Goal: Task Accomplishment & Management: Manage account settings

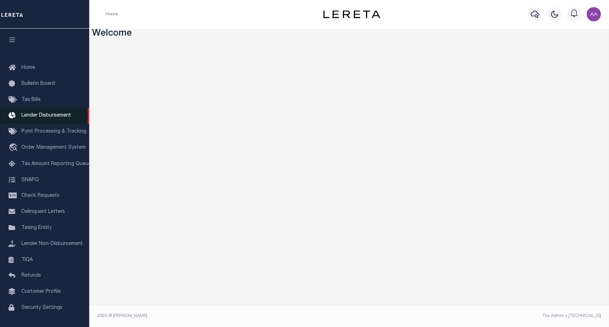
click at [44, 117] on span "Lender Disbursement" at bounding box center [46, 115] width 50 height 5
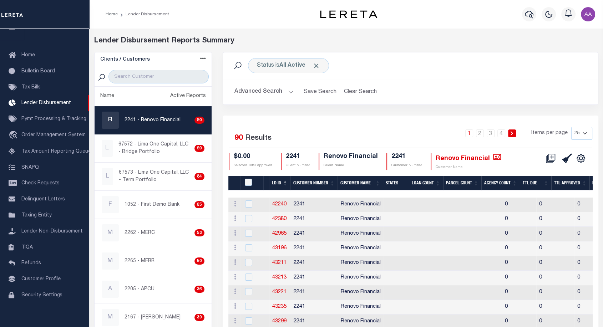
click at [278, 184] on th "LD ID" at bounding box center [279, 183] width 21 height 15
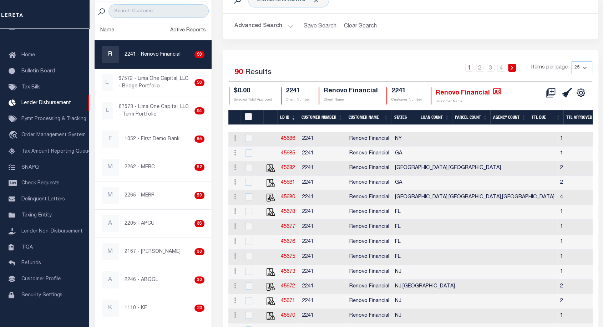
scroll to position [47, 0]
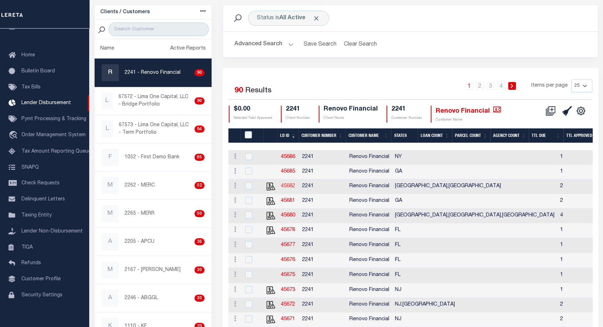
click at [287, 186] on link "45682" at bounding box center [288, 186] width 14 height 5
checkbox input "true"
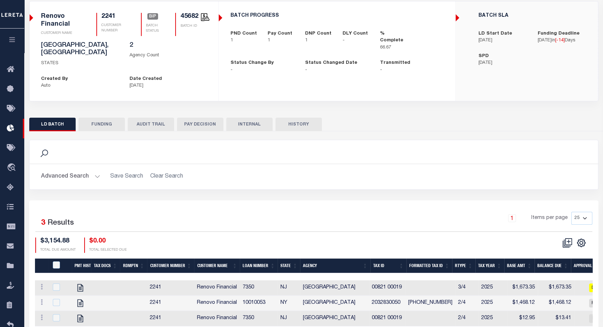
scroll to position [75, 0]
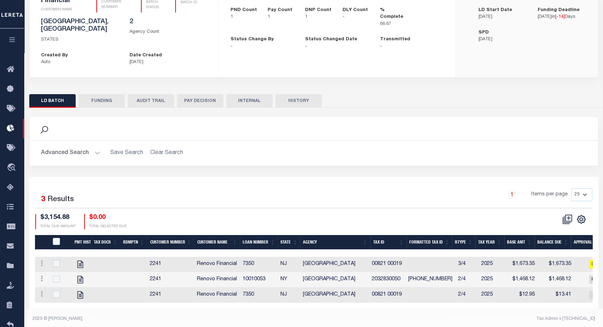
click at [305, 94] on button "HISTORY" at bounding box center [298, 101] width 46 height 14
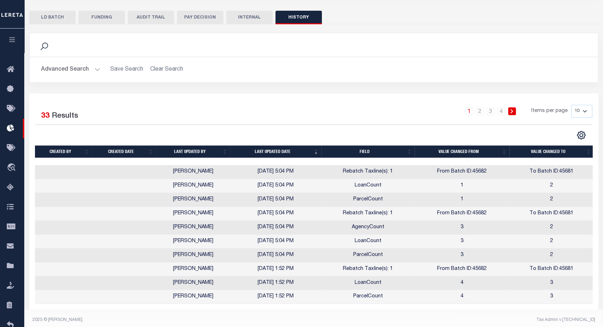
scroll to position [0, 0]
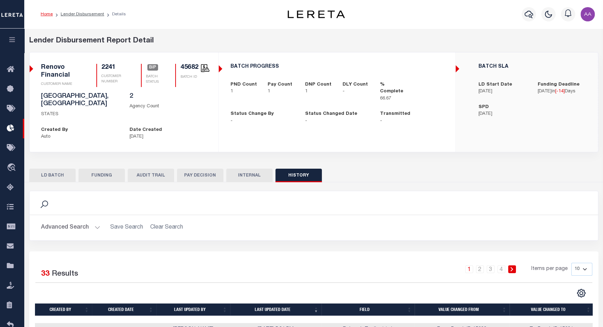
click at [42, 169] on button "LD BATCH" at bounding box center [52, 176] width 46 height 14
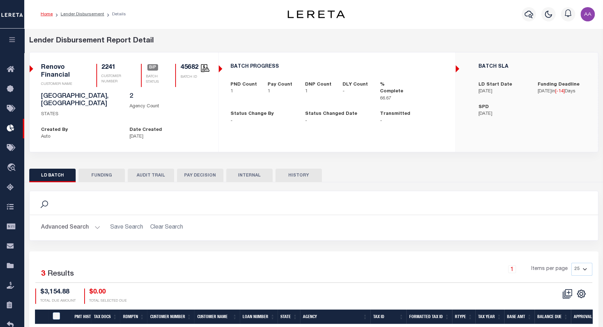
scroll to position [75, 0]
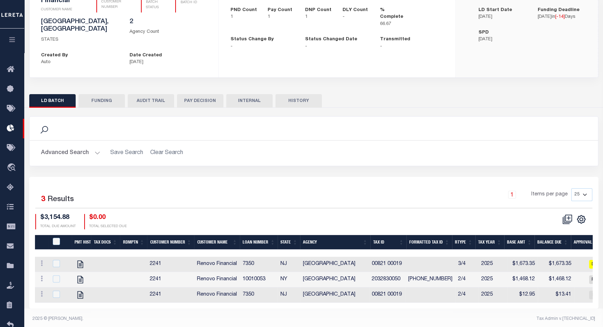
click at [56, 260] on div at bounding box center [59, 264] width 17 height 8
checkbox input "true"
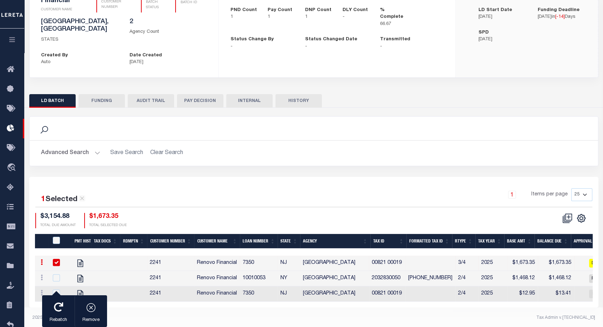
scroll to position [73, 0]
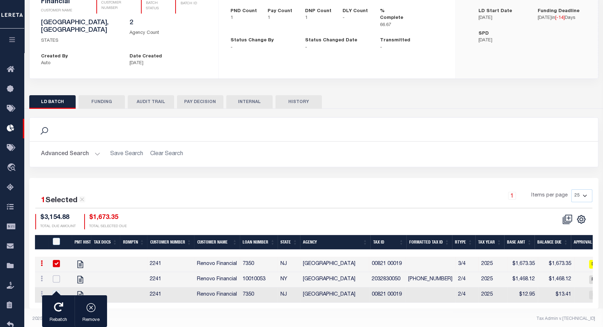
click at [56, 275] on input "checkbox" at bounding box center [56, 278] width 7 height 7
checkbox input "true"
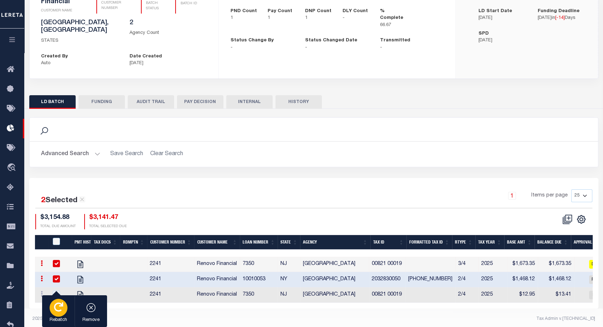
click at [62, 310] on icon "button" at bounding box center [58, 306] width 9 height 9
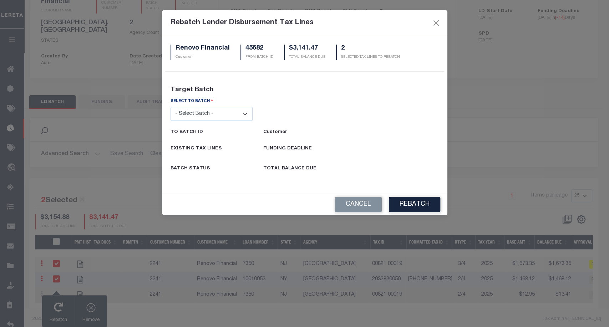
click at [235, 110] on select "- Select Batch - 26663 26855 26956 27025 27280 27289 27451 27735 27752 27755 27…" at bounding box center [211, 114] width 82 height 14
select select "45681"
click at [170, 107] on select "- Select Batch - 26663 26855 26956 27025 27280 27289 27451 27735 27752 27755 27…" at bounding box center [211, 114] width 82 height 14
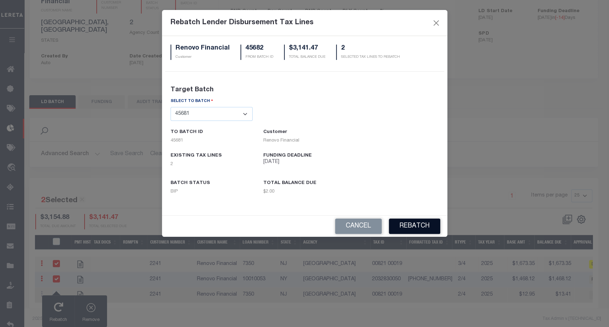
click at [416, 230] on button "REBATCH" at bounding box center [414, 226] width 51 height 15
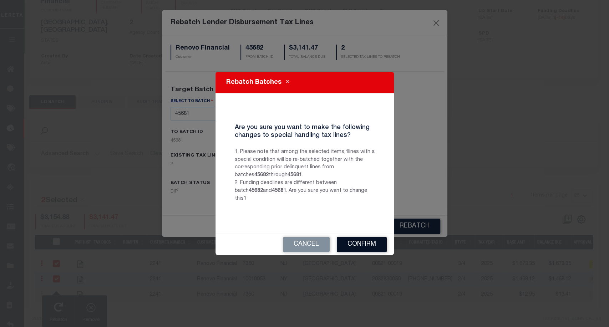
click at [372, 239] on button "Confirm" at bounding box center [362, 244] width 50 height 15
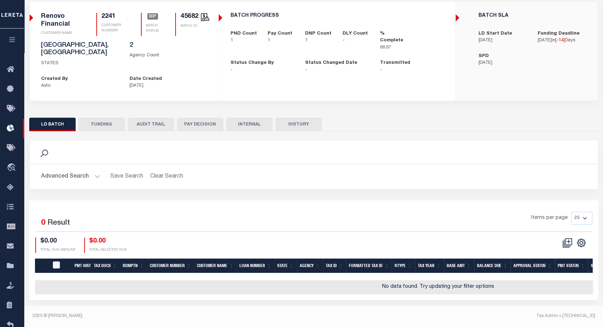
scroll to position [51, 0]
click at [301, 118] on button "HISTORY" at bounding box center [298, 125] width 46 height 14
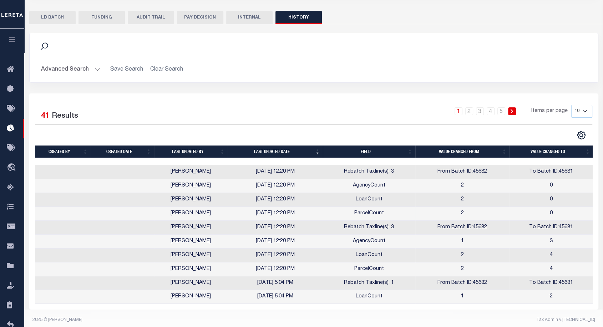
scroll to position [0, 0]
drag, startPoint x: 336, startPoint y: 164, endPoint x: 400, endPoint y: 163, distance: 63.8
click at [400, 165] on td "Rebatch Taxline(s): 3" at bounding box center [369, 172] width 92 height 14
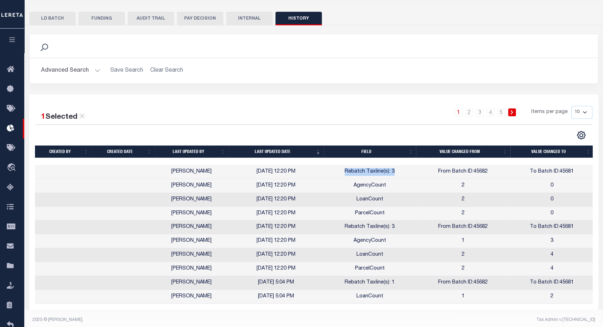
click at [400, 165] on td "Rebatch Taxline(s): 3" at bounding box center [369, 172] width 92 height 14
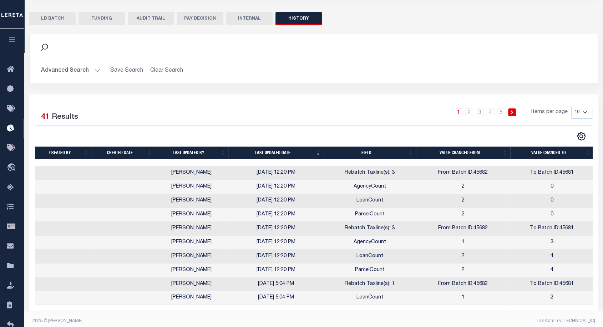
scroll to position [158, 0]
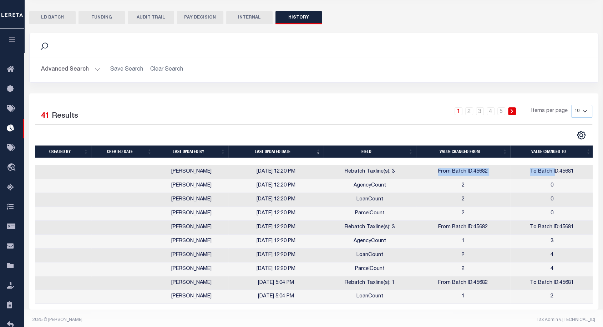
drag, startPoint x: 437, startPoint y: 163, endPoint x: 562, endPoint y: 161, distance: 124.8
click at [562, 165] on tr "Aakash Patel 10/01/2025 12:20 PM Rebatch Taxline(s): 3 From Batch ID:45682 To B…" at bounding box center [314, 172] width 558 height 14
click at [562, 165] on td "To Batch ID:45681" at bounding box center [551, 172] width 83 height 14
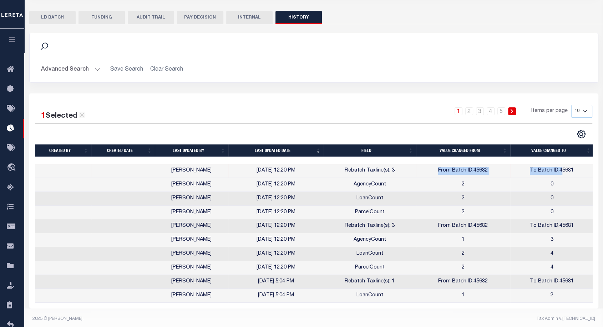
scroll to position [157, 0]
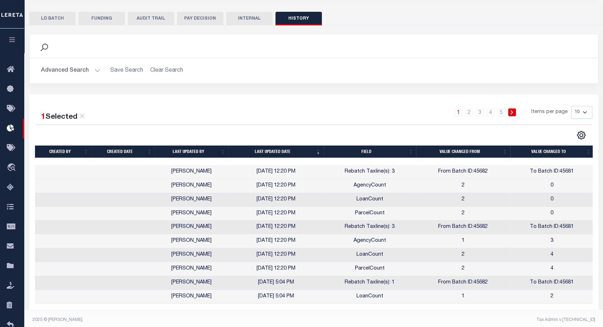
click at [152, 12] on button "AUDIT TRAIL" at bounding box center [151, 19] width 46 height 14
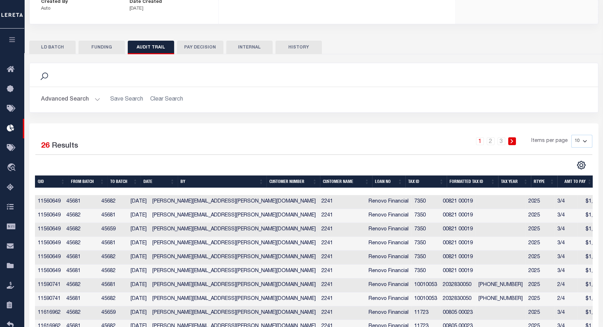
scroll to position [145, 0]
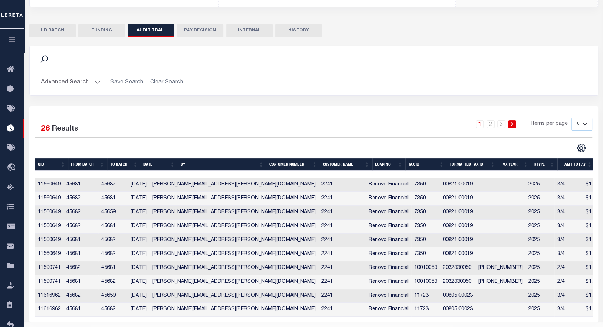
click at [40, 178] on td "11560649" at bounding box center [49, 185] width 29 height 14
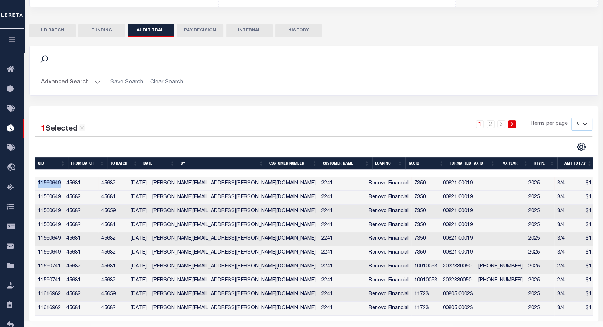
click at [40, 178] on td "11560649" at bounding box center [49, 184] width 29 height 14
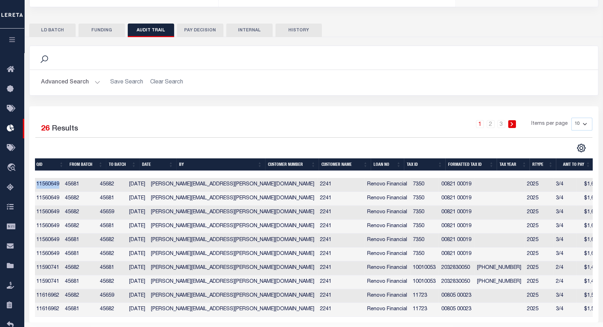
scroll to position [0, 0]
click at [579, 118] on select "10 25 50 100" at bounding box center [581, 124] width 21 height 13
select select "100"
click at [571, 118] on select "10 25 50 100" at bounding box center [581, 124] width 21 height 13
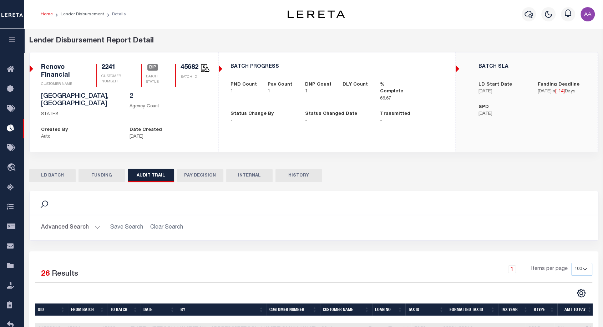
click at [14, 39] on icon "button" at bounding box center [12, 39] width 8 height 6
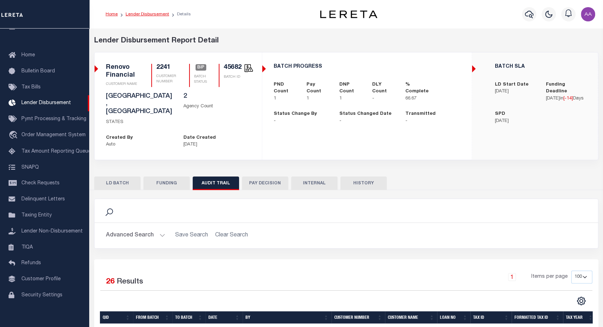
click at [143, 13] on link "Lender Disbursement" at bounding box center [148, 14] width 44 height 4
checkbox input "true"
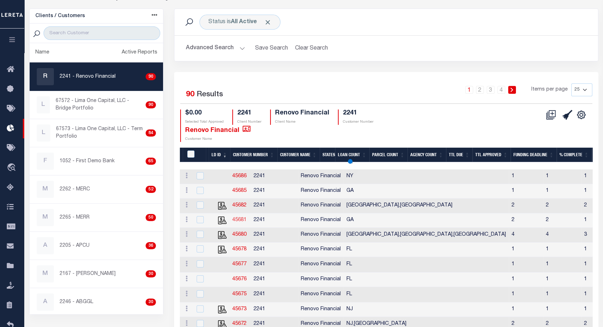
click at [239, 221] on link "45681" at bounding box center [239, 220] width 14 height 5
checkbox input "true"
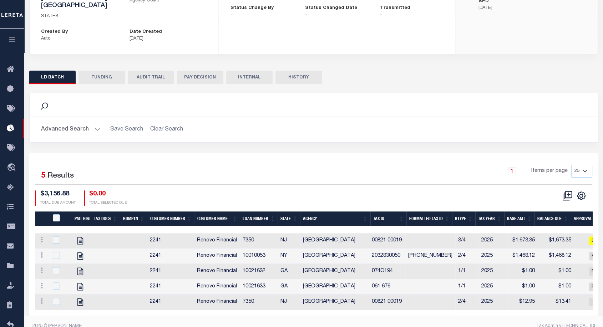
click at [291, 71] on button "HISTORY" at bounding box center [298, 78] width 46 height 14
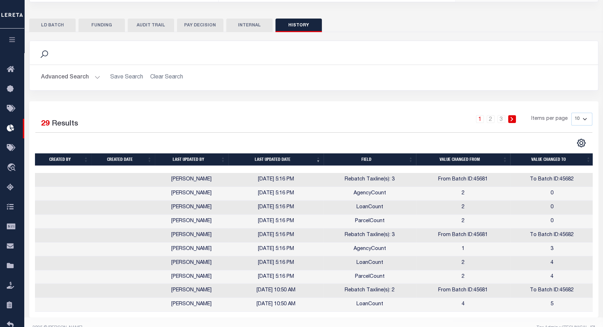
drag, startPoint x: 243, startPoint y: 163, endPoint x: 297, endPoint y: 163, distance: 53.8
click at [297, 173] on td "09/18/2025 5:16 PM" at bounding box center [275, 180] width 95 height 14
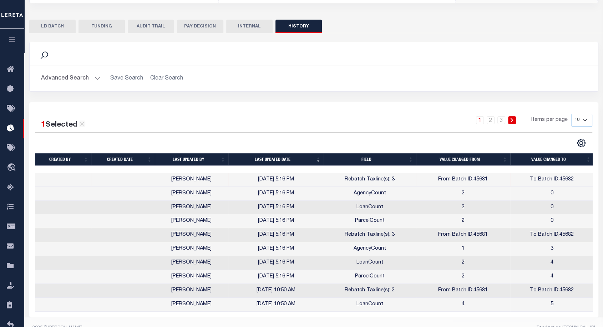
click at [280, 153] on th "Last updated date" at bounding box center [275, 159] width 95 height 12
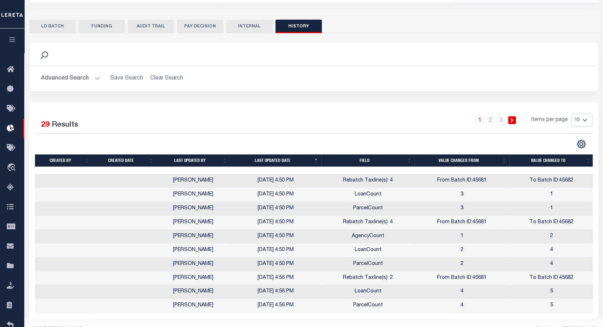
click at [273, 154] on th "Last updated date" at bounding box center [275, 160] width 91 height 12
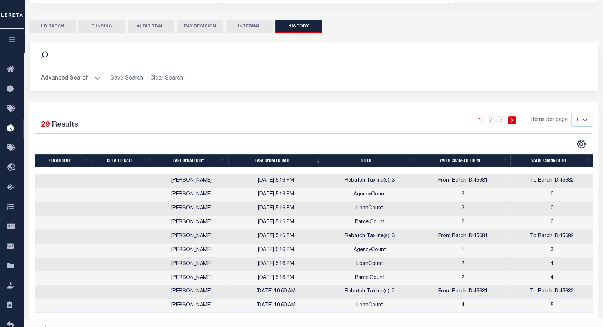
click at [283, 154] on th "Last updated date" at bounding box center [275, 160] width 95 height 12
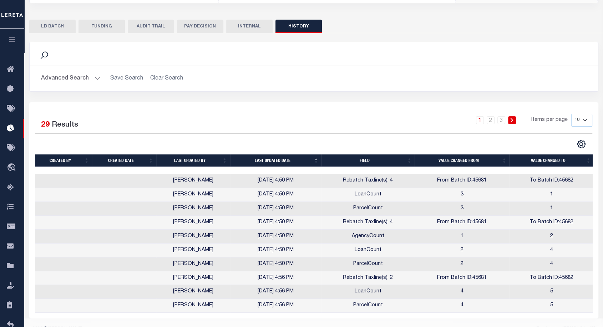
click at [283, 154] on th "Last updated date" at bounding box center [275, 160] width 91 height 12
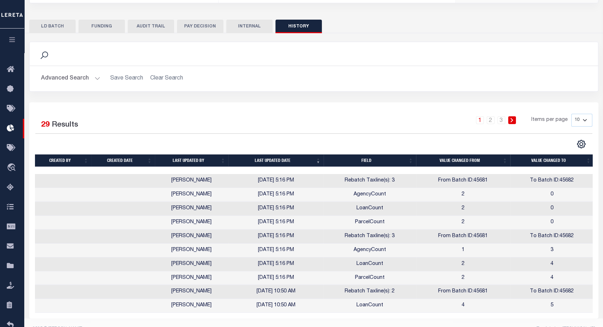
click at [150, 20] on button "AUDIT TRAIL" at bounding box center [151, 27] width 46 height 14
select select "100"
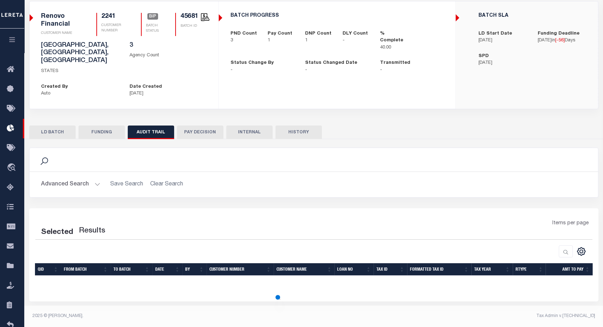
scroll to position [51, 0]
select select "100"
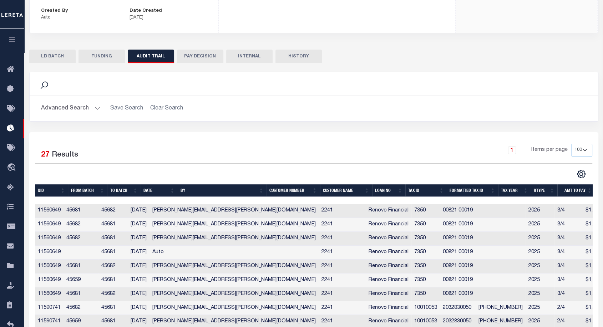
scroll to position [0, 0]
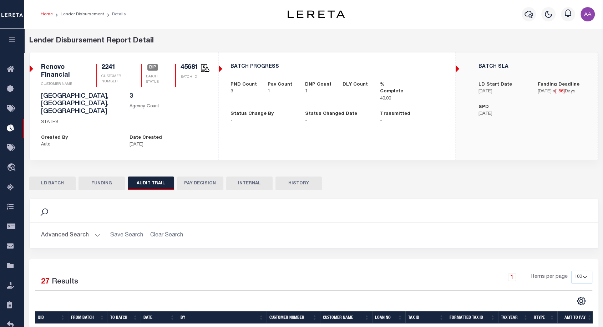
click at [89, 17] on ol "Home Lender Disbursement Details" at bounding box center [83, 14] width 97 height 15
click at [86, 14] on link "Lender Disbursement" at bounding box center [83, 14] width 44 height 4
checkbox input "true"
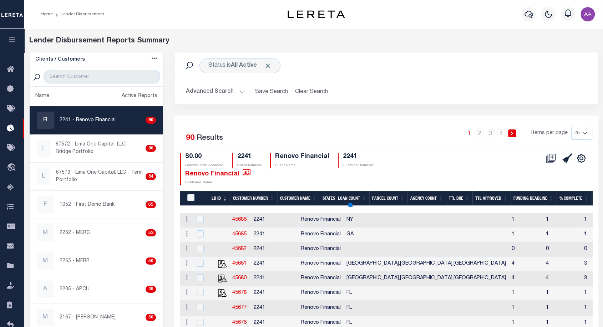
scroll to position [34, 0]
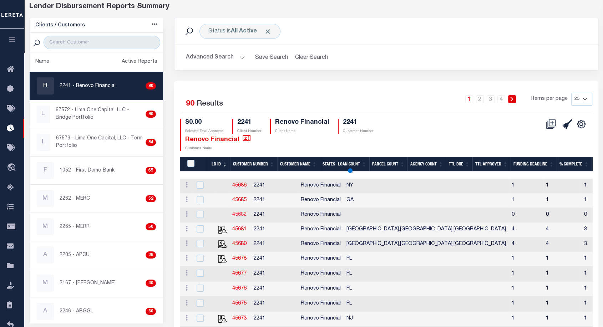
click at [237, 213] on link "45682" at bounding box center [239, 214] width 14 height 5
checkbox input "true"
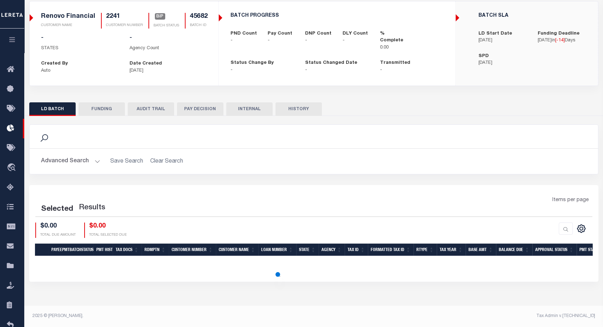
scroll to position [51, 0]
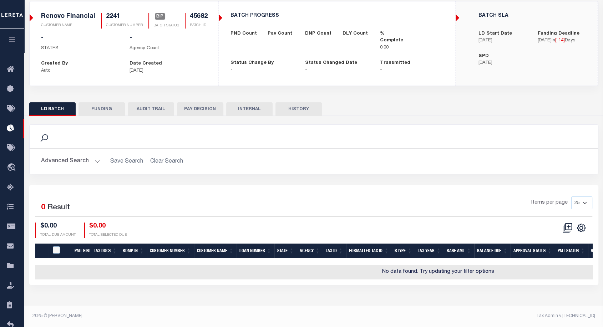
click at [299, 111] on button "HISTORY" at bounding box center [298, 109] width 46 height 14
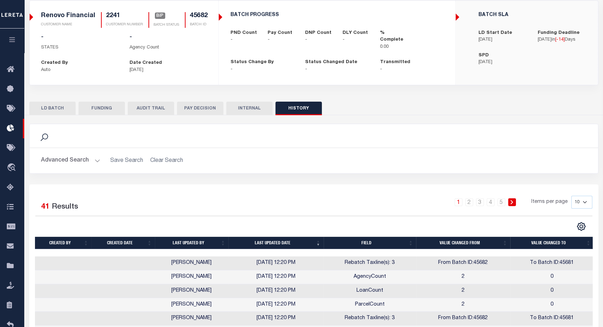
scroll to position [100, 0]
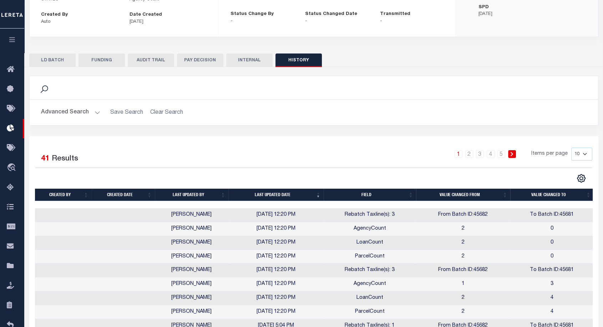
drag, startPoint x: 243, startPoint y: 223, endPoint x: 305, endPoint y: 228, distance: 62.3
click at [305, 228] on tbody "Aakash Patel 10/01/2025 12:20 PM Rebatch Taxline(s): 3 From Batch ID:45682 To B…" at bounding box center [314, 277] width 558 height 139
click at [305, 228] on td "10/01/2025 12:20 PM" at bounding box center [275, 229] width 95 height 14
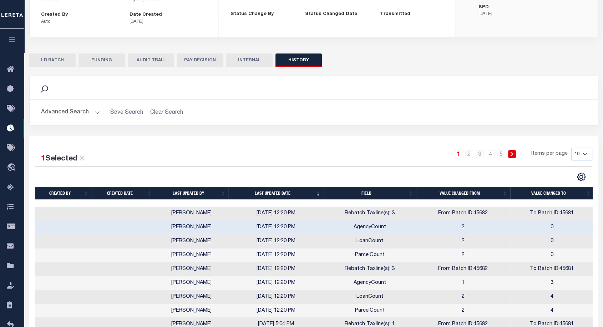
click at [149, 58] on button "AUDIT TRAIL" at bounding box center [151, 60] width 46 height 14
select select "100"
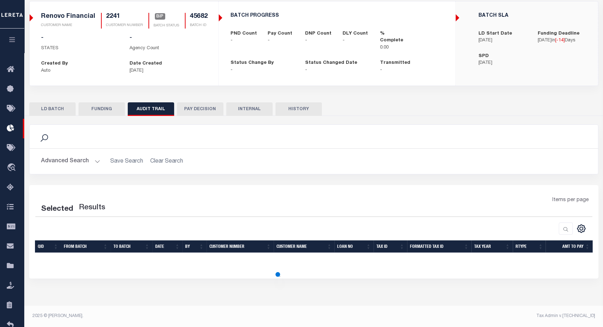
select select "100"
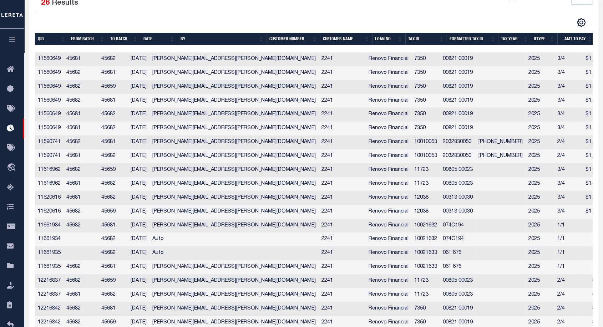
scroll to position [0, 0]
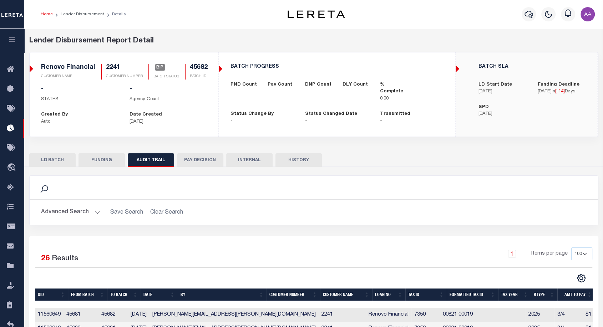
click at [55, 163] on button "LD BATCH" at bounding box center [52, 160] width 46 height 14
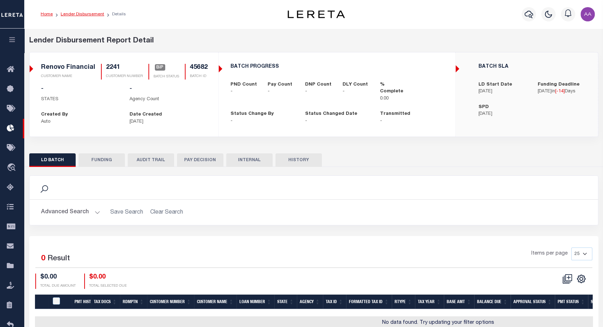
click at [85, 15] on link "Lender Disbursement" at bounding box center [83, 14] width 44 height 4
checkbox input "true"
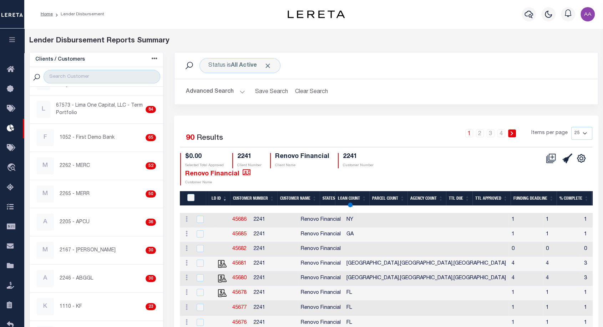
scroll to position [68, 0]
click at [240, 261] on link "45681" at bounding box center [239, 263] width 14 height 5
checkbox input "true"
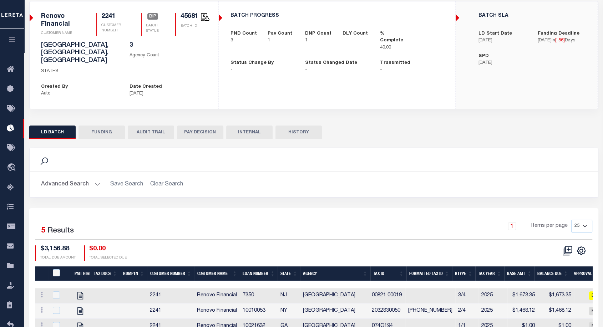
scroll to position [106, 0]
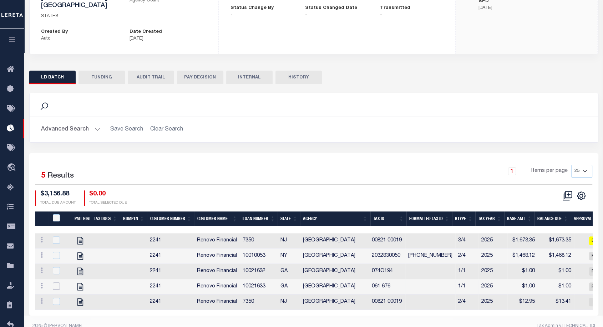
click at [58, 282] on input "checkbox" at bounding box center [56, 285] width 7 height 7
checkbox input "true"
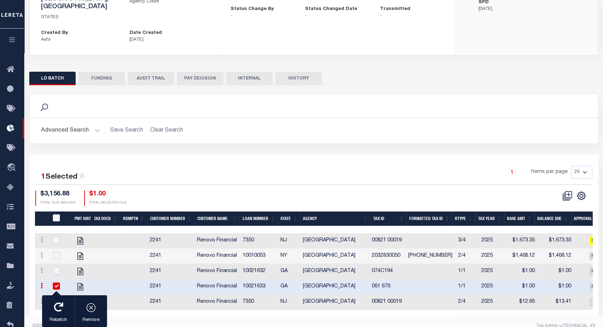
click at [56, 298] on input "checkbox" at bounding box center [56, 301] width 7 height 7
checkbox input "true"
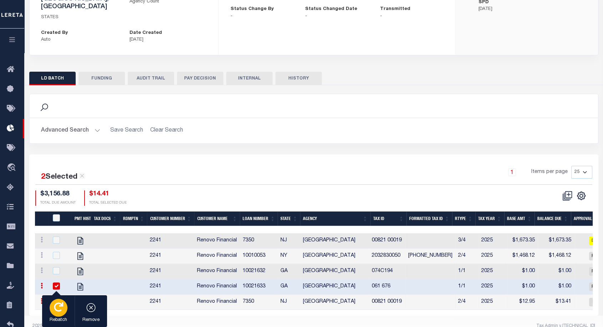
click at [64, 313] on div "button" at bounding box center [59, 308] width 18 height 18
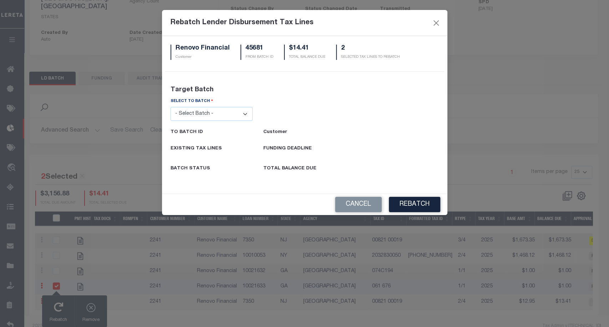
click at [210, 119] on select "- Select Batch - 26663 26855 26956 27025 27280 27289 27451 27735 27752 27755 27…" at bounding box center [211, 114] width 82 height 14
select select "45682"
click at [170, 107] on select "- Select Batch - 26663 26855 26956 27025 27280 27289 27451 27735 27752 27755 27…" at bounding box center [211, 114] width 82 height 14
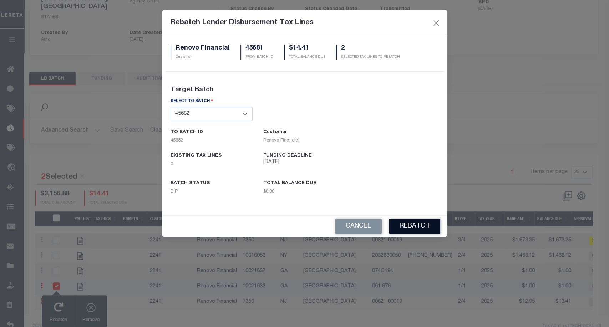
click at [415, 226] on button "REBATCH" at bounding box center [414, 226] width 51 height 15
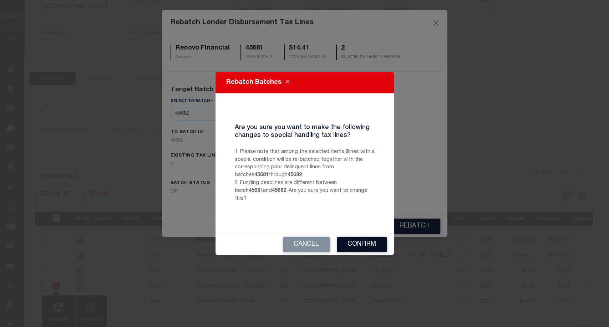
click at [368, 242] on button "Confirm" at bounding box center [362, 244] width 50 height 15
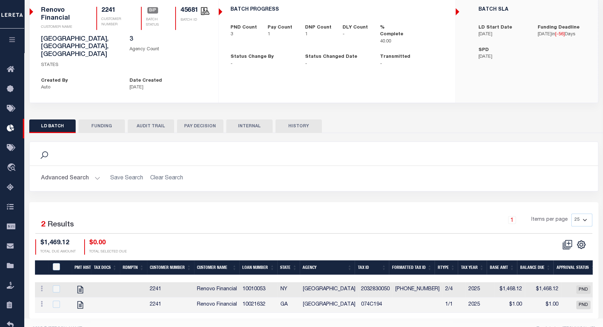
scroll to position [59, 0]
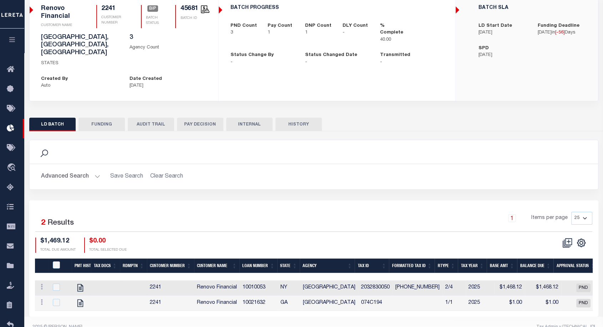
click at [302, 118] on button "HISTORY" at bounding box center [298, 125] width 46 height 14
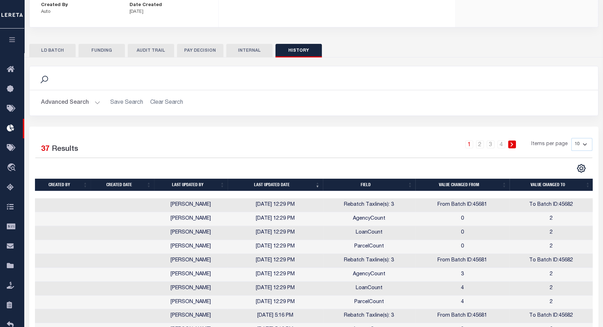
scroll to position [158, 0]
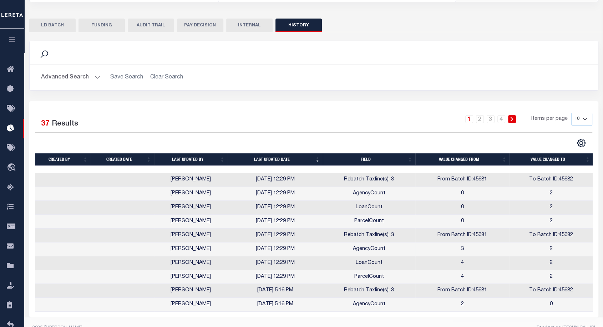
drag, startPoint x: 312, startPoint y: 262, endPoint x: 230, endPoint y: 228, distance: 89.0
click at [230, 228] on tbody "Aakash Patel 10/01/2025 12:29 PM Rebatch Taxline(s): 3 From Batch ID:45681 To B…" at bounding box center [313, 242] width 558 height 139
click at [312, 256] on td "10/01/2025 12:29 PM" at bounding box center [275, 263] width 95 height 14
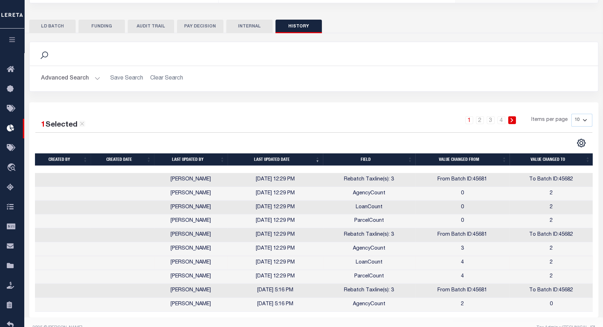
scroll to position [0, 0]
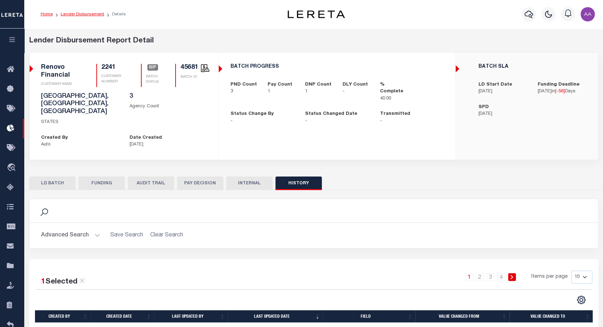
click at [92, 13] on link "Lender Disbursement" at bounding box center [83, 14] width 44 height 4
checkbox input "true"
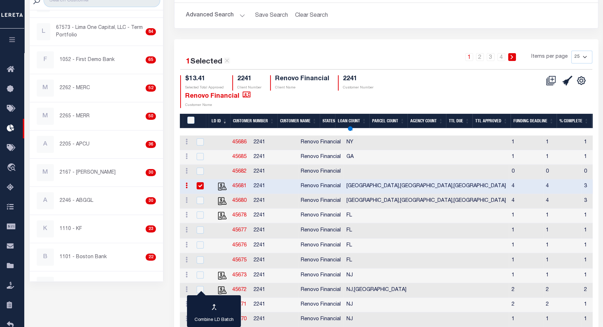
scroll to position [77, 0]
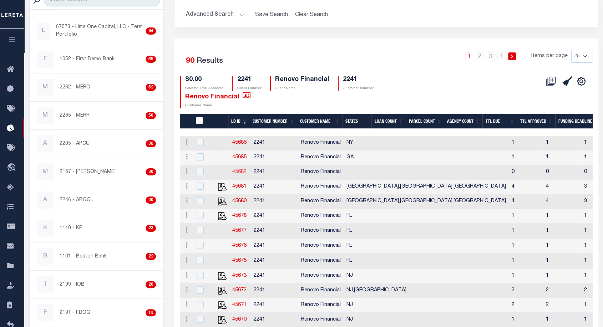
click at [242, 173] on link "45682" at bounding box center [239, 171] width 14 height 5
checkbox input "true"
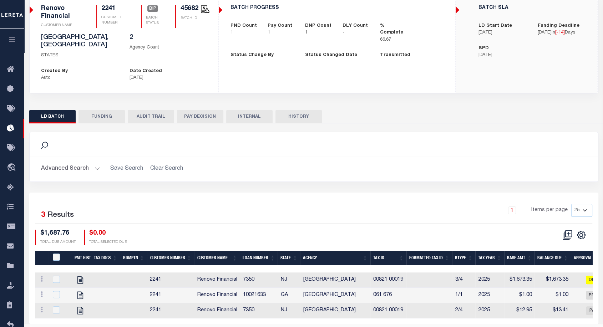
scroll to position [75, 0]
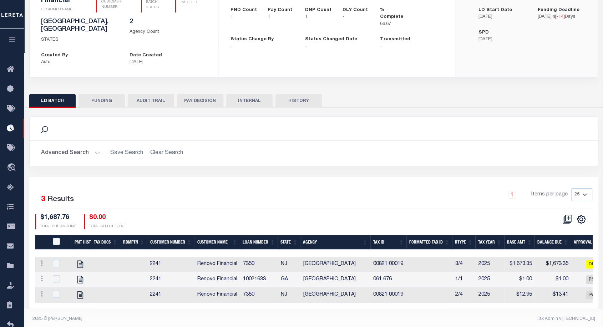
click at [294, 95] on button "HISTORY" at bounding box center [298, 101] width 46 height 14
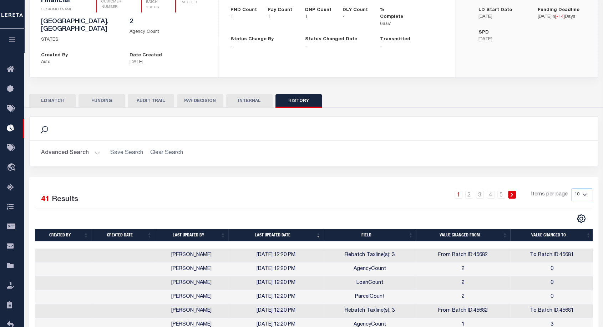
scroll to position [158, 0]
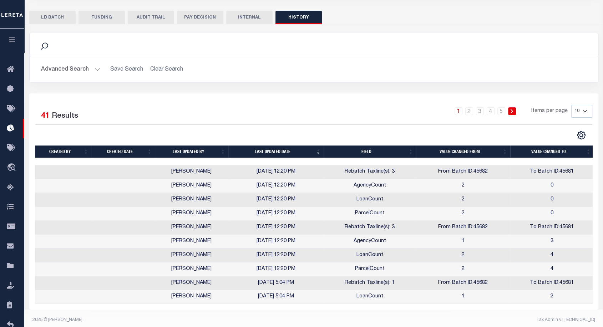
click at [176, 78] on div "Search Advanced Search Save Search Clear Search Is On" at bounding box center [313, 63] width 579 height 61
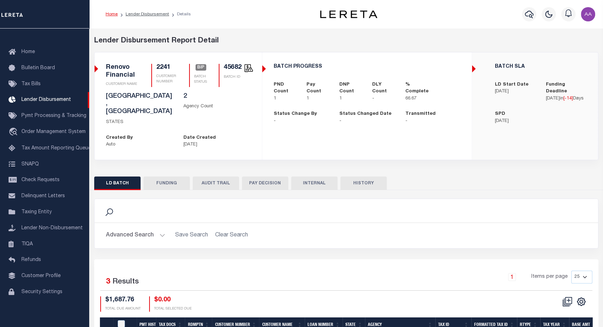
scroll to position [75, 0]
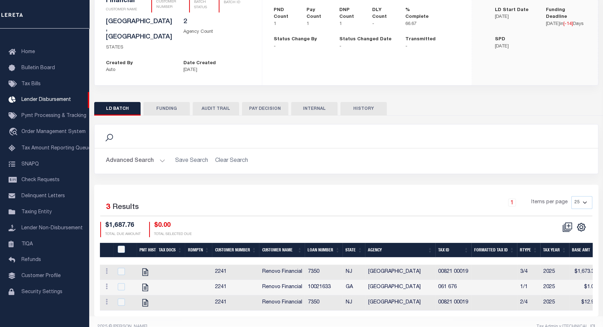
click at [215, 102] on button "AUDIT TRAIL" at bounding box center [216, 109] width 46 height 14
select select "100"
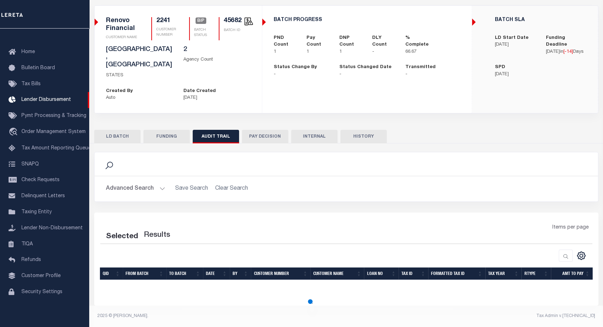
scroll to position [0, 0]
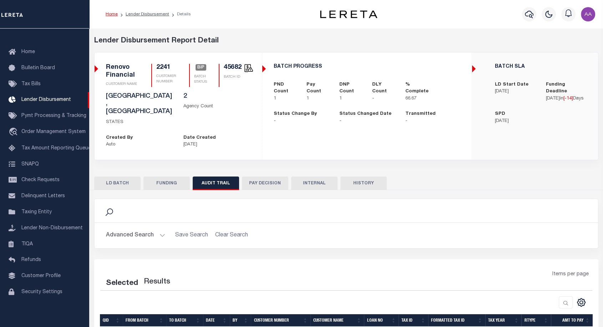
select select "100"
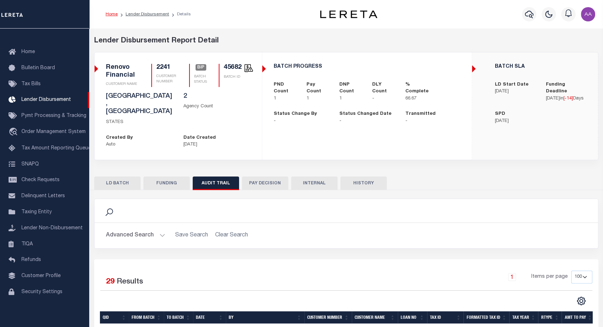
click at [317, 205] on div "Search" at bounding box center [346, 211] width 492 height 12
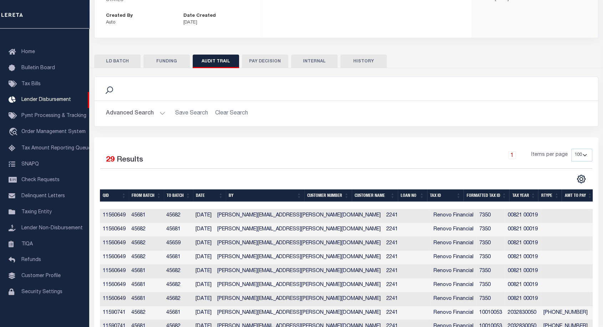
scroll to position [125, 0]
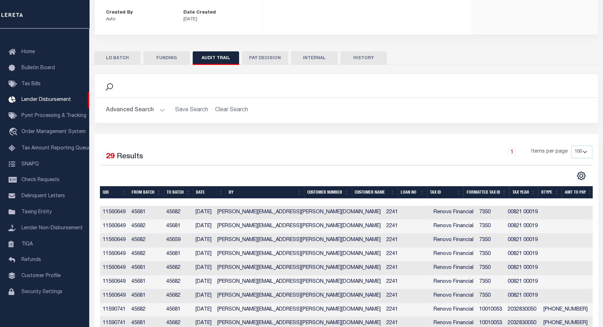
click at [370, 51] on button "HISTORY" at bounding box center [363, 58] width 46 height 14
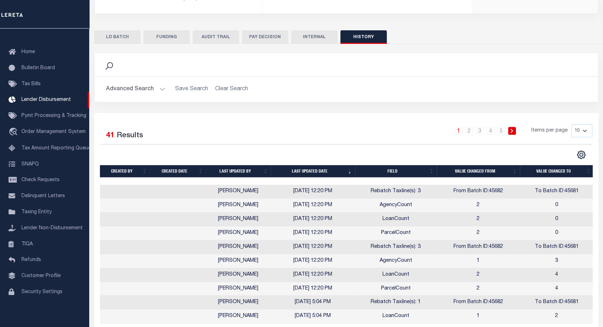
scroll to position [158, 0]
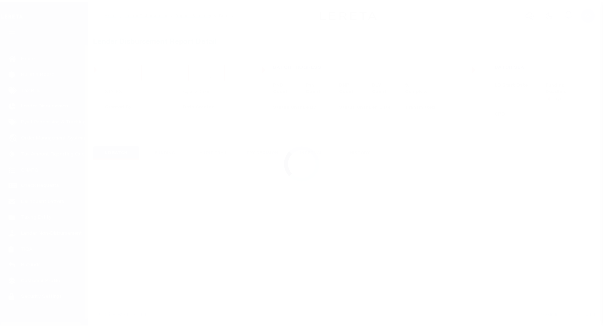
scroll to position [21, 0]
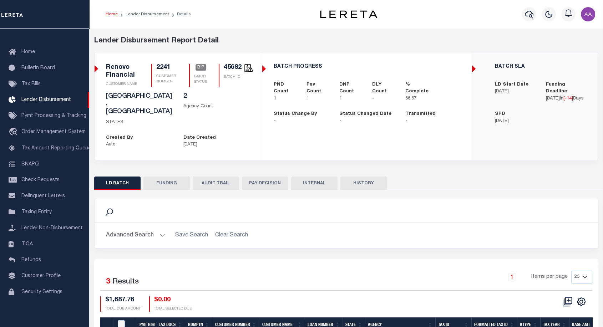
click at [364, 177] on button "HISTORY" at bounding box center [363, 184] width 46 height 14
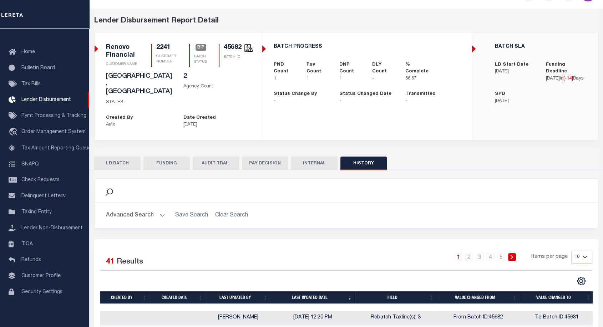
scroll to position [20, 0]
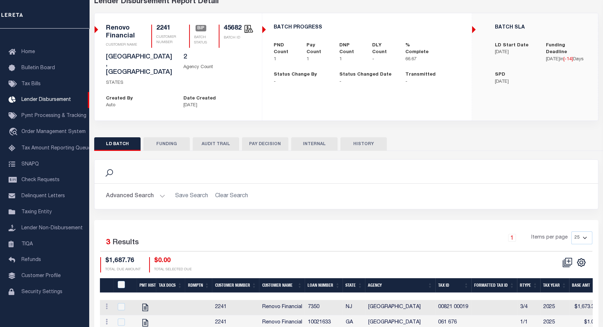
scroll to position [66, 0]
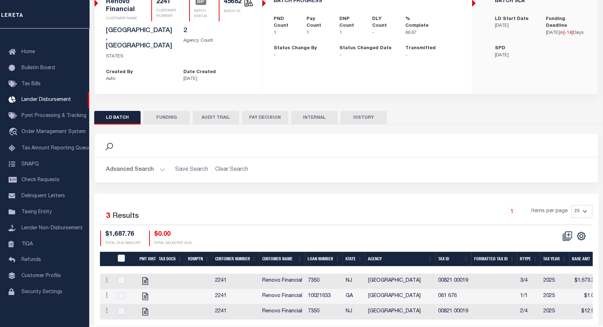
click at [380, 111] on button "HISTORY" at bounding box center [363, 118] width 46 height 14
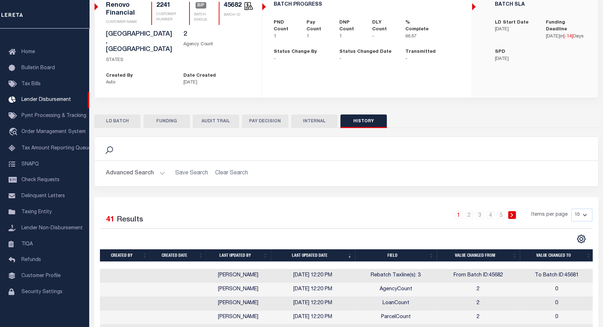
scroll to position [158, 0]
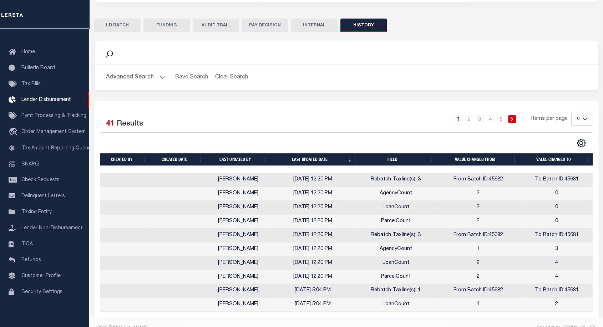
click at [310, 113] on div "1 2 3 4 5 Items per page 10 25 50 100" at bounding box center [409, 122] width 366 height 19
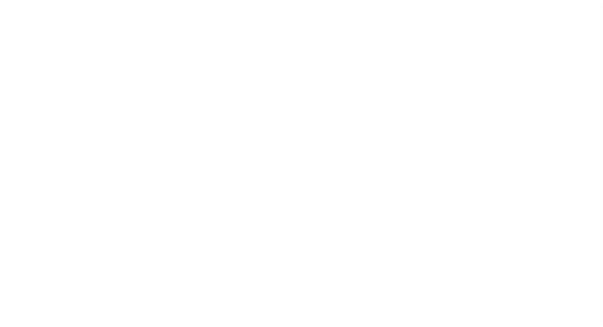
scroll to position [21, 0]
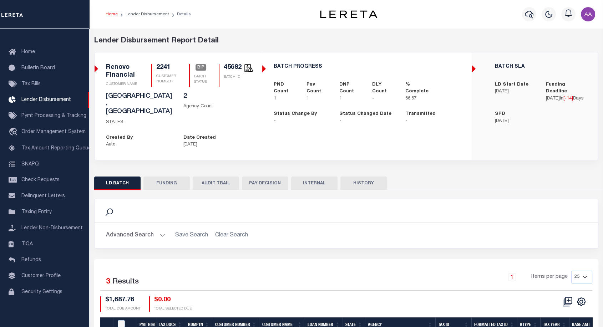
click at [352, 177] on button "HISTORY" at bounding box center [363, 184] width 46 height 14
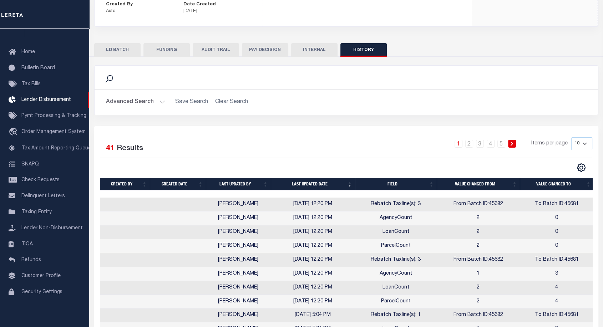
scroll to position [134, 0]
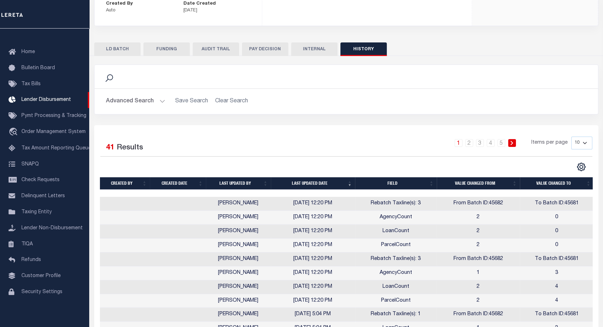
click at [352, 177] on th "Last updated date" at bounding box center [313, 183] width 84 height 12
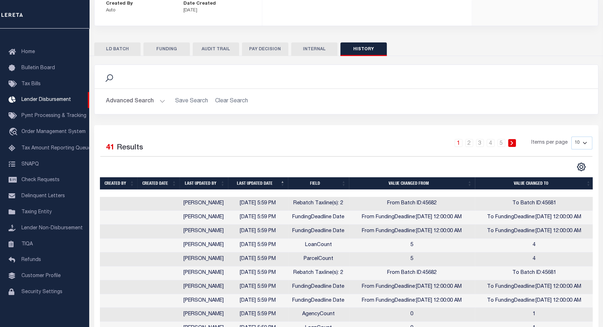
click at [273, 137] on div "1 2 3 4 5 Items per page 10 25 50 100" at bounding box center [409, 146] width 366 height 19
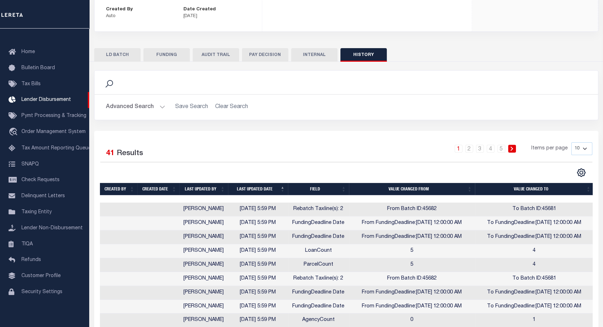
scroll to position [137, 0]
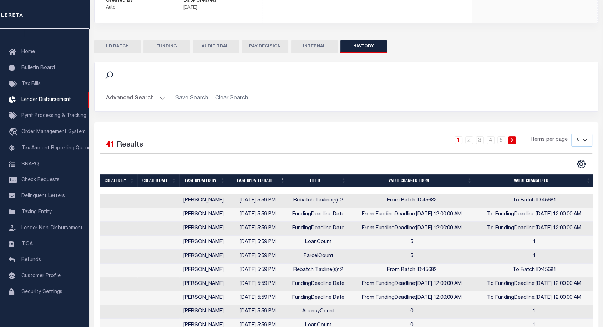
click at [513, 68] on div "Search" at bounding box center [346, 74] width 492 height 12
drag, startPoint x: 513, startPoint y: 61, endPoint x: 400, endPoint y: 123, distance: 129.6
click at [400, 123] on div "Search Advanced Search Save Search Clear Search Contains" at bounding box center [346, 200] width 504 height 277
click at [229, 40] on button "AUDIT TRAIL" at bounding box center [216, 47] width 46 height 14
select select "100"
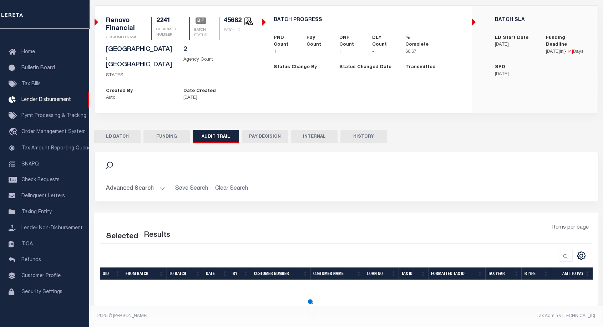
scroll to position [0, 0]
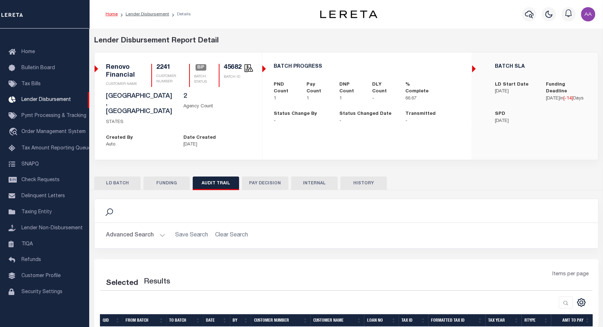
select select "100"
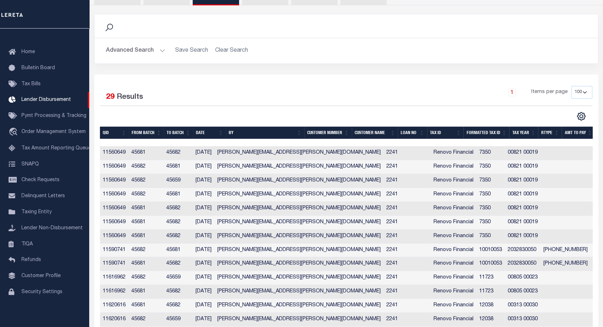
scroll to position [0, 2]
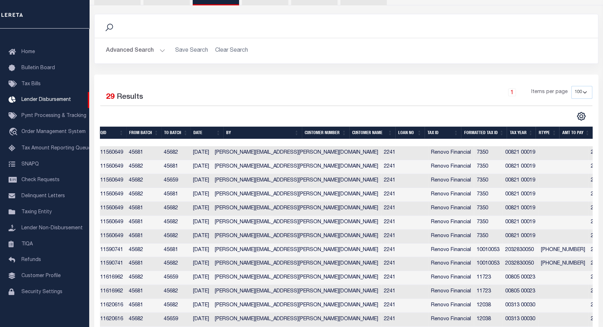
click at [208, 75] on div "Selected 29 Results 1 Items per page 10 25 50 100" at bounding box center [346, 315] width 504 height 480
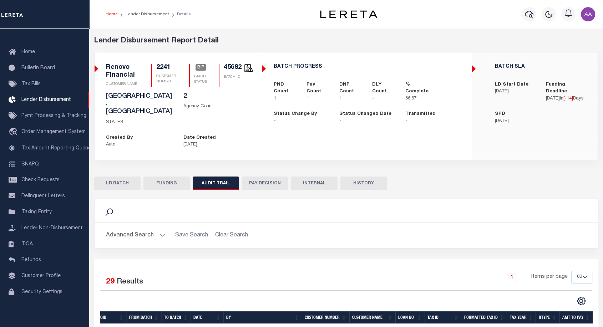
click at [120, 177] on button "LD BATCH" at bounding box center [117, 184] width 46 height 14
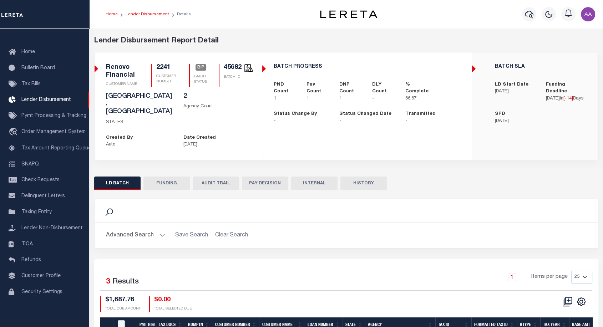
click at [149, 16] on link "Lender Disbursement" at bounding box center [148, 14] width 44 height 4
checkbox input "true"
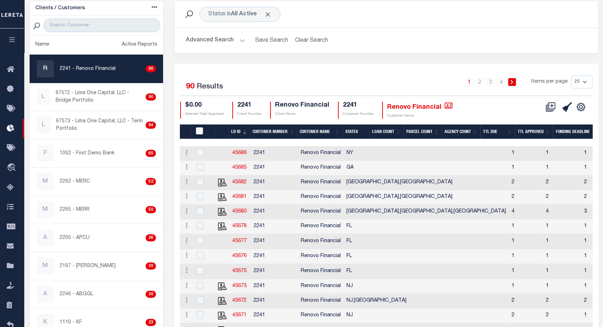
scroll to position [101, 0]
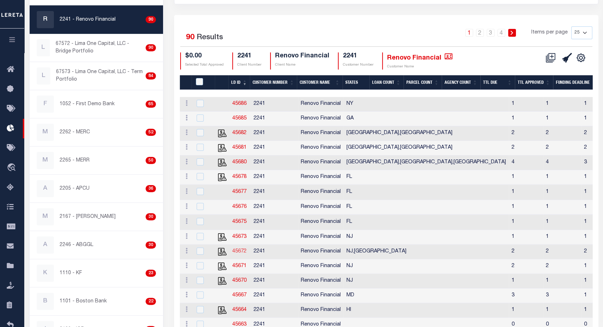
click at [238, 254] on link "45672" at bounding box center [239, 251] width 14 height 5
checkbox input "true"
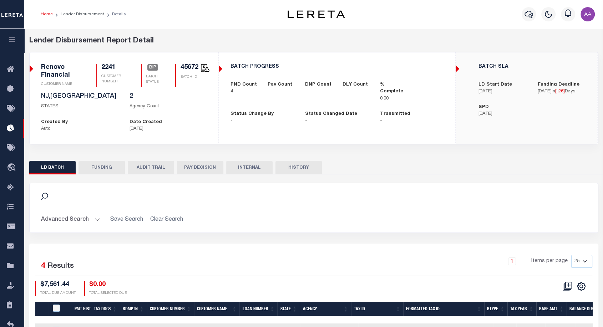
click at [302, 171] on button "HISTORY" at bounding box center [298, 168] width 46 height 14
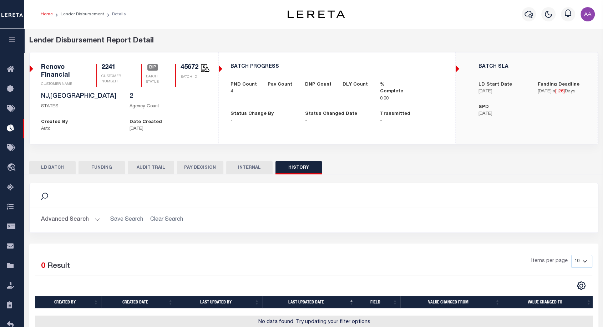
click at [12, 37] on icon "button" at bounding box center [12, 39] width 8 height 6
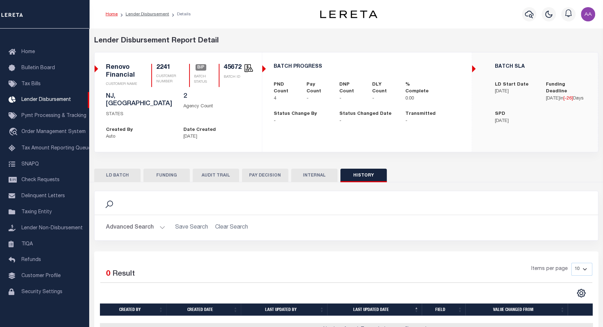
click at [120, 169] on button "LD BATCH" at bounding box center [117, 176] width 46 height 14
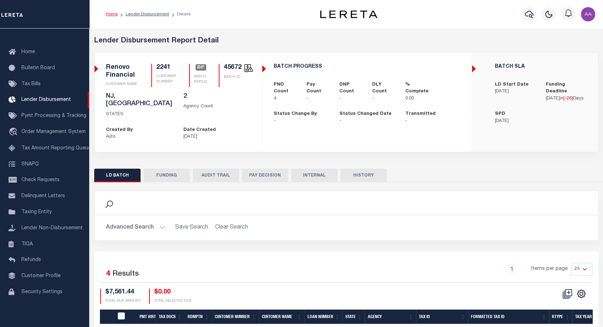
scroll to position [90, 0]
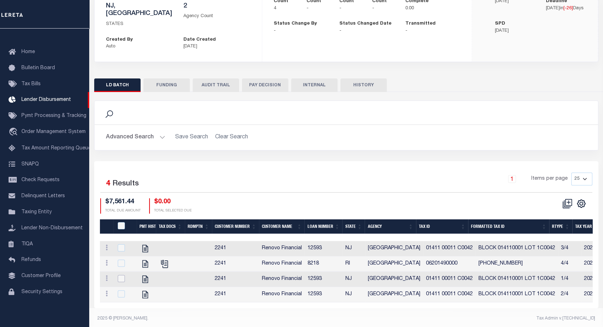
click at [119, 275] on input "checkbox" at bounding box center [121, 278] width 7 height 7
checkbox input "true"
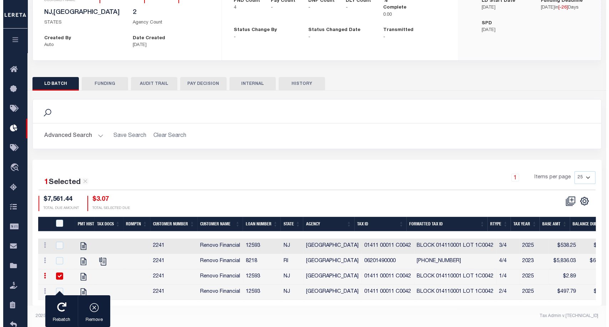
scroll to position [89, 0]
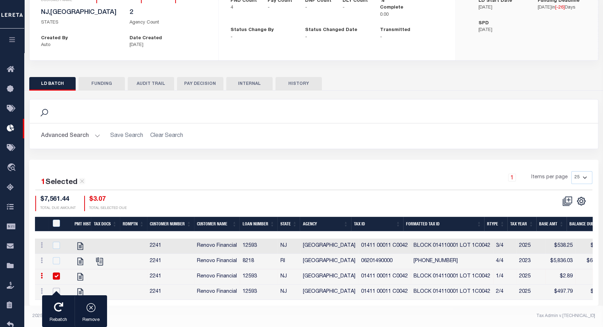
click at [57, 288] on input "checkbox" at bounding box center [56, 291] width 7 height 7
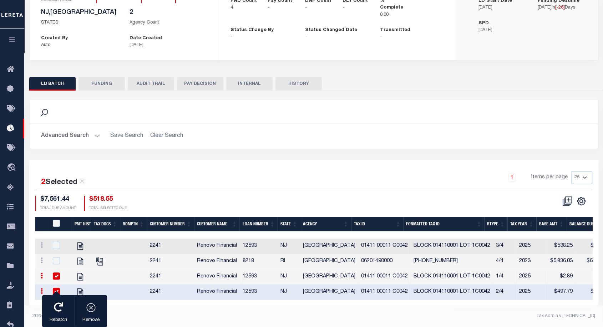
click at [57, 288] on input "checkbox" at bounding box center [56, 291] width 7 height 7
checkbox input "false"
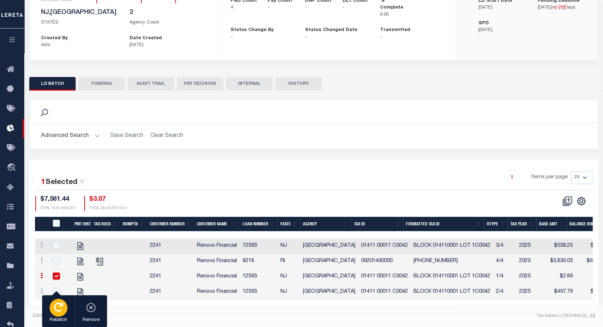
click at [57, 309] on icon "button" at bounding box center [58, 306] width 9 height 9
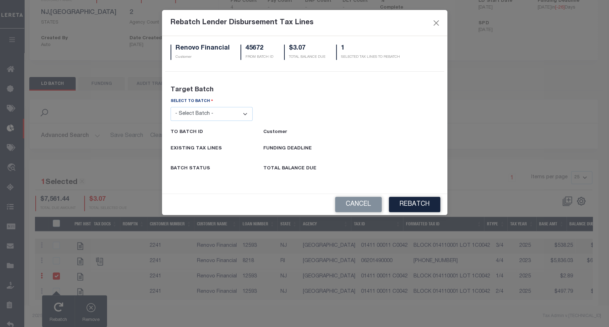
click at [213, 113] on select "- Select Batch - 26663 26855 26956 27025 27280 27289 27451 27735 27752 27755 27…" at bounding box center [211, 114] width 82 height 14
select select "45670"
click at [170, 107] on select "- Select Batch - 26663 26855 26956 27025 27280 27289 27451 27735 27752 27755 27…" at bounding box center [211, 114] width 82 height 14
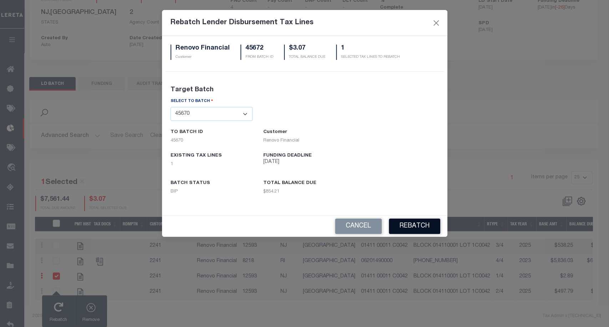
click at [418, 226] on button "REBATCH" at bounding box center [414, 226] width 51 height 15
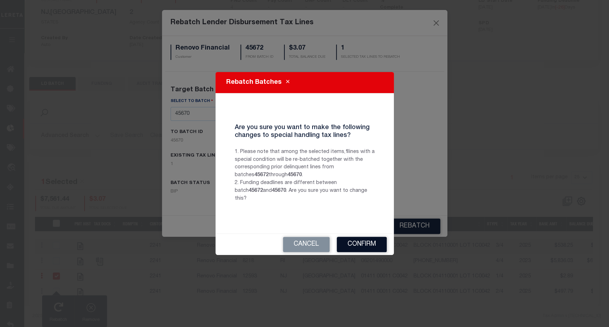
click at [364, 241] on button "Confirm" at bounding box center [362, 244] width 50 height 15
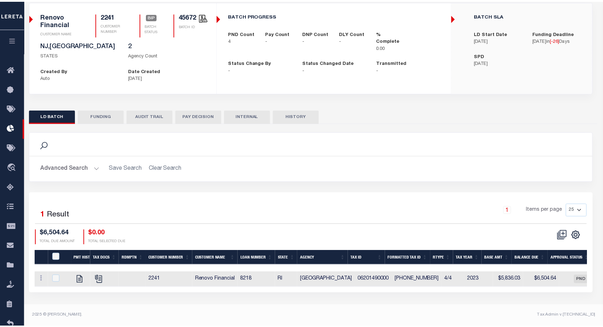
scroll to position [51, 0]
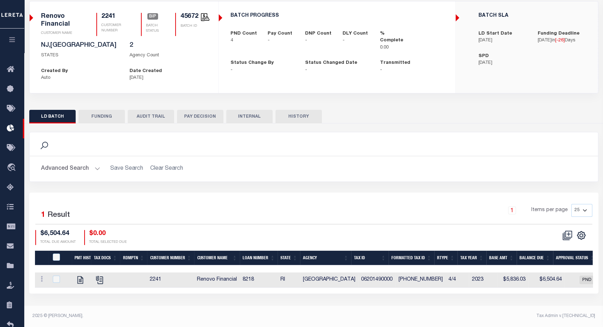
click at [314, 119] on button "HISTORY" at bounding box center [298, 117] width 46 height 14
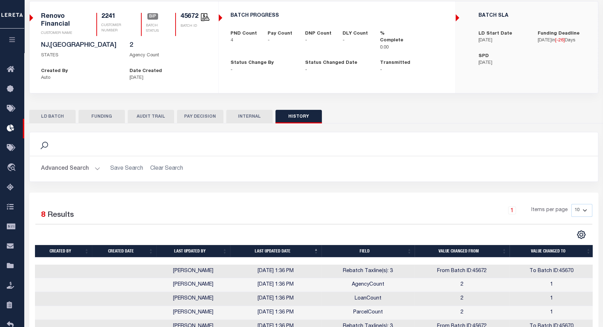
scroll to position [131, 0]
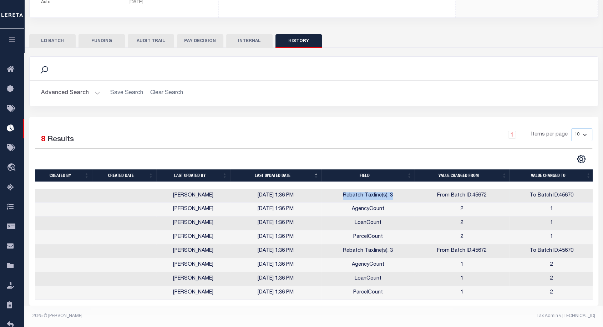
drag, startPoint x: 342, startPoint y: 191, endPoint x: 394, endPoint y: 195, distance: 51.8
click at [394, 195] on td "Rebatch Taxline(s): 3" at bounding box center [367, 196] width 93 height 14
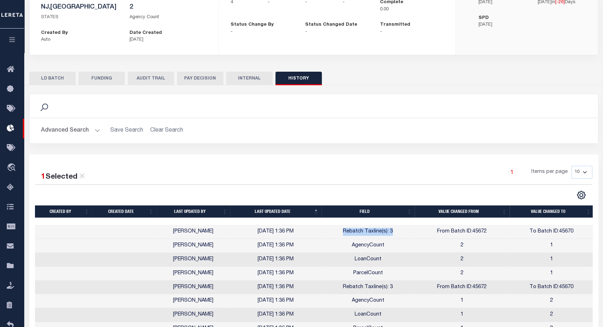
scroll to position [129, 0]
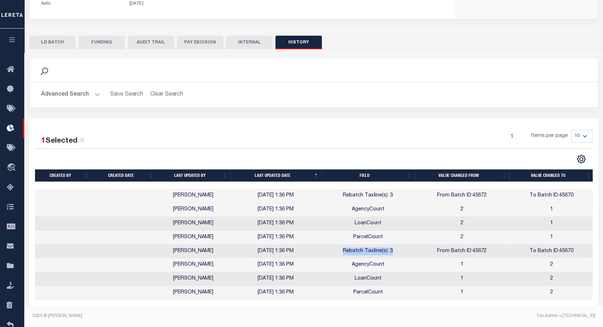
drag, startPoint x: 397, startPoint y: 246, endPoint x: 331, endPoint y: 253, distance: 66.7
click at [331, 253] on td "Rebatch Taxline(s): 3" at bounding box center [367, 252] width 93 height 14
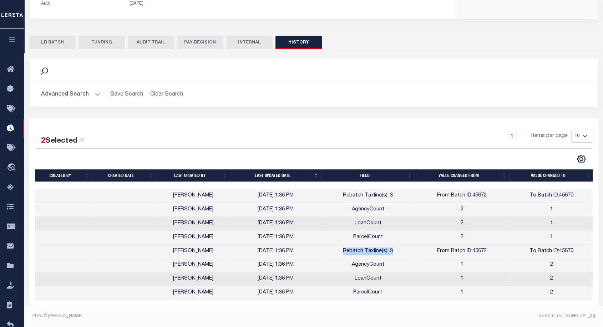
click at [51, 39] on button "LD BATCH" at bounding box center [52, 43] width 46 height 14
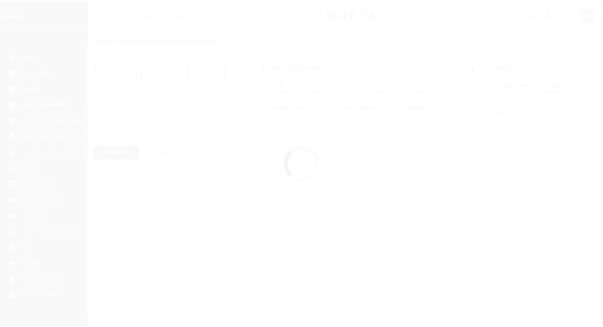
scroll to position [12, 0]
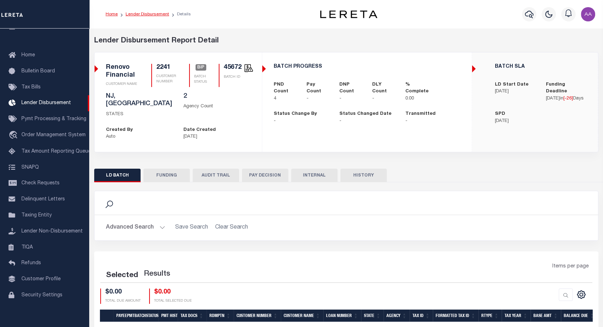
click at [142, 14] on link "Lender Disbursement" at bounding box center [148, 14] width 44 height 4
checkbox input "true"
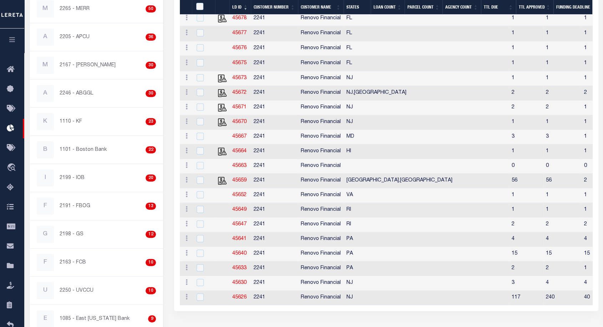
scroll to position [159, 0]
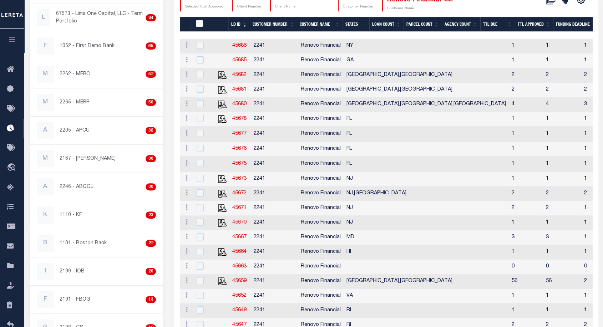
click at [239, 225] on link "45670" at bounding box center [239, 222] width 14 height 5
checkbox input "true"
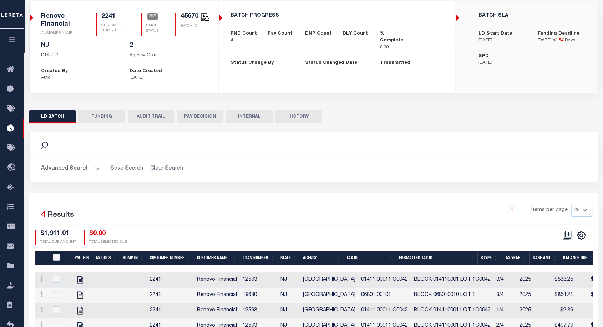
scroll to position [90, 0]
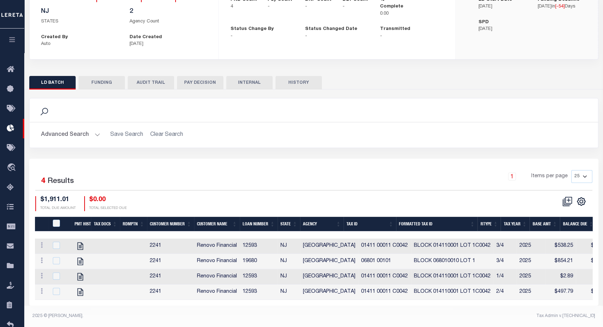
click at [302, 80] on button "HISTORY" at bounding box center [298, 83] width 46 height 14
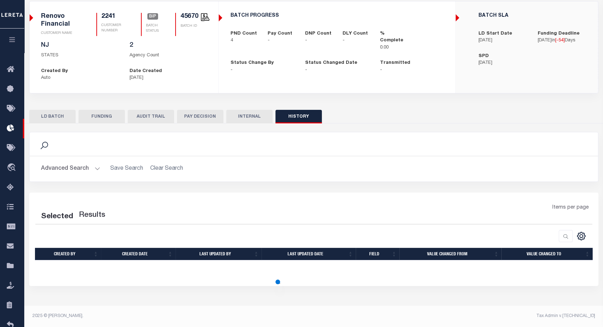
scroll to position [51, 0]
click at [338, 164] on h2 "Advanced Search Save Search Clear Search" at bounding box center [313, 169] width 557 height 14
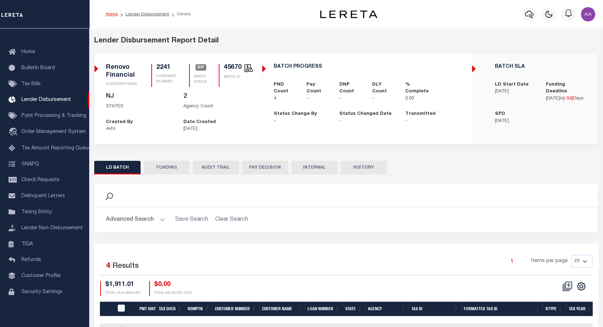
scroll to position [90, 0]
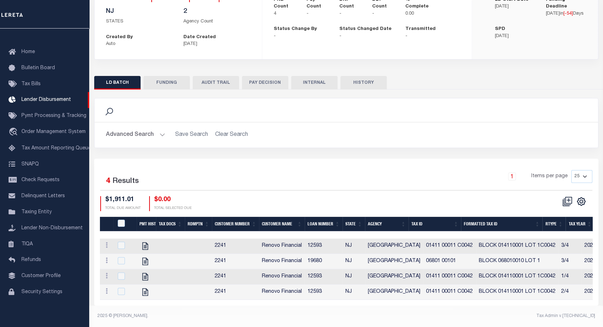
click at [359, 77] on button "HISTORY" at bounding box center [363, 83] width 46 height 14
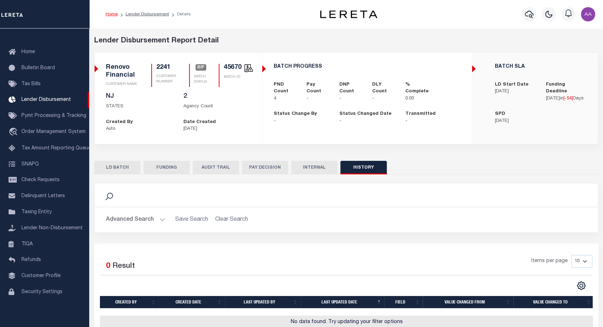
scroll to position [34, 0]
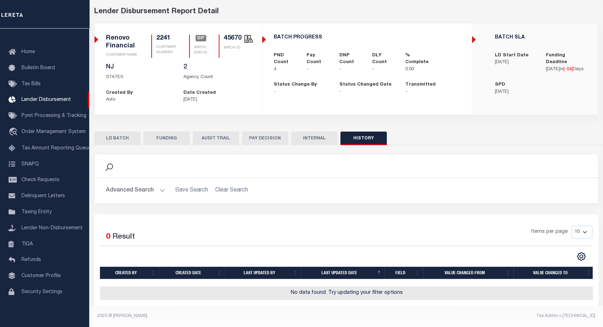
click at [208, 132] on button "AUDIT TRAIL" at bounding box center [216, 139] width 46 height 14
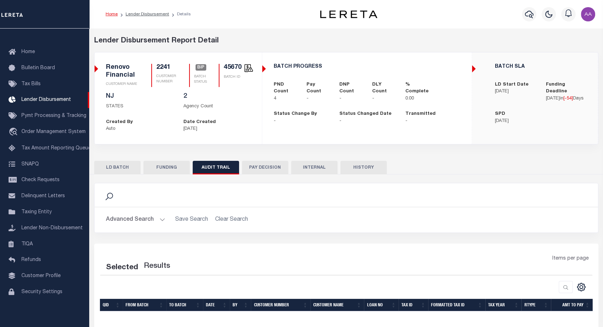
scroll to position [31, 0]
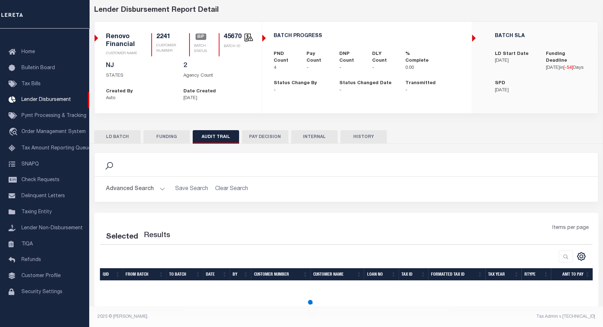
select select "100"
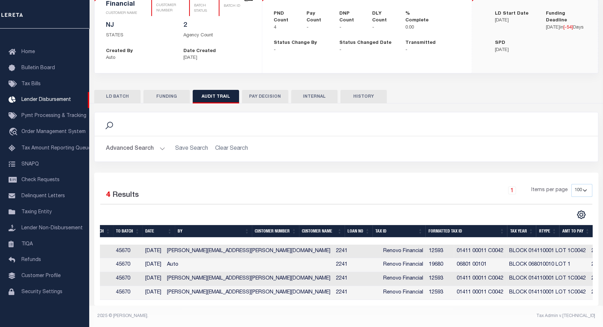
scroll to position [0, 0]
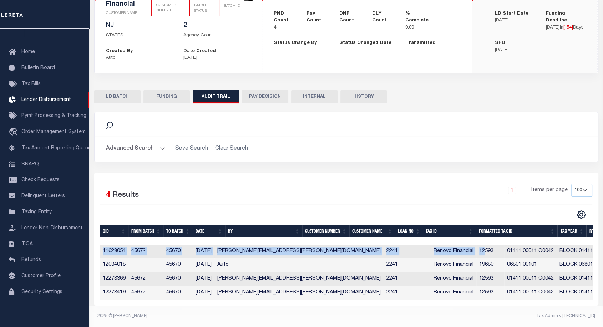
drag, startPoint x: 102, startPoint y: 248, endPoint x: 409, endPoint y: 241, distance: 307.4
click at [409, 245] on tr "11628054 45672 45670 [DATE] [PERSON_NAME][EMAIL_ADDRESS][PERSON_NAME][DOMAIN_NA…" at bounding box center [412, 252] width 624 height 14
click at [430, 252] on td "Renovo Financial" at bounding box center [453, 252] width 46 height 14
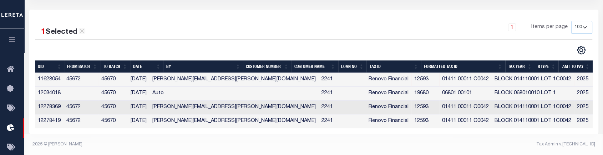
click at [52, 78] on td "11628054" at bounding box center [49, 80] width 29 height 14
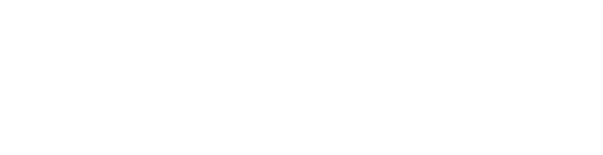
scroll to position [132, 0]
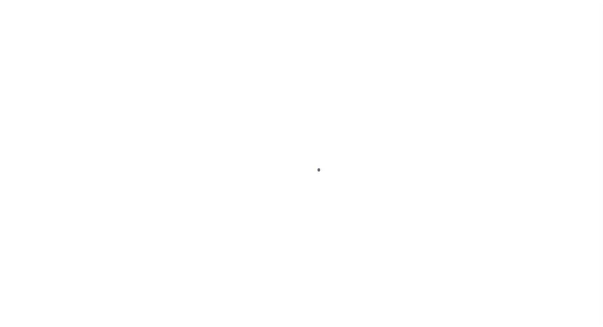
scroll to position [21, 0]
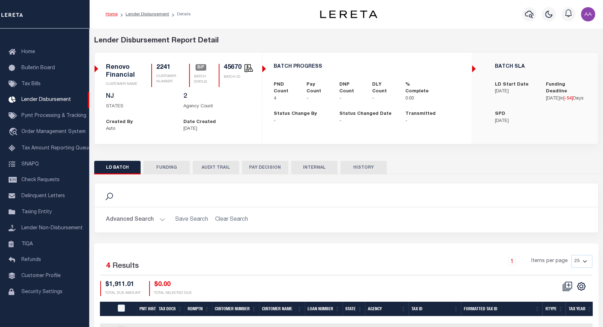
click at [222, 169] on button "AUDIT TRAIL" at bounding box center [216, 168] width 46 height 14
select select "100"
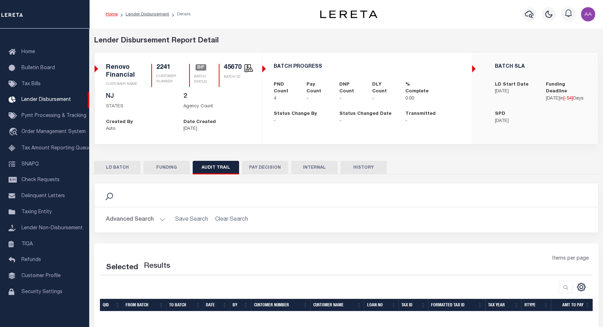
select select "100"
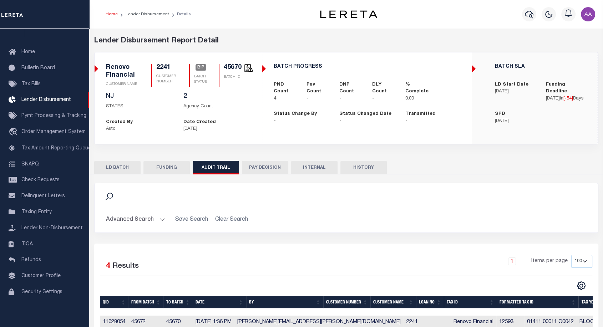
scroll to position [75, 0]
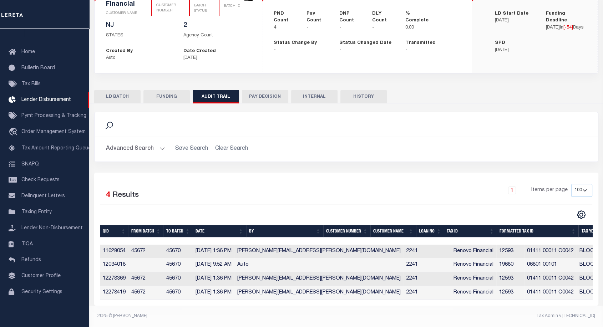
click at [215, 228] on th "Date" at bounding box center [219, 231] width 53 height 12
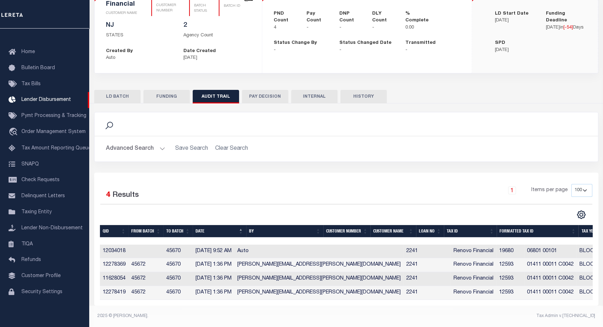
click at [215, 228] on th "Date" at bounding box center [219, 231] width 53 height 12
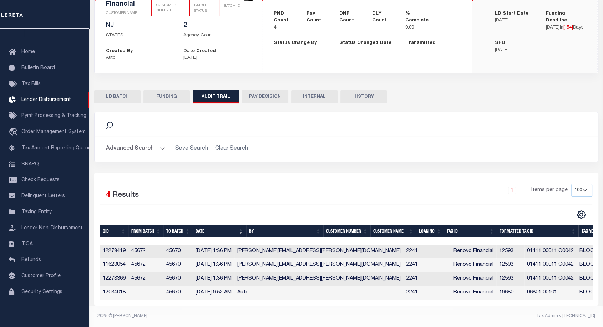
scroll to position [0, 0]
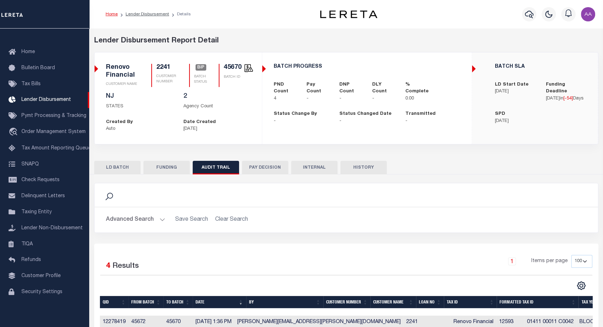
click at [115, 161] on button "LD BATCH" at bounding box center [117, 168] width 46 height 14
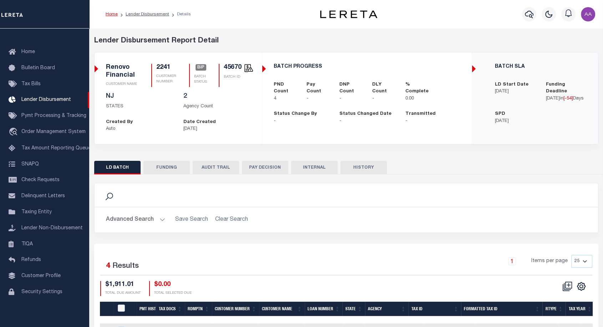
scroll to position [90, 0]
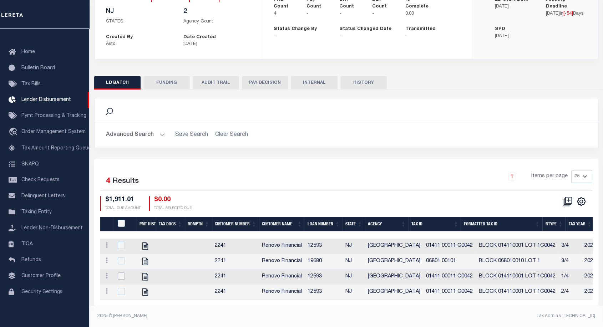
click at [122, 272] on input "checkbox" at bounding box center [121, 275] width 7 height 7
checkbox input "true"
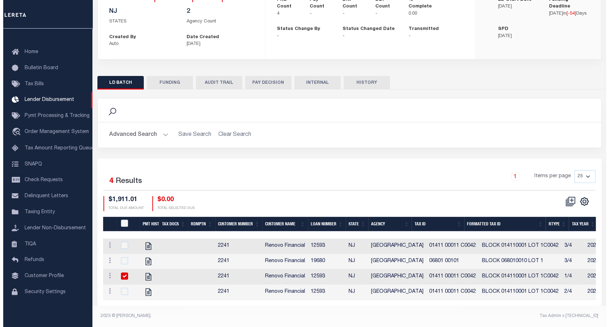
scroll to position [89, 0]
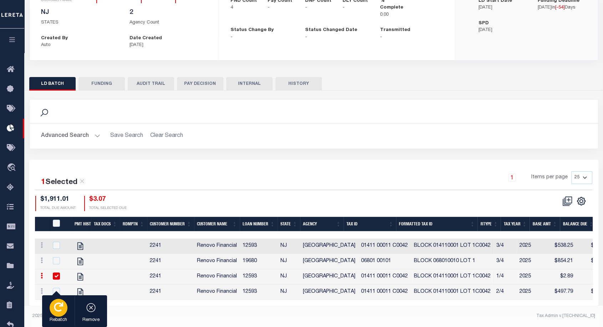
click at [55, 304] on icon "button" at bounding box center [58, 306] width 9 height 9
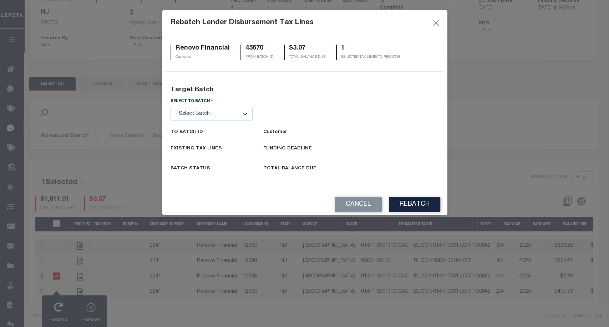
click at [220, 107] on select "- Select Batch - 26663 26855 26956 27025 27280 27289 27451 27735 27752 27755 27…" at bounding box center [211, 114] width 82 height 14
select select "45672"
click at [170, 107] on select "- Select Batch - 26663 26855 26956 27025 27280 27289 27451 27735 27752 27755 27…" at bounding box center [211, 114] width 82 height 14
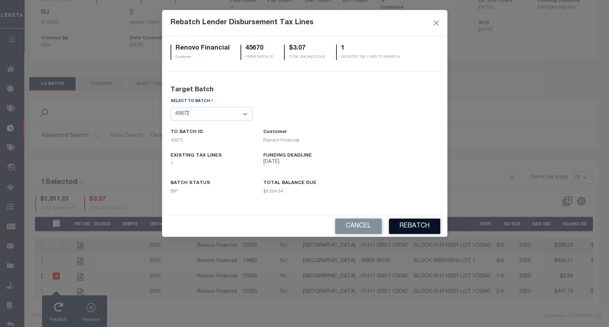
click at [416, 221] on button "REBATCH" at bounding box center [414, 226] width 51 height 15
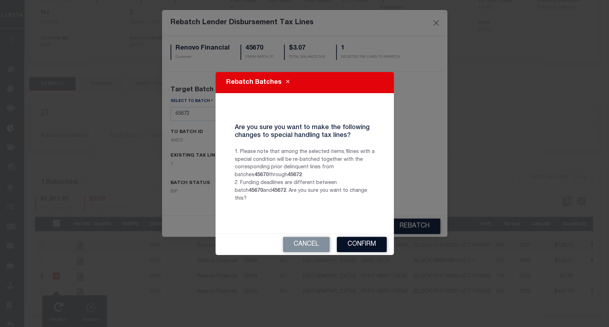
click at [374, 242] on button "Confirm" at bounding box center [362, 244] width 50 height 15
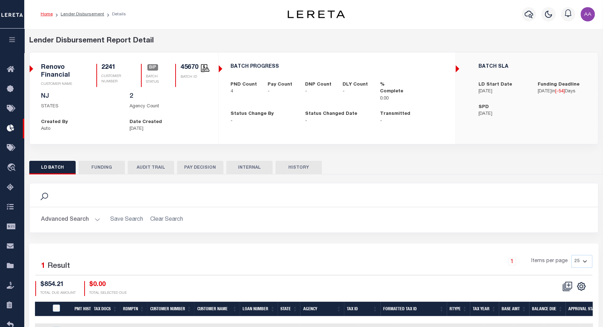
scroll to position [51, 0]
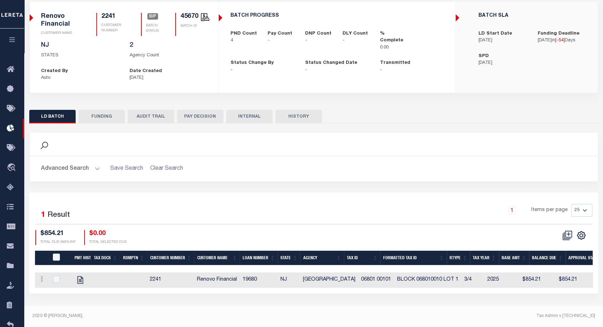
click at [304, 116] on button "HISTORY" at bounding box center [298, 117] width 46 height 14
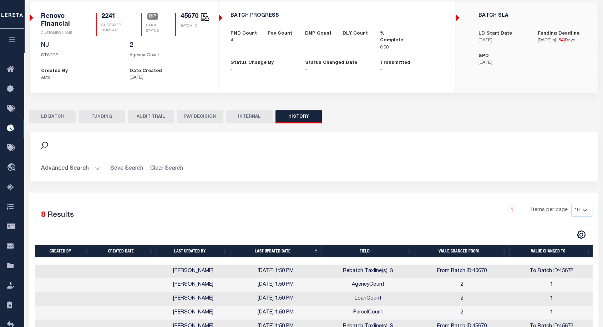
scroll to position [131, 0]
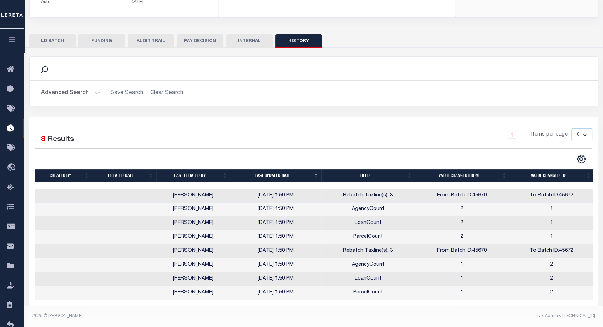
click at [139, 39] on button "AUDIT TRAIL" at bounding box center [151, 41] width 46 height 14
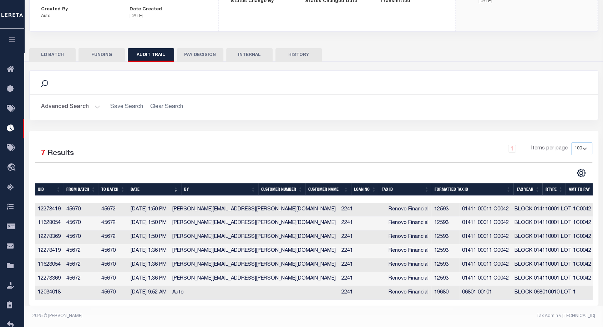
scroll to position [117, 0]
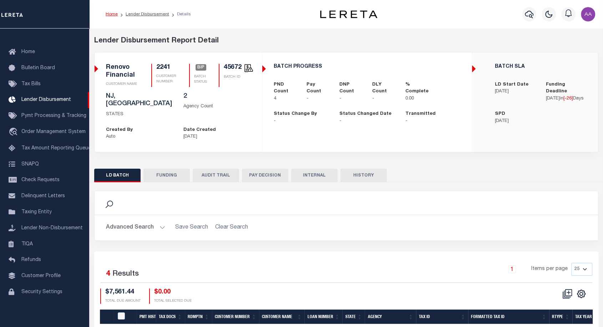
click at [213, 169] on button "AUDIT TRAIL" at bounding box center [216, 176] width 46 height 14
select select "100"
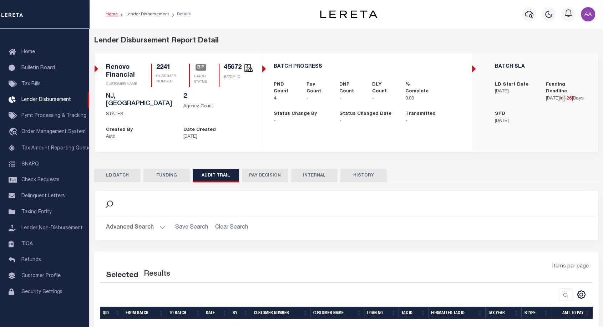
select select "100"
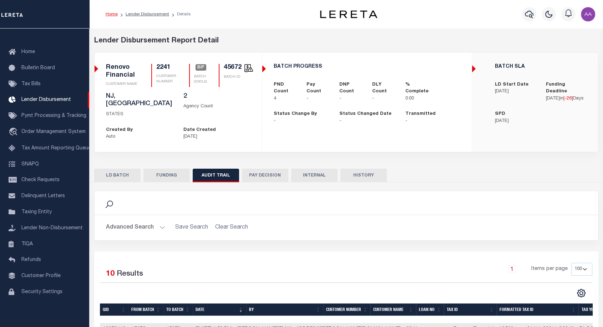
scroll to position [158, 0]
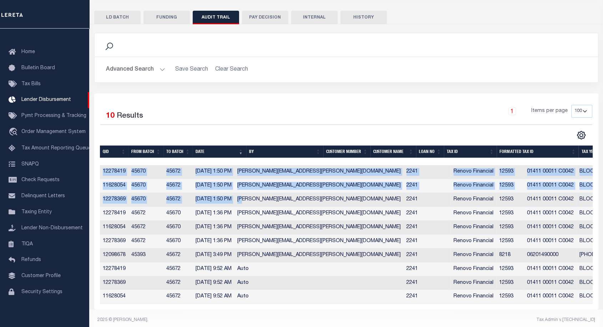
drag, startPoint x: 254, startPoint y: 196, endPoint x: 112, endPoint y: 153, distance: 147.9
click at [112, 153] on div "QID From Batch To Batch Date By Customer Number Customer Name Loan No Tax ID Fo…" at bounding box center [346, 224] width 492 height 158
click at [136, 167] on td "45670" at bounding box center [145, 172] width 35 height 14
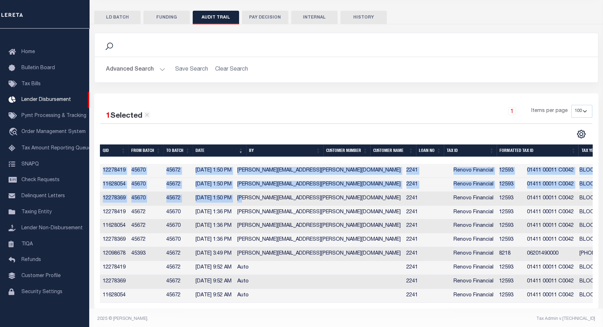
scroll to position [157, 0]
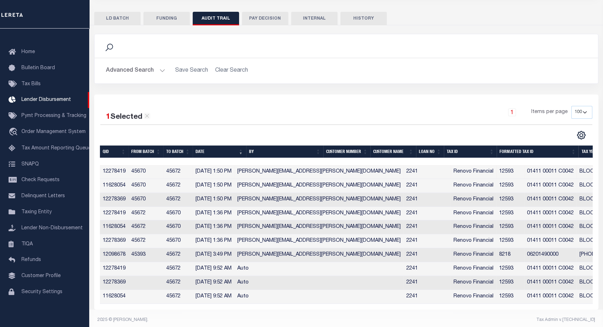
click at [359, 12] on button "HISTORY" at bounding box center [363, 19] width 46 height 14
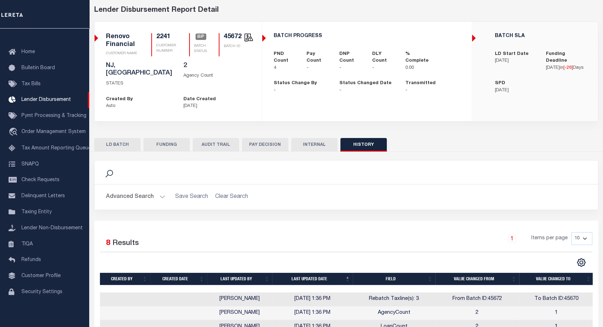
scroll to position [131, 0]
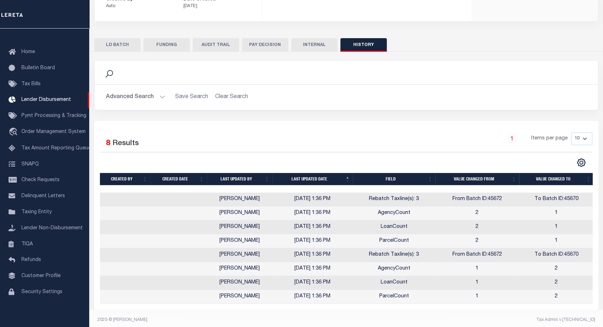
click at [172, 39] on button "FUNDING" at bounding box center [166, 45] width 46 height 14
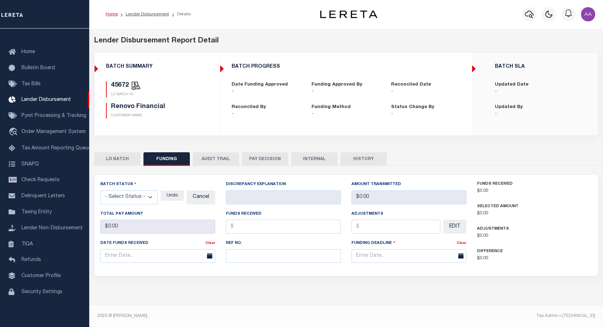
scroll to position [0, 0]
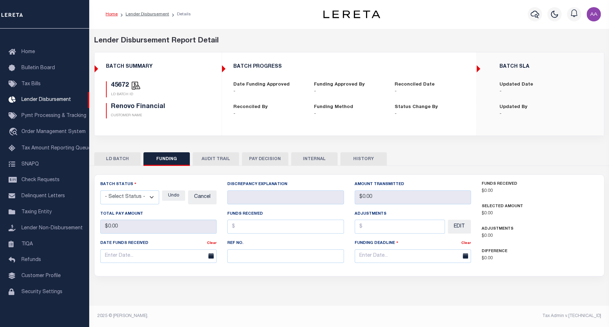
type input "$0"
type input "[DATE]"
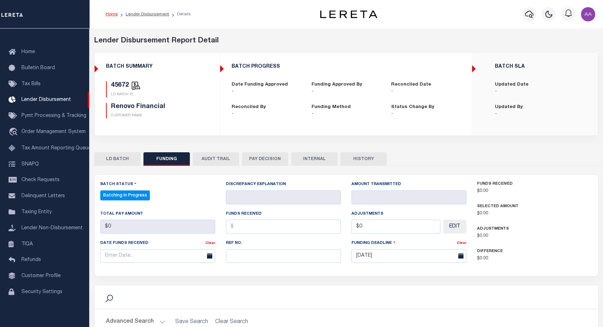
select select "100"
click at [220, 159] on button "AUDIT TRAIL" at bounding box center [216, 159] width 46 height 14
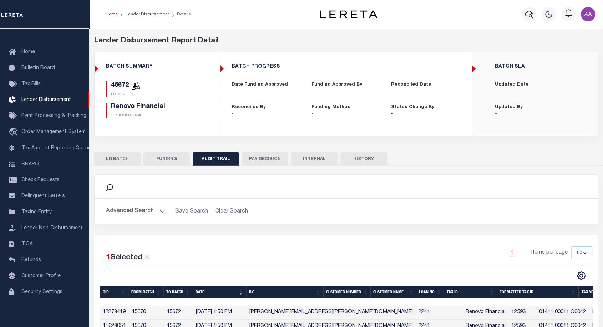
scroll to position [149, 0]
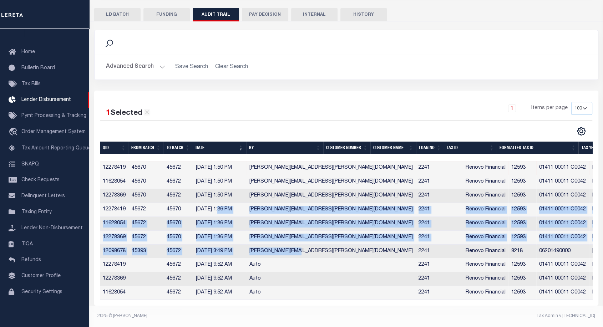
drag, startPoint x: 220, startPoint y: 208, endPoint x: 296, endPoint y: 250, distance: 87.6
click at [296, 250] on tbody "12278419 45670 45672 [DATE] 1:50 PM [PERSON_NAME][EMAIL_ADDRESS][PERSON_NAME][D…" at bounding box center [428, 230] width 657 height 139
click at [296, 250] on td "[PERSON_NAME][EMAIL_ADDRESS][PERSON_NAME][DOMAIN_NAME]" at bounding box center [330, 252] width 169 height 14
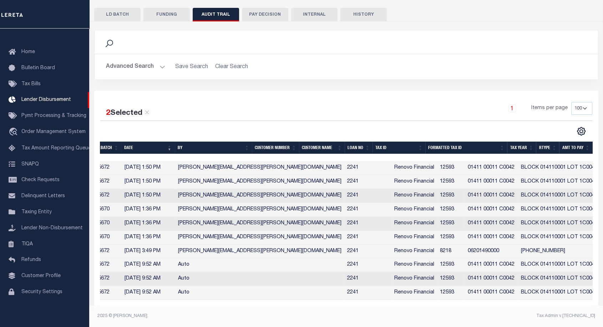
scroll to position [0, 0]
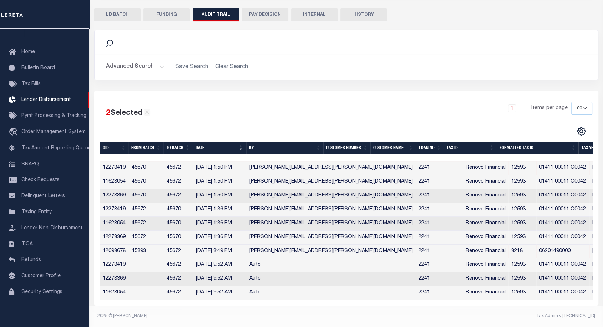
click at [364, 13] on button "HISTORY" at bounding box center [363, 15] width 46 height 14
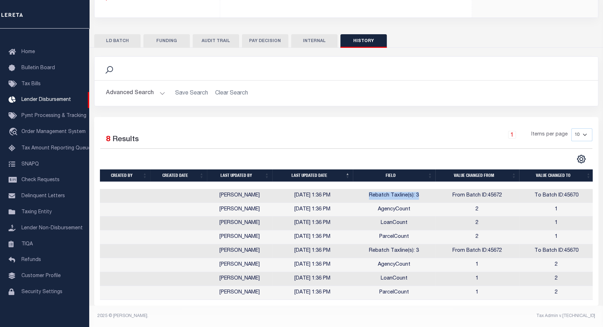
drag, startPoint x: 361, startPoint y: 188, endPoint x: 423, endPoint y: 190, distance: 62.1
click at [423, 190] on td "Rebatch Taxline(s): 3" at bounding box center [394, 196] width 82 height 14
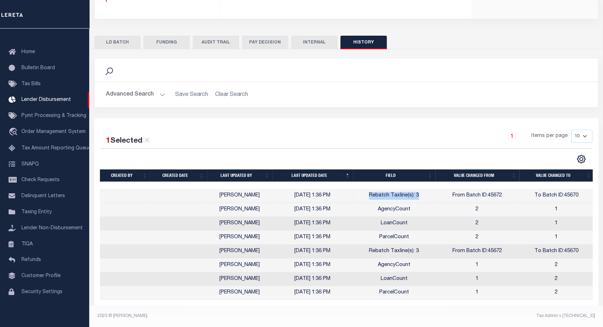
click at [213, 39] on button "AUDIT TRAIL" at bounding box center [216, 43] width 46 height 14
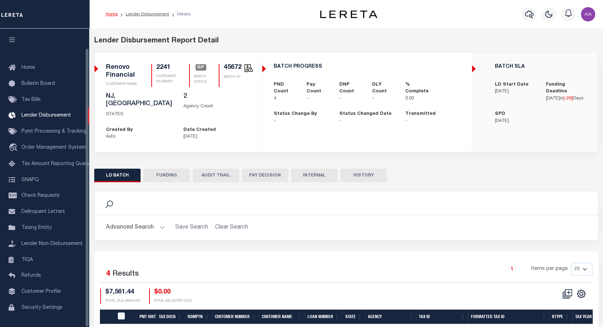
scroll to position [21, 0]
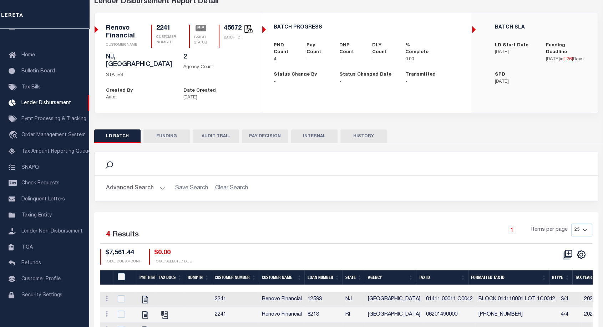
scroll to position [90, 0]
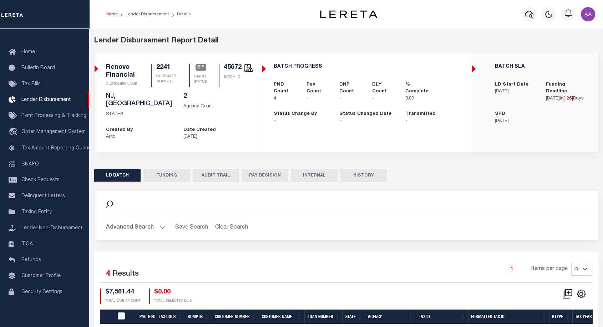
scroll to position [90, 0]
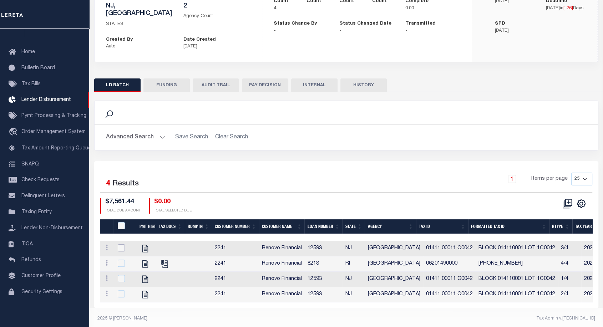
click at [121, 244] on input "checkbox" at bounding box center [121, 247] width 7 height 7
checkbox input "true"
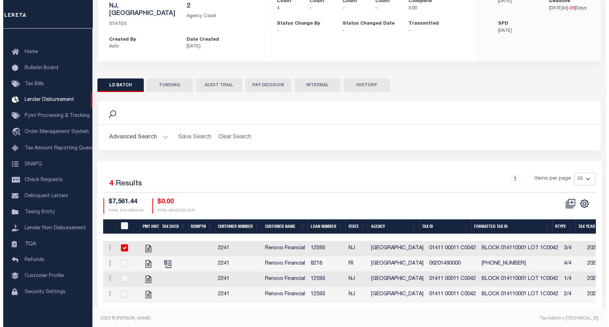
scroll to position [89, 0]
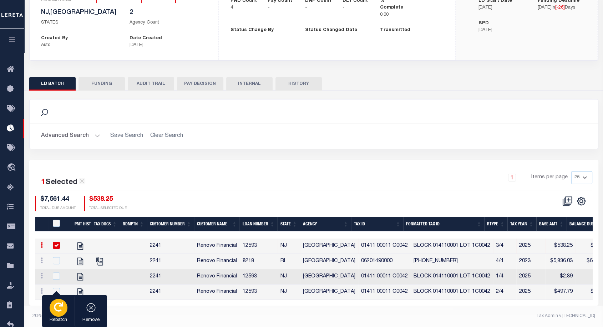
click at [52, 302] on div "button" at bounding box center [59, 308] width 18 height 18
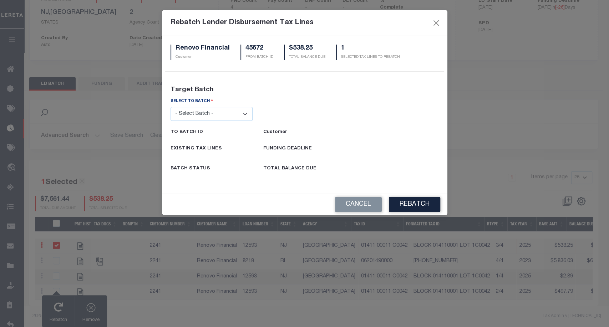
click at [210, 115] on select "- Select Batch - 26663 26855 26956 27025 27280 27289 27451 27735 27752 27755 27…" at bounding box center [211, 114] width 82 height 14
select select "45670"
click at [170, 107] on select "- Select Batch - 26663 26855 26956 27025 27280 27289 27451 27735 27752 27755 27…" at bounding box center [211, 114] width 82 height 14
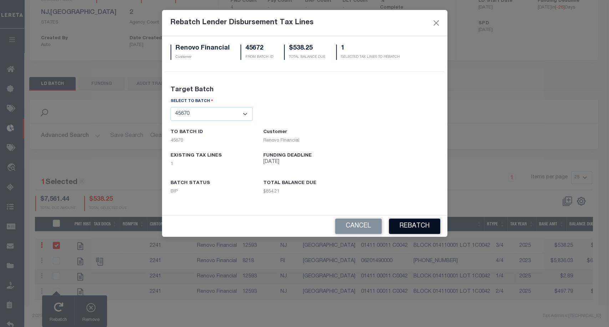
click at [417, 223] on button "REBATCH" at bounding box center [414, 226] width 51 height 15
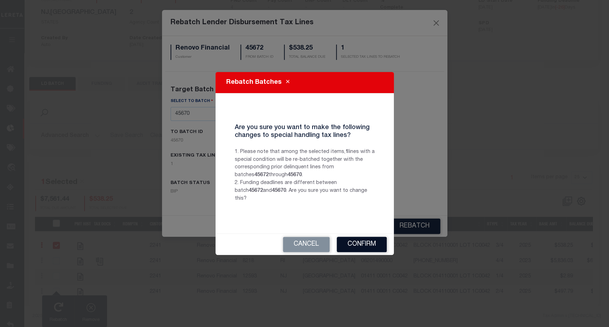
click at [368, 246] on button "Confirm" at bounding box center [362, 244] width 50 height 15
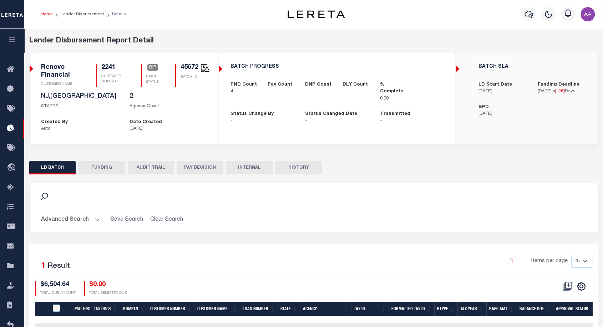
scroll to position [51, 0]
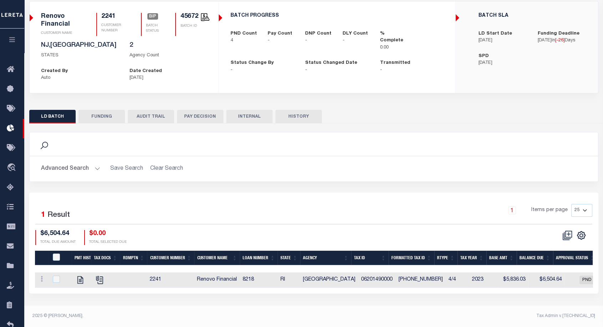
click at [154, 118] on button "AUDIT TRAIL" at bounding box center [151, 117] width 46 height 14
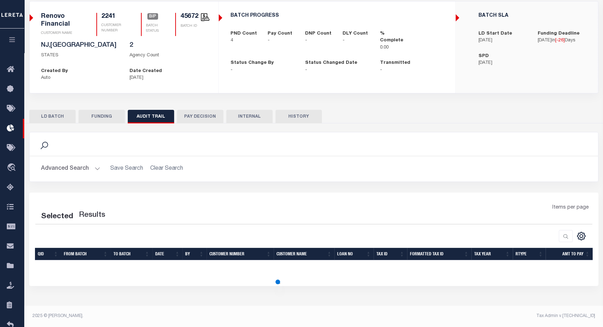
select select "100"
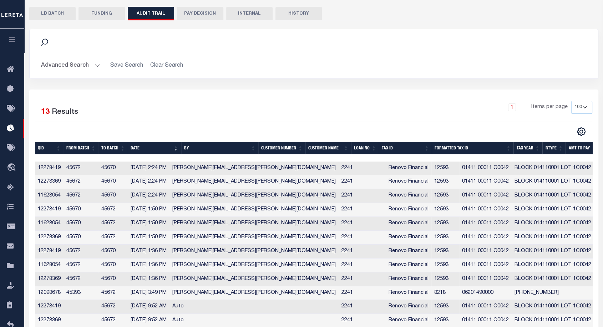
scroll to position [158, 0]
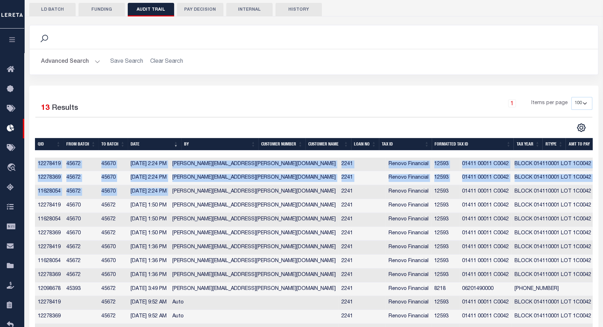
drag, startPoint x: 183, startPoint y: 192, endPoint x: 29, endPoint y: 164, distance: 156.1
click at [29, 164] on div "Selected 13 Results 1 Items per page 10 25 50 100" at bounding box center [313, 215] width 569 height 258
click at [302, 15] on button "HISTORY" at bounding box center [298, 10] width 46 height 14
select select "100"
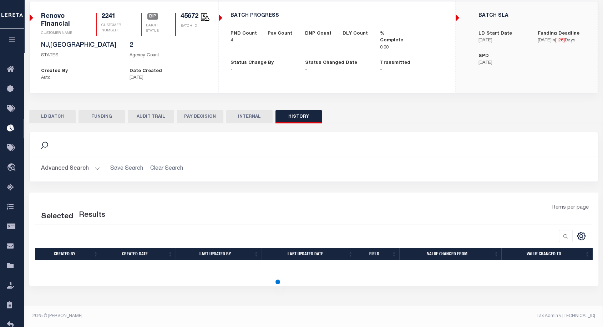
scroll to position [51, 0]
select select "100"
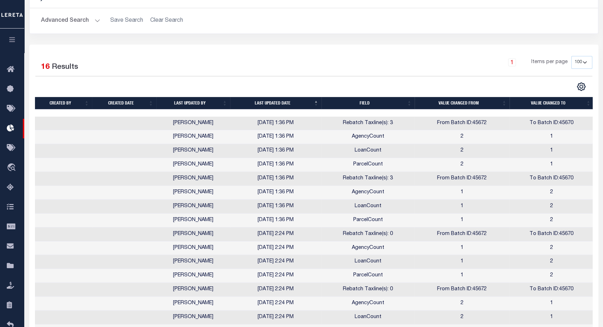
scroll to position [241, 0]
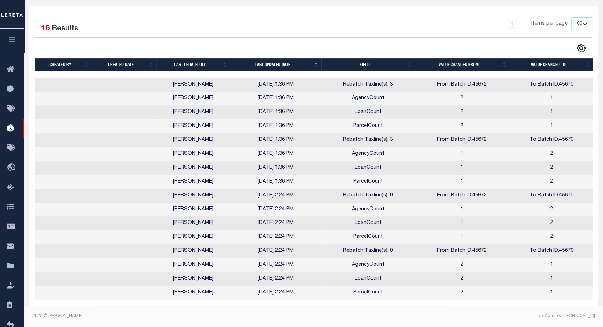
drag, startPoint x: 314, startPoint y: 290, endPoint x: 234, endPoint y: 196, distance: 123.5
click at [234, 196] on tbody "Aakash Patel 10/01/2025 1:36 PM Rebatch Taxline(s): 3 From Batch ID:45672 To Ba…" at bounding box center [314, 189] width 558 height 222
click at [234, 196] on td "10/01/2025 2:24 PM" at bounding box center [275, 196] width 91 height 14
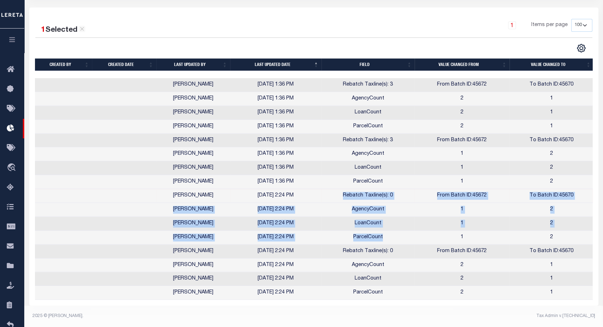
drag, startPoint x: 337, startPoint y: 188, endPoint x: 392, endPoint y: 237, distance: 73.7
click at [392, 237] on tbody "Aakash Patel 10/01/2025 1:36 PM Rebatch Taxline(s): 3 From Batch ID:45672 To Ba…" at bounding box center [314, 189] width 558 height 222
click at [392, 237] on td "ParcelCount" at bounding box center [367, 238] width 93 height 14
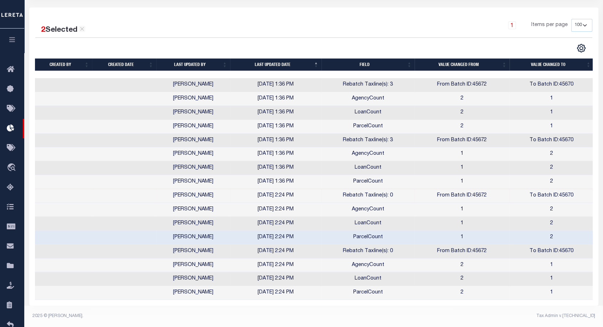
click at [392, 237] on td "ParcelCount" at bounding box center [367, 238] width 93 height 14
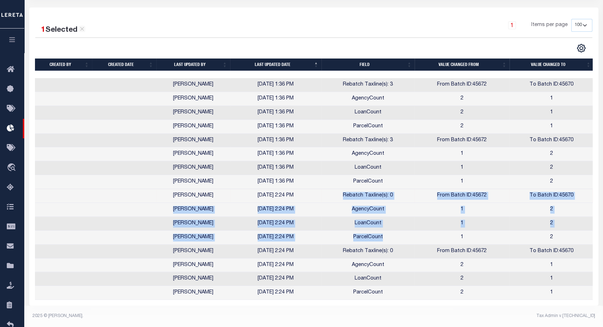
drag, startPoint x: 392, startPoint y: 237, endPoint x: 322, endPoint y: 194, distance: 81.9
click at [322, 194] on tbody "Aakash Patel 10/01/2025 1:36 PM Rebatch Taxline(s): 3 From Batch ID:45672 To Ba…" at bounding box center [314, 189] width 558 height 222
click at [322, 194] on td "Rebatch Taxline(s): 0" at bounding box center [367, 196] width 93 height 14
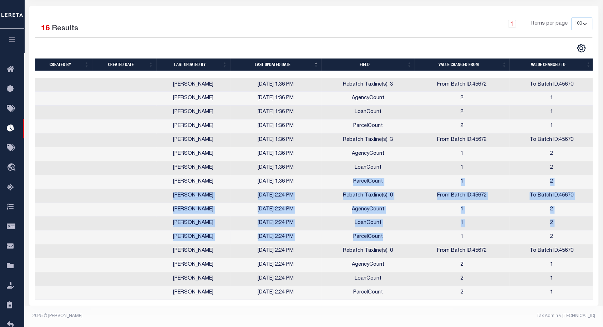
drag, startPoint x: 333, startPoint y: 183, endPoint x: 385, endPoint y: 237, distance: 75.4
click at [385, 237] on tbody "Aakash Patel 10/01/2025 1:36 PM Rebatch Taxline(s): 3 From Batch ID:45672 To Ba…" at bounding box center [314, 189] width 558 height 222
click at [385, 237] on td "ParcelCount" at bounding box center [367, 237] width 93 height 14
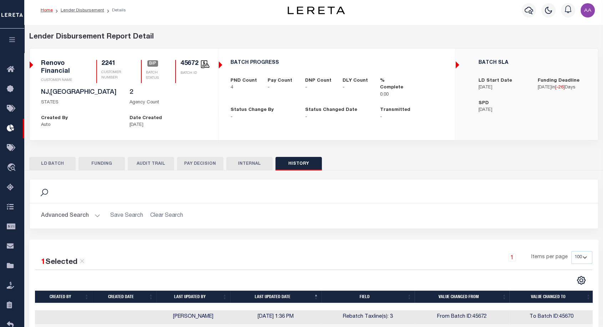
scroll to position [0, 0]
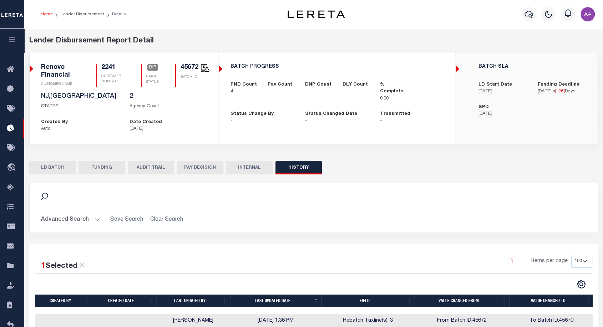
click at [149, 161] on button "AUDIT TRAIL" at bounding box center [151, 168] width 46 height 14
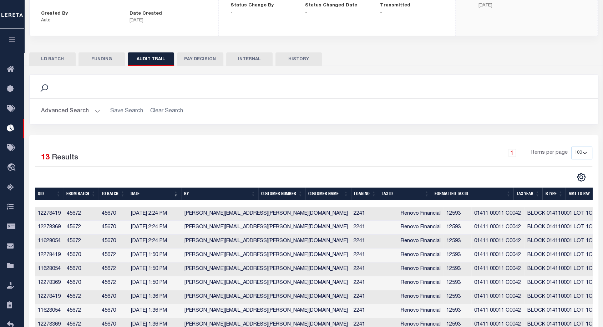
scroll to position [200, 0]
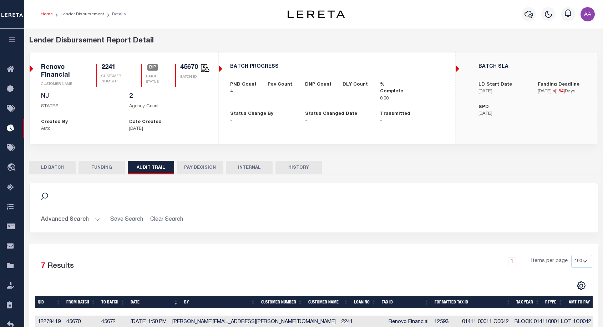
select select "100"
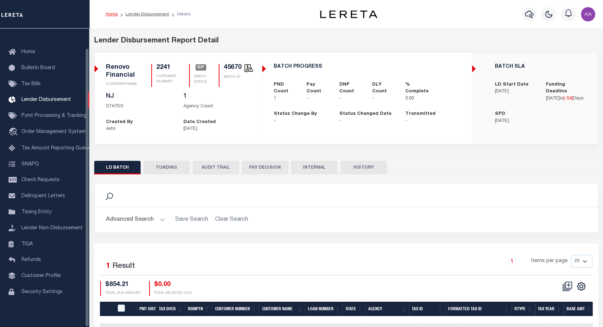
scroll to position [43, 0]
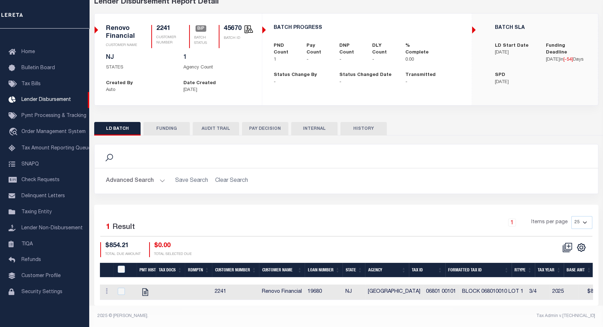
click at [221, 127] on button "AUDIT TRAIL" at bounding box center [216, 129] width 46 height 14
select select "100"
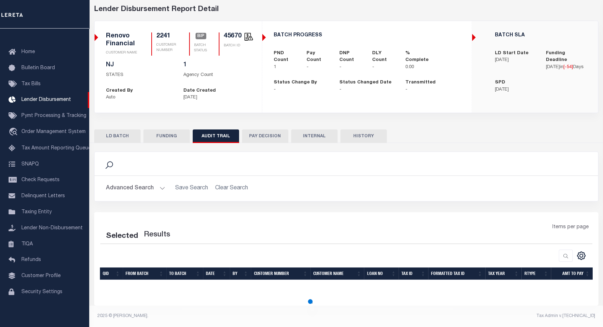
scroll to position [0, 0]
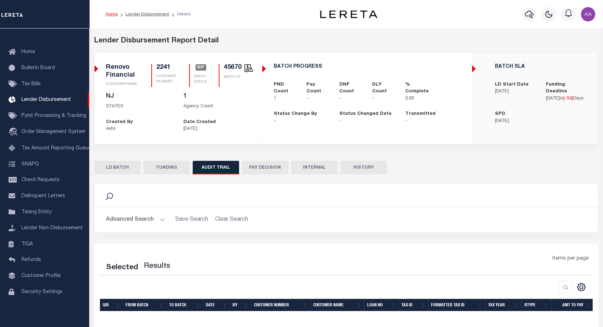
select select "100"
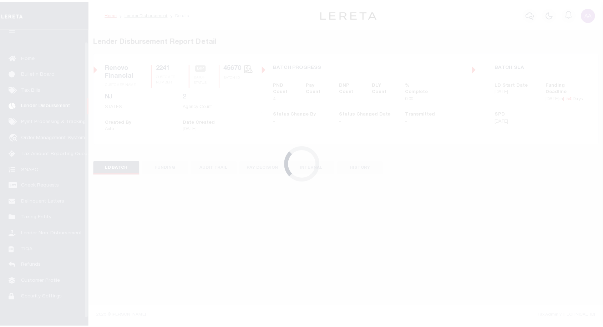
scroll to position [12, 0]
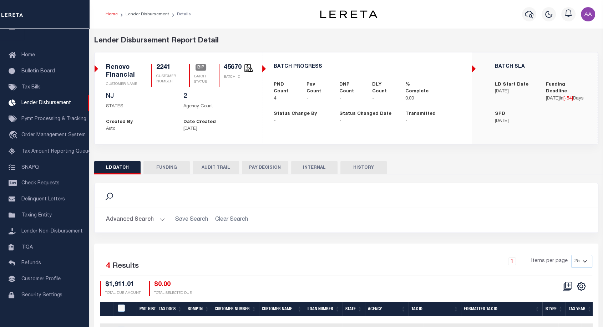
click at [217, 172] on button "AUDIT TRAIL" at bounding box center [216, 168] width 46 height 14
select select "100"
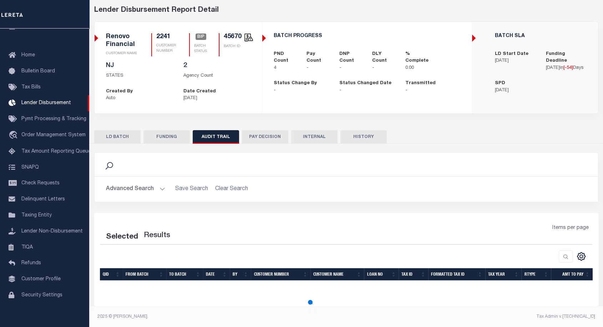
select select "100"
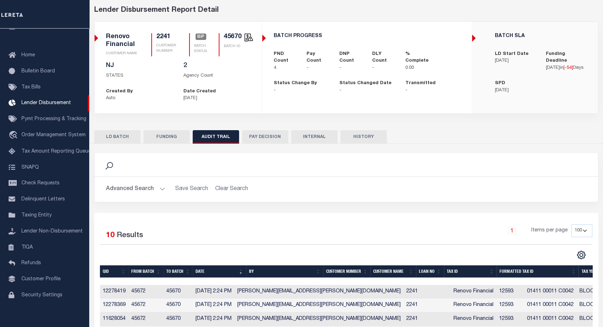
scroll to position [158, 0]
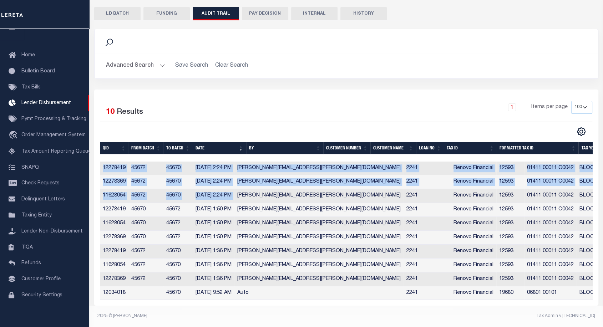
drag, startPoint x: 246, startPoint y: 198, endPoint x: 99, endPoint y: 167, distance: 149.8
click at [99, 167] on div "Selected 10 Results 1 Items per page 10 25 50 100" at bounding box center [346, 198] width 504 height 216
click at [386, 7] on button "HISTORY" at bounding box center [363, 14] width 46 height 14
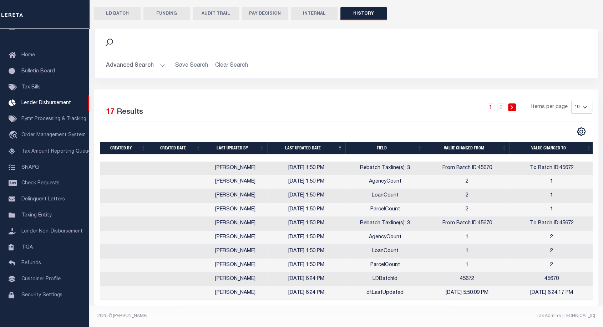
click at [578, 103] on select "10 25 50 100" at bounding box center [581, 107] width 21 height 13
select select "100"
click at [571, 101] on select "10 25 50 100" at bounding box center [581, 107] width 21 height 13
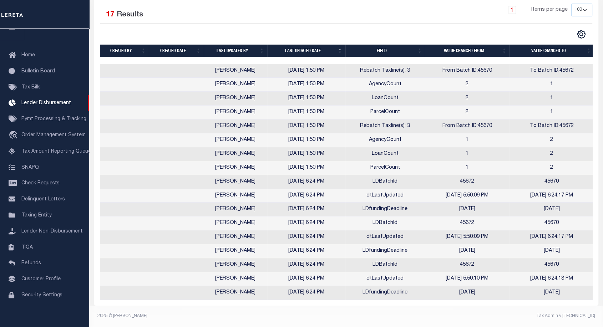
scroll to position [0, 0]
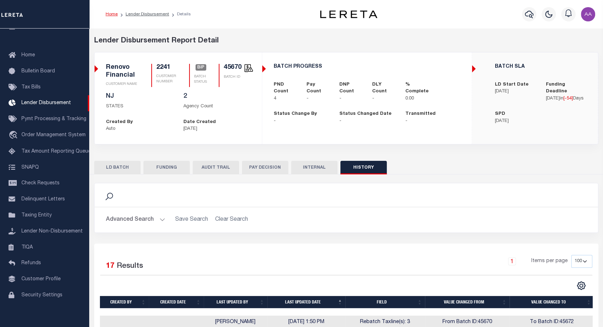
click at [146, 18] on ol "Home Lender Disbursement Details" at bounding box center [148, 14] width 97 height 15
click at [148, 15] on link "Lender Disbursement" at bounding box center [148, 14] width 44 height 4
checkbox input "true"
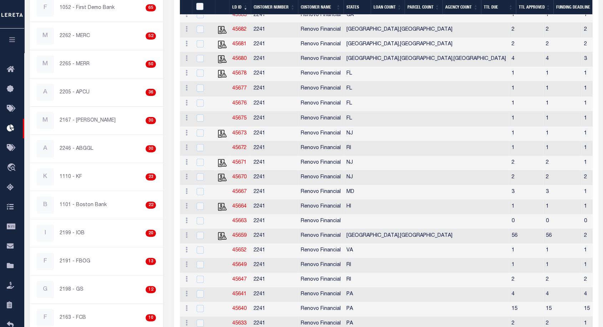
scroll to position [291, 0]
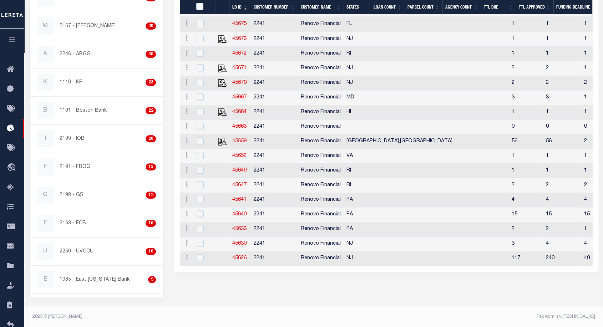
click at [240, 144] on link "45659" at bounding box center [239, 141] width 14 height 5
checkbox input "true"
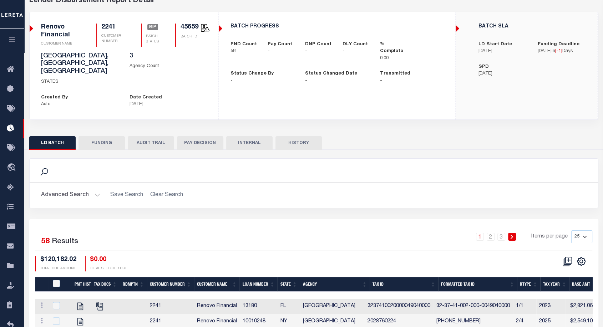
scroll to position [73, 0]
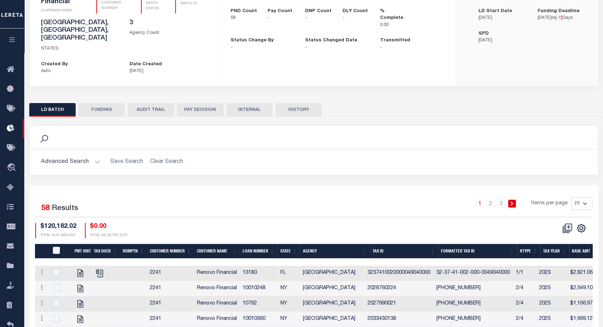
click at [305, 103] on button "HISTORY" at bounding box center [298, 110] width 46 height 14
select select "100"
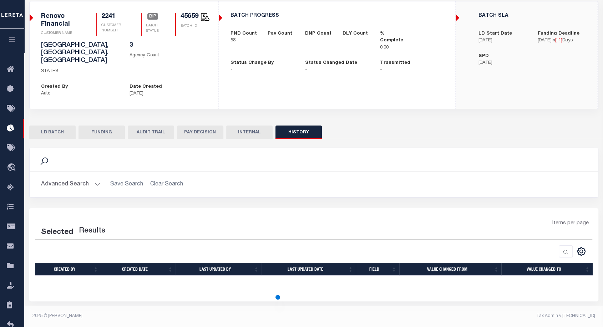
scroll to position [51, 0]
select select "100"
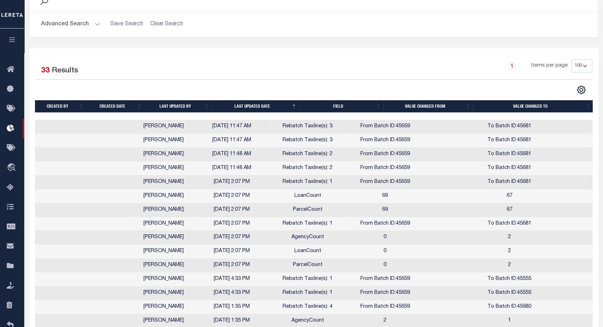
scroll to position [211, 0]
click at [258, 100] on th "Last updated date" at bounding box center [255, 106] width 87 height 12
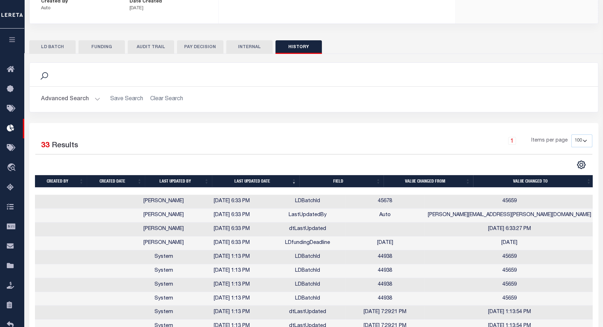
scroll to position [164, 0]
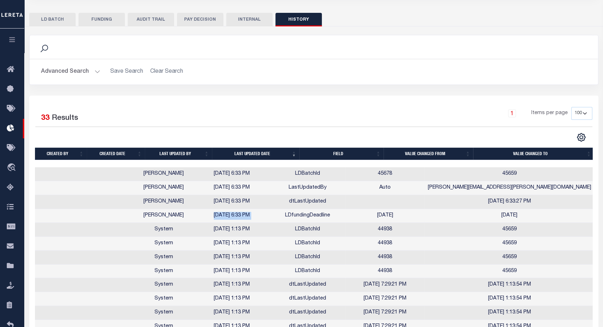
drag, startPoint x: 228, startPoint y: 203, endPoint x: 300, endPoint y: 198, distance: 71.9
click at [300, 209] on tr "[PERSON_NAME] [DATE] 6:33 PM LDfundingDeadline [DATE] [DATE]" at bounding box center [314, 216] width 559 height 14
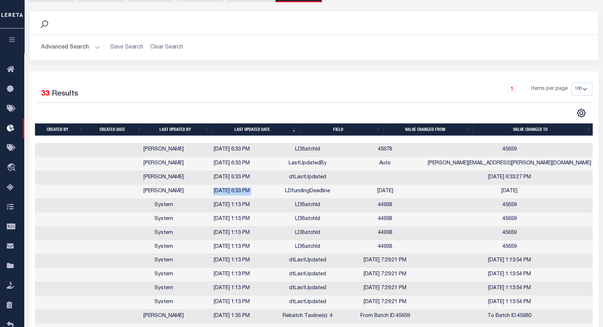
scroll to position [82, 0]
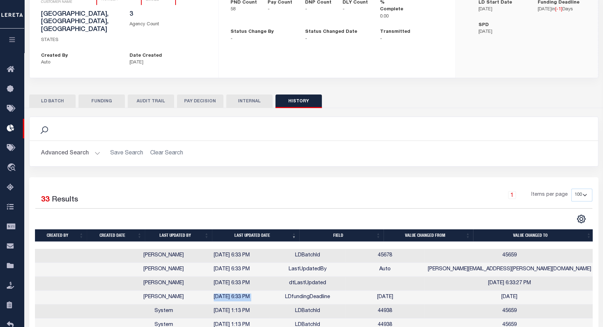
click at [157, 94] on button "AUDIT TRAIL" at bounding box center [151, 101] width 46 height 14
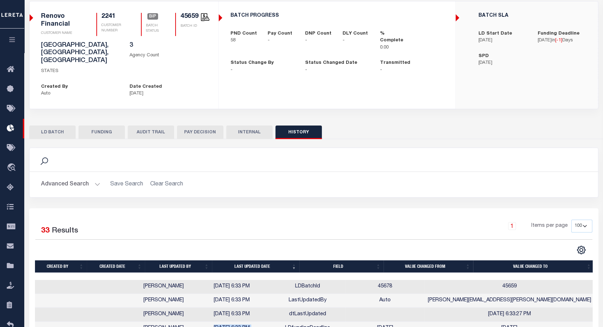
select select "100"
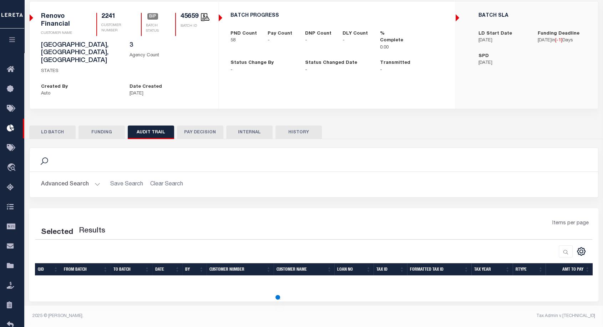
select select "100"
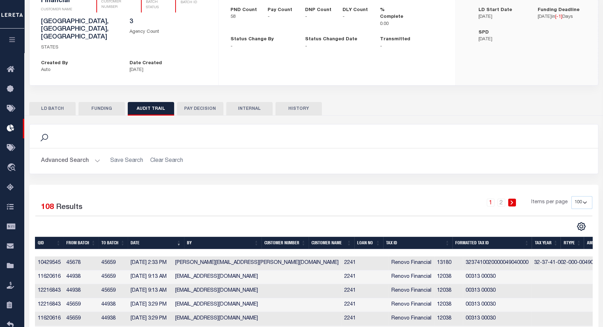
scroll to position [63, 0]
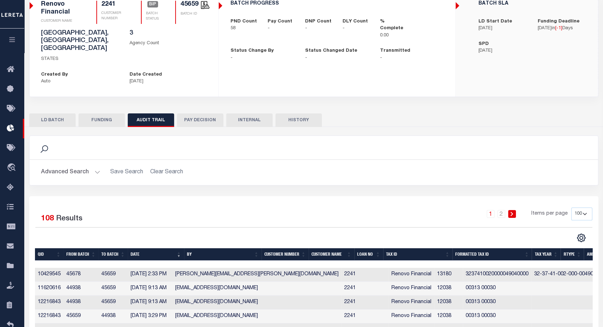
click at [306, 113] on button "HISTORY" at bounding box center [298, 120] width 46 height 14
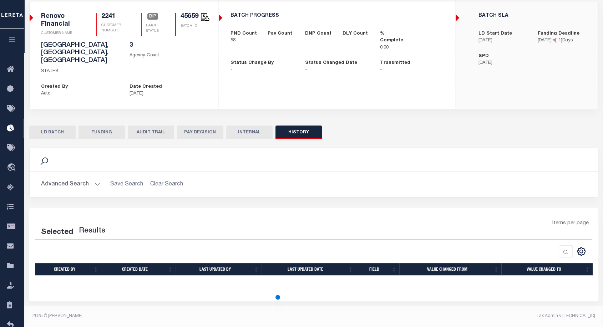
scroll to position [51, 0]
select select "100"
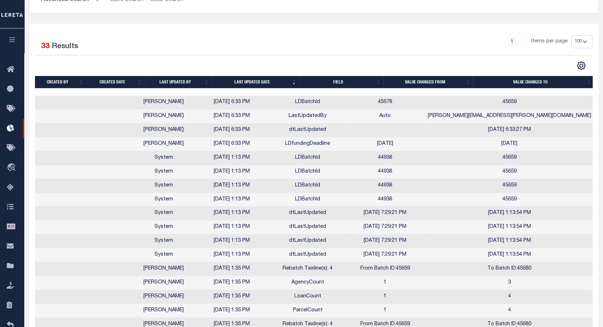
scroll to position [77, 0]
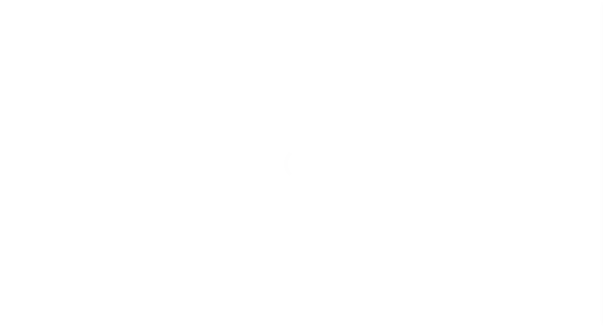
scroll to position [12, 0]
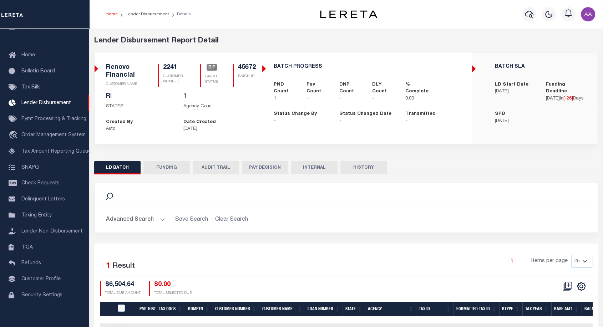
click at [209, 163] on button "AUDIT TRAIL" at bounding box center [216, 168] width 46 height 14
select select "100"
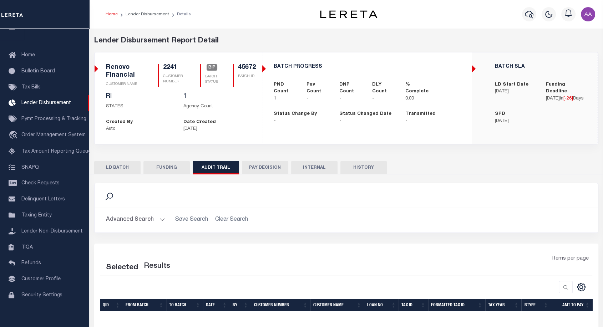
select select "100"
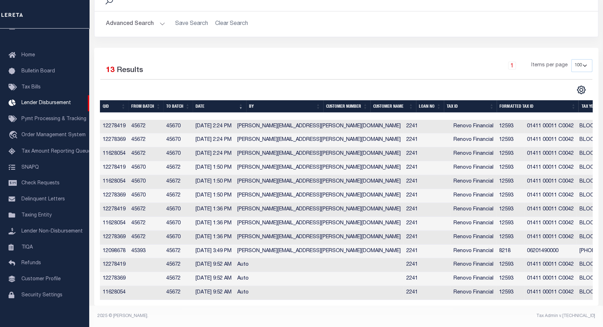
scroll to position [0, 0]
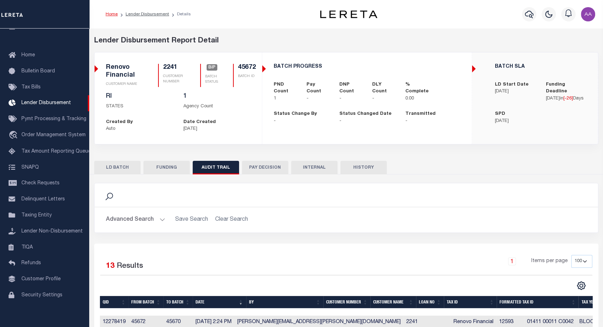
click at [152, 11] on li "Lender Disbursement" at bounding box center [143, 14] width 51 height 6
click at [148, 16] on link "Lender Disbursement" at bounding box center [148, 14] width 44 height 4
checkbox input "true"
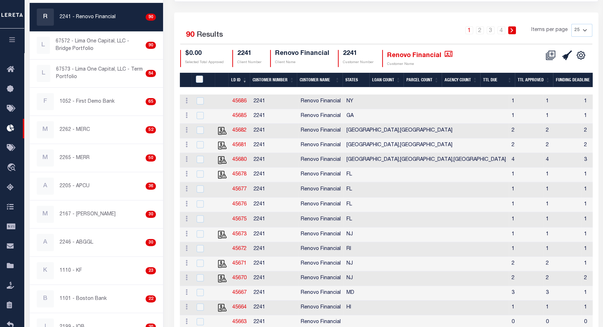
scroll to position [128, 0]
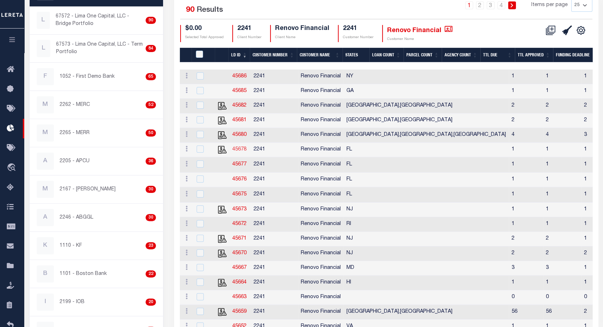
click at [235, 150] on link "45678" at bounding box center [239, 149] width 14 height 5
checkbox input "true"
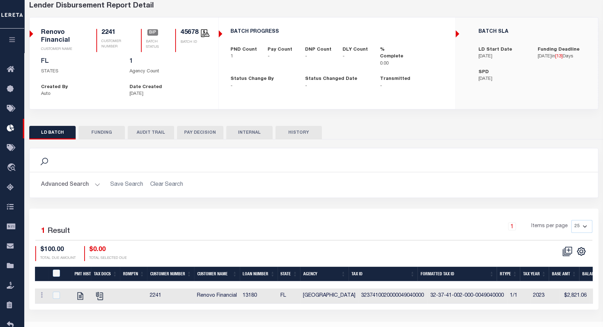
scroll to position [51, 0]
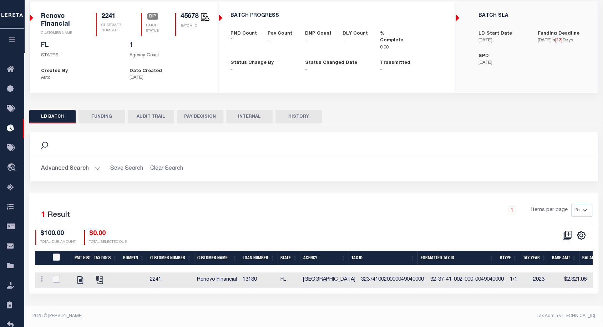
click at [58, 280] on input "checkbox" at bounding box center [56, 279] width 7 height 7
checkbox input "true"
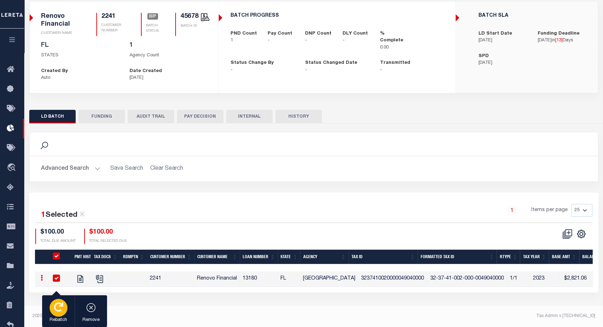
click at [57, 306] on icon "button" at bounding box center [58, 306] width 9 height 9
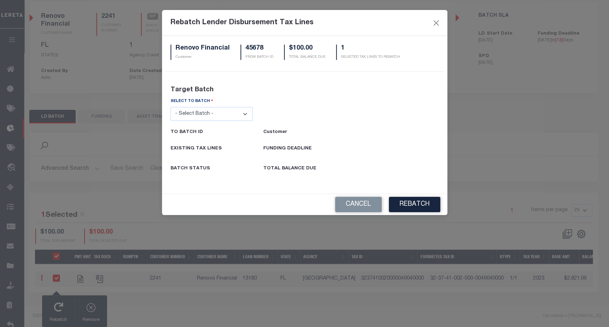
click at [226, 106] on div "SELECT TO BATCH" at bounding box center [211, 103] width 82 height 10
click at [224, 110] on select "- Select Batch - 26663 26855 26956 27025 27280 27289 27451 27735 27752 27755 27…" at bounding box center [211, 114] width 82 height 14
select select "45659"
click at [170, 107] on select "- Select Batch - 26663 26855 26956 27025 27280 27289 27451 27735 27752 27755 27…" at bounding box center [211, 114] width 82 height 14
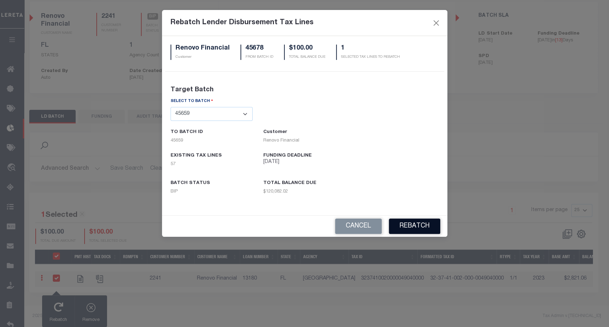
click at [421, 225] on button "REBATCH" at bounding box center [414, 226] width 51 height 15
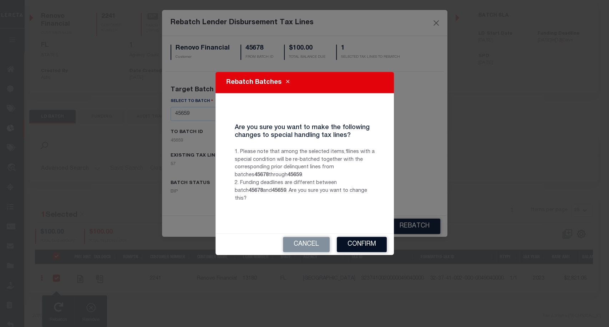
click at [364, 240] on button "Confirm" at bounding box center [362, 244] width 50 height 15
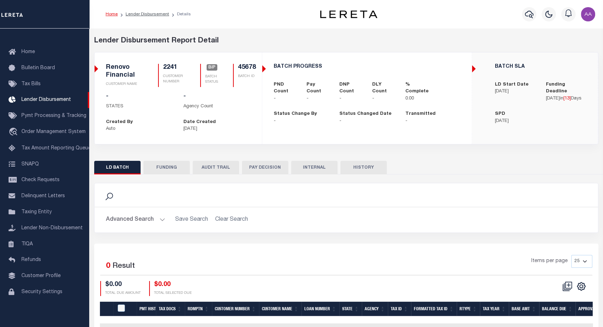
scroll to position [41, 0]
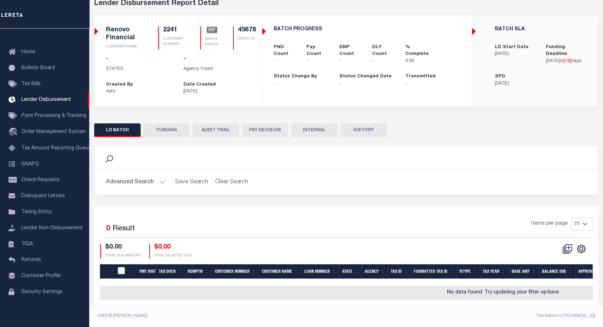
click at [370, 132] on button "HISTORY" at bounding box center [363, 130] width 46 height 14
select select "100"
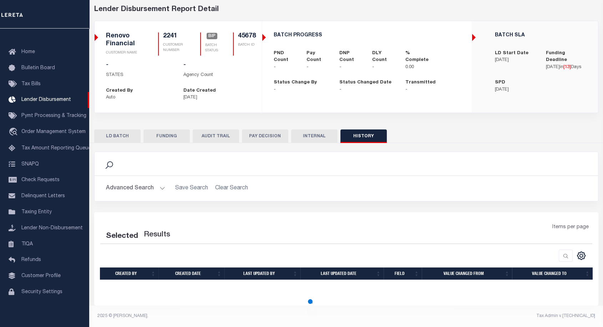
scroll to position [0, 0]
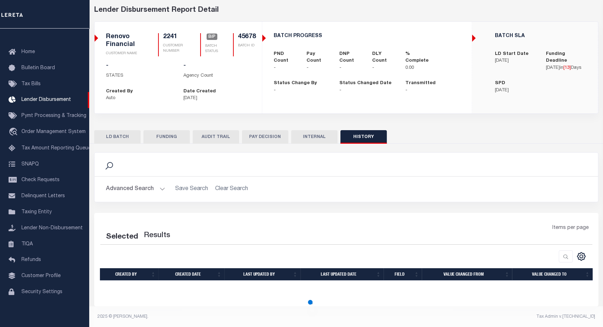
select select "100"
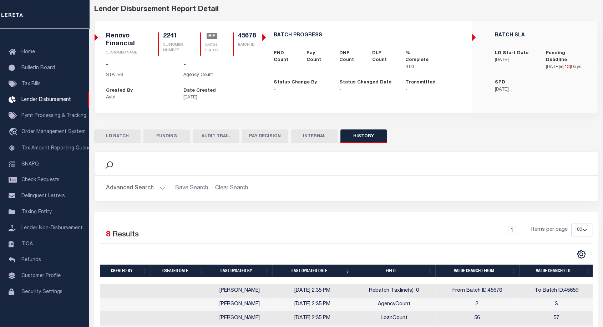
scroll to position [131, 0]
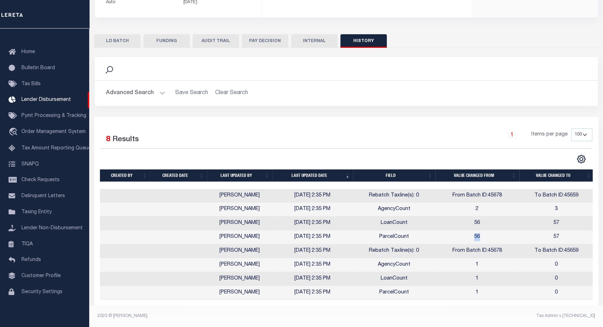
drag, startPoint x: 467, startPoint y: 235, endPoint x: 491, endPoint y: 235, distance: 23.9
click at [491, 235] on td "56" at bounding box center [477, 237] width 84 height 14
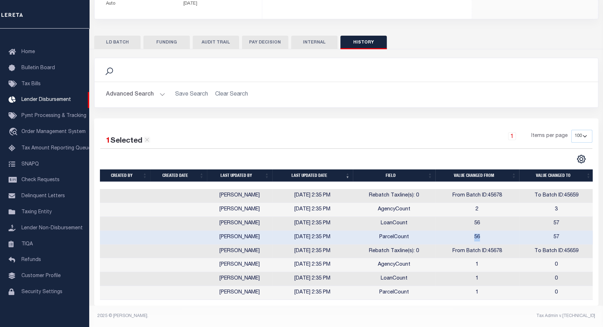
scroll to position [129, 0]
drag, startPoint x: 552, startPoint y: 232, endPoint x: 557, endPoint y: 232, distance: 4.6
click at [557, 232] on td "57" at bounding box center [556, 238] width 75 height 14
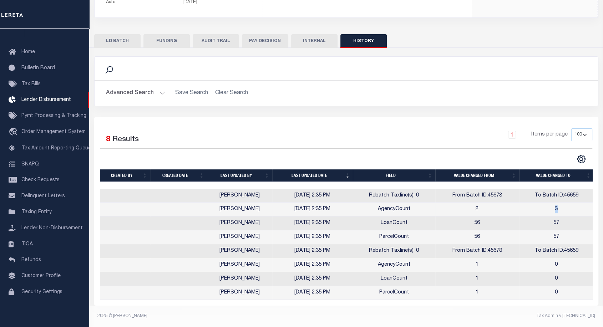
drag, startPoint x: 556, startPoint y: 208, endPoint x: 563, endPoint y: 206, distance: 7.9
click at [563, 206] on td "3" at bounding box center [556, 210] width 75 height 14
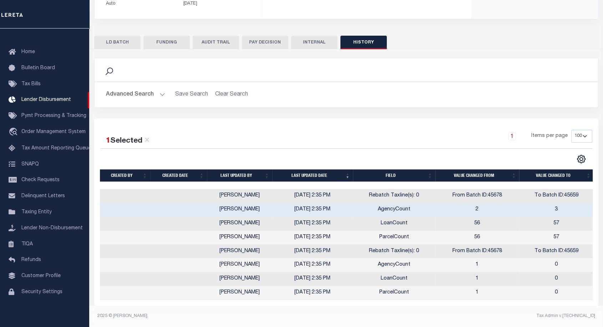
click at [491, 190] on td "From Batch ID:45678" at bounding box center [477, 196] width 84 height 14
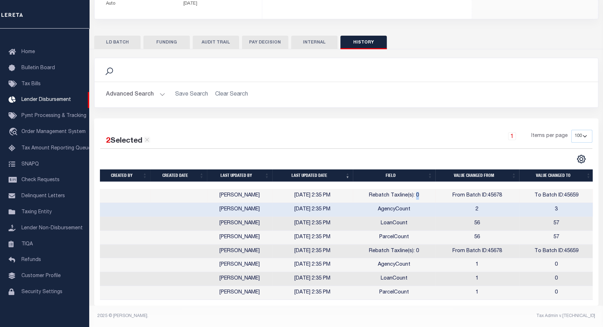
click at [418, 191] on td "Rebatch Taxline(s): 0" at bounding box center [394, 196] width 82 height 14
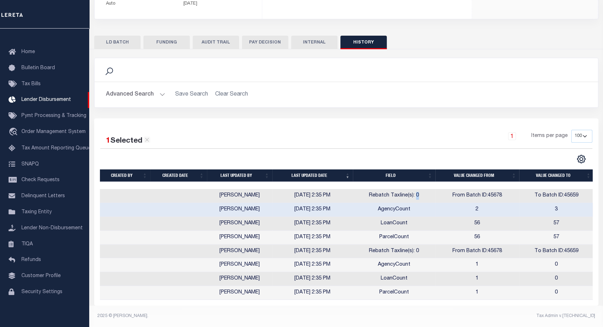
scroll to position [0, 1]
click at [115, 41] on button "LD BATCH" at bounding box center [117, 43] width 46 height 14
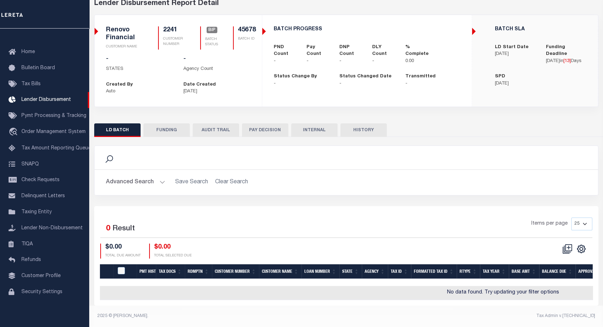
scroll to position [0, 0]
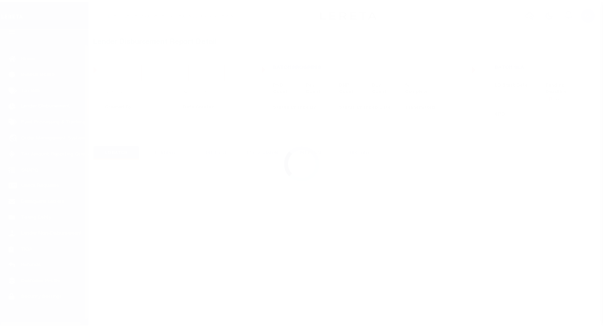
scroll to position [21, 0]
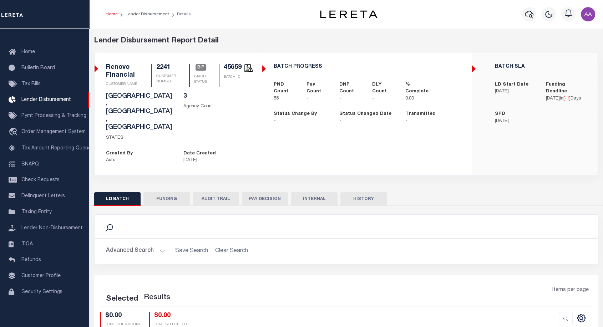
click at [220, 192] on button "AUDIT TRAIL" at bounding box center [216, 199] width 46 height 14
select select "100"
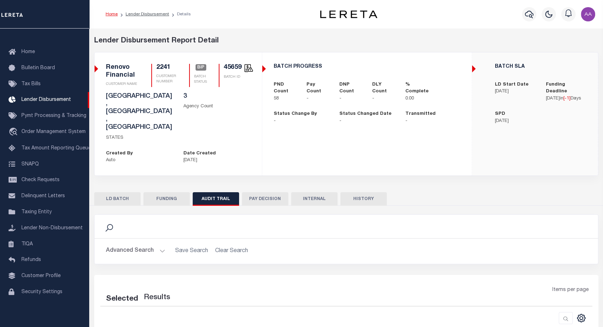
scroll to position [31, 0]
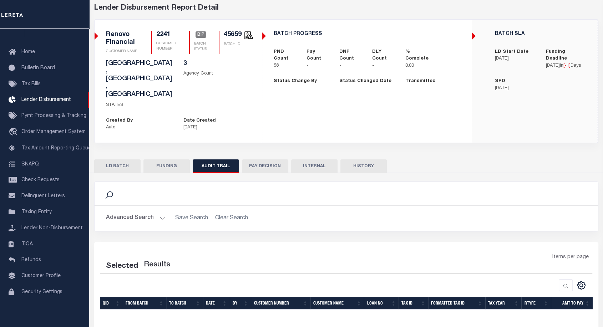
select select "100"
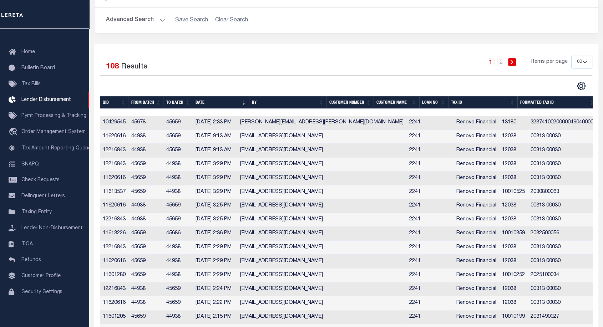
scroll to position [0, 0]
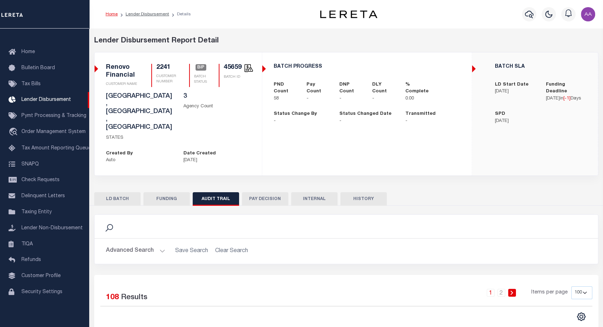
click at [365, 192] on button "HISTORY" at bounding box center [363, 199] width 46 height 14
select select "100"
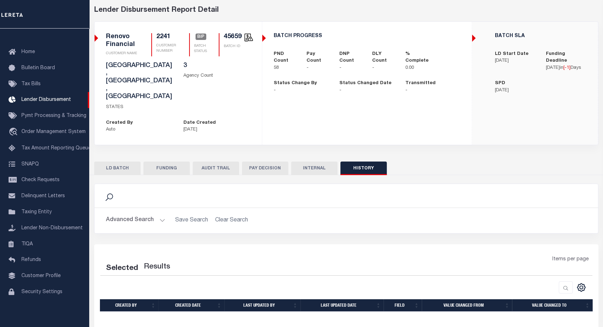
select select "100"
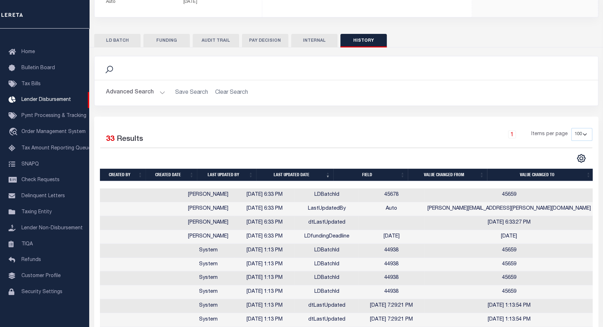
scroll to position [168, 0]
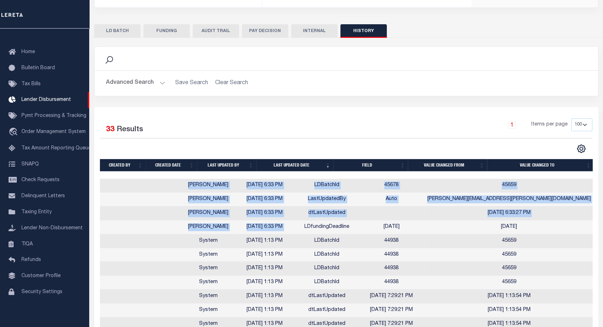
drag, startPoint x: 335, startPoint y: 198, endPoint x: 184, endPoint y: 153, distance: 156.9
click at [295, 206] on td "[DATE] 6:33 PM" at bounding box center [264, 213] width 61 height 14
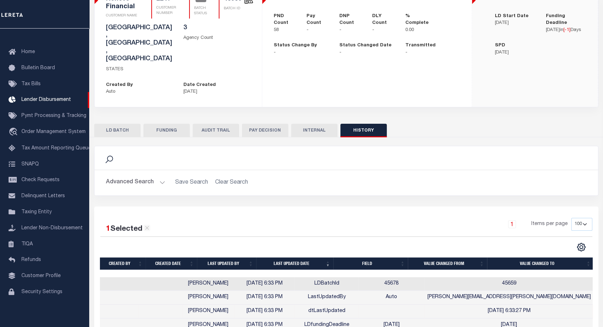
scroll to position [36, 0]
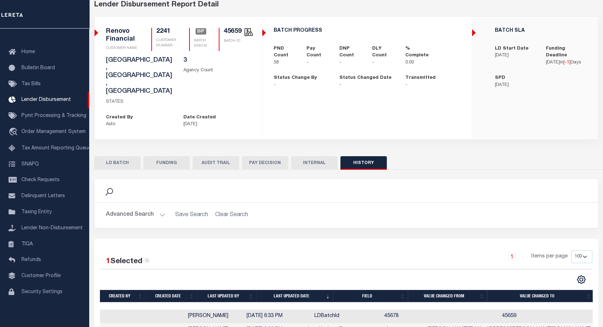
click at [164, 156] on button "FUNDING" at bounding box center [166, 163] width 46 height 14
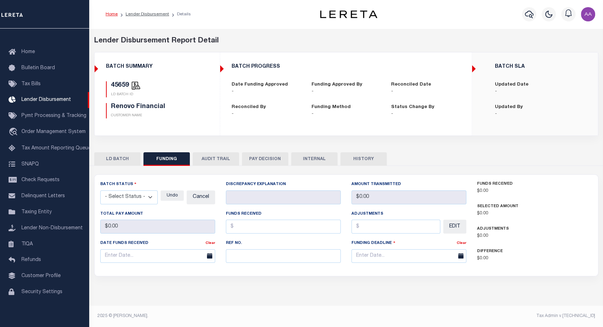
scroll to position [0, 0]
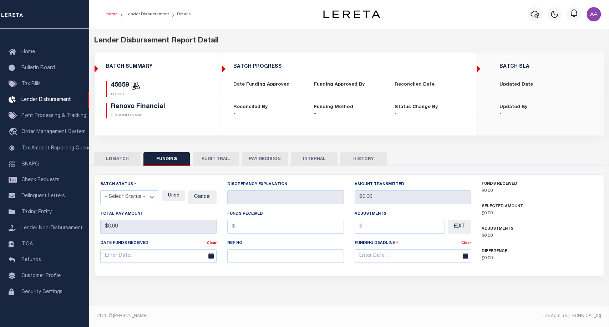
type input "$0"
type input "[DATE]"
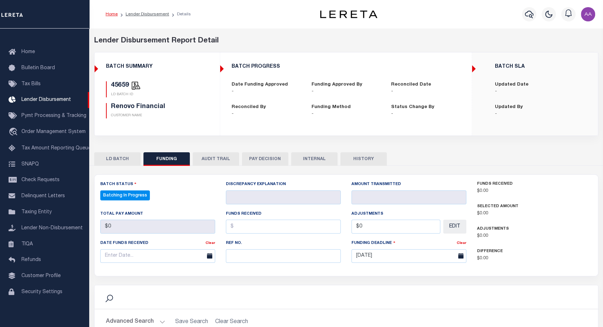
select select "100"
click at [113, 158] on button "LD BATCH" at bounding box center [117, 159] width 46 height 14
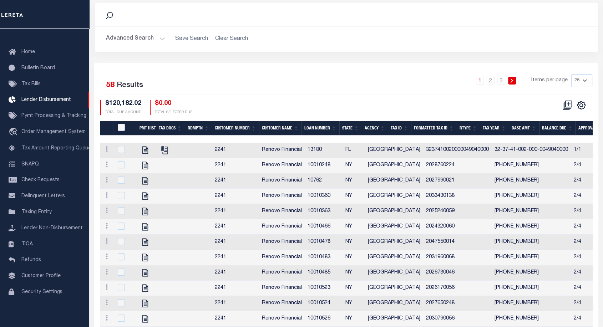
scroll to position [245, 0]
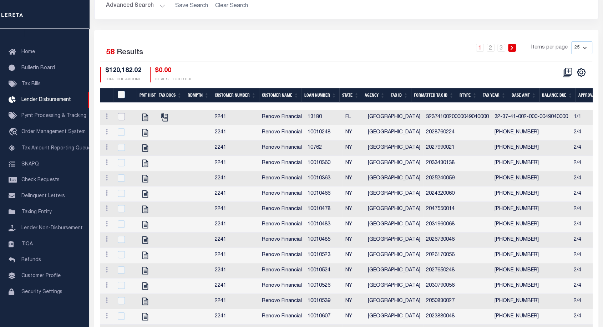
click at [118, 113] on input "checkbox" at bounding box center [121, 116] width 7 height 7
checkbox input "true"
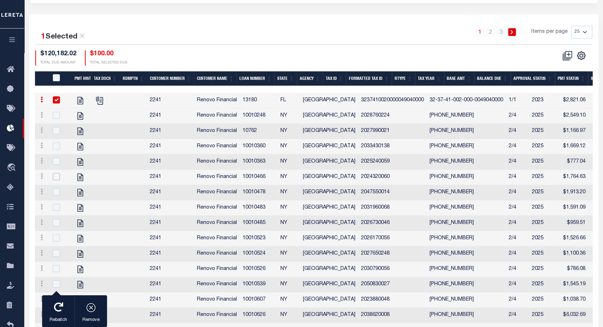
click at [54, 173] on input "checkbox" at bounding box center [56, 176] width 7 height 7
checkbox input "true"
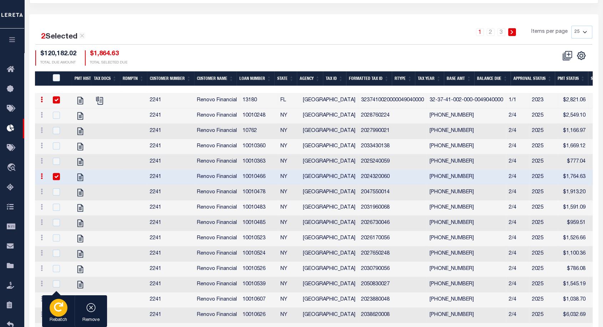
click at [60, 315] on div "button" at bounding box center [59, 308] width 18 height 18
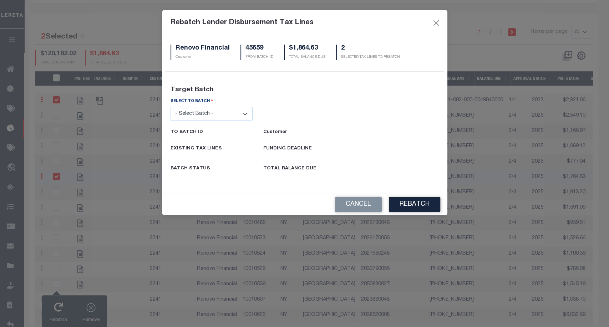
click at [218, 116] on select "- Select Batch - 26663 26855 26956 27025 27280 27289 27451 27735 27752 27755 27…" at bounding box center [211, 114] width 82 height 14
click at [170, 107] on select "- Select Batch - 26663 26855 26956 27025 27280 27289 27451 27735 27752 27755 27…" at bounding box center [211, 114] width 82 height 14
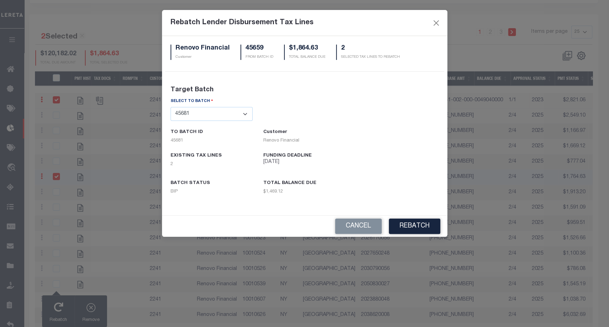
click at [233, 112] on select "- Select Batch - 26663 26855 26956 27025 27280 27289 27451 27735 27752 27755 27…" at bounding box center [211, 114] width 82 height 14
select select "45678"
click at [170, 107] on select "- Select Batch - 26663 26855 26956 27025 27280 27289 27451 27735 27752 27755 27…" at bounding box center [211, 114] width 82 height 14
click at [428, 232] on button "REBATCH" at bounding box center [414, 226] width 51 height 15
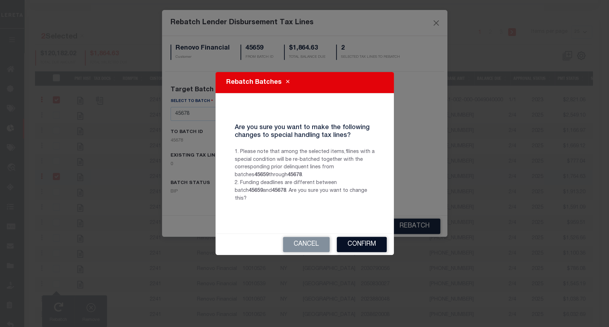
click at [357, 241] on button "Confirm" at bounding box center [362, 244] width 50 height 15
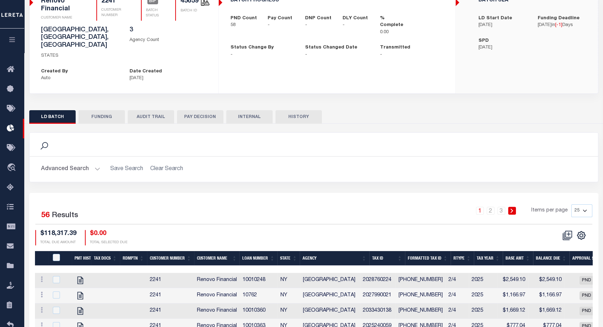
scroll to position [61, 0]
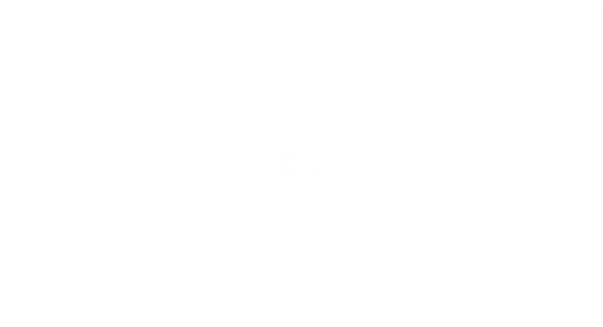
scroll to position [21, 0]
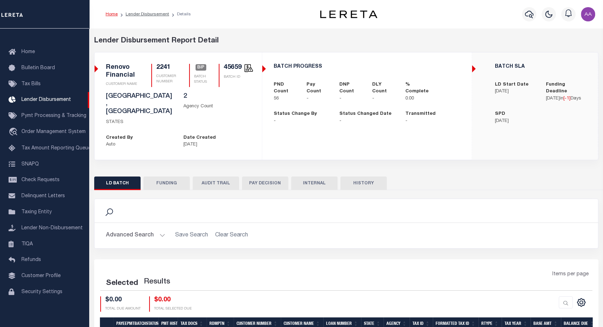
click at [368, 177] on button "HISTORY" at bounding box center [363, 184] width 46 height 14
select select "100"
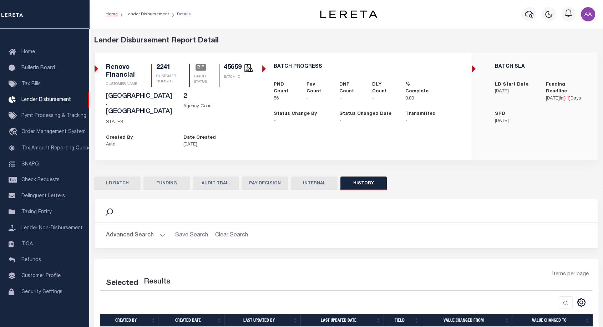
scroll to position [31, 0]
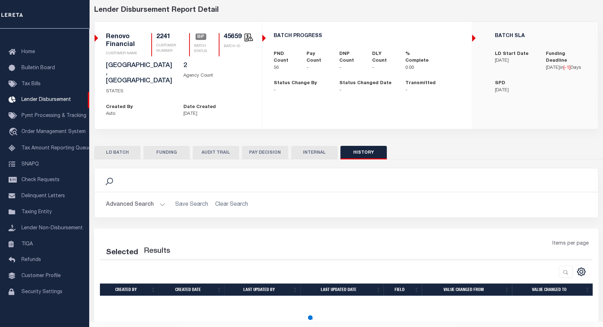
select select "100"
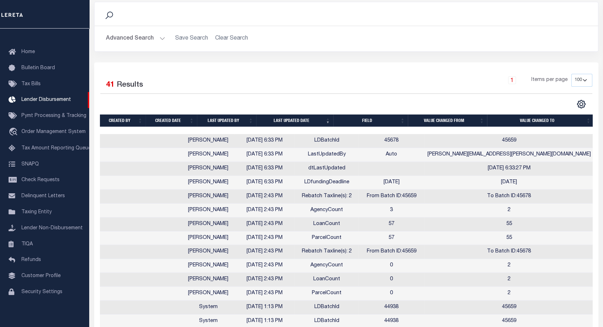
scroll to position [197, 0]
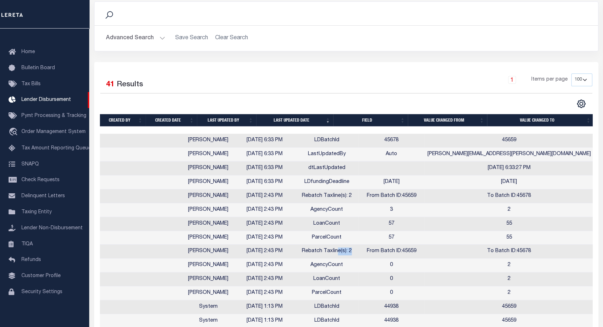
drag, startPoint x: 398, startPoint y: 235, endPoint x: 360, endPoint y: 231, distance: 38.4
click at [358, 245] on td "Rebatch Taxline(s): 2" at bounding box center [327, 252] width 64 height 14
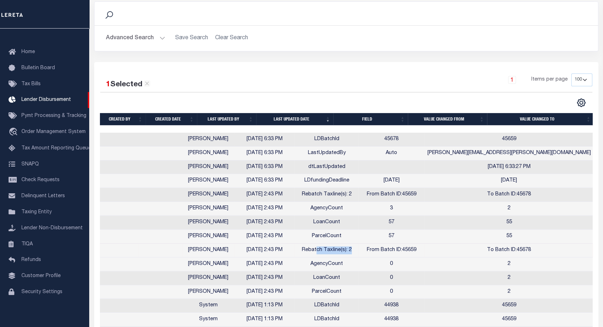
click at [352, 247] on span "Rebatch Taxline(s): 2" at bounding box center [327, 249] width 50 height 5
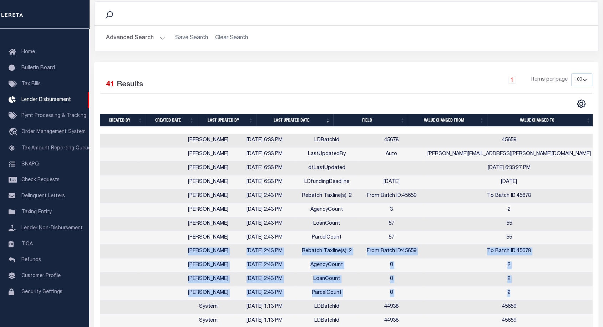
drag, startPoint x: 208, startPoint y: 236, endPoint x: 566, endPoint y: 276, distance: 359.9
click at [566, 286] on td "2" at bounding box center [508, 293] width 169 height 14
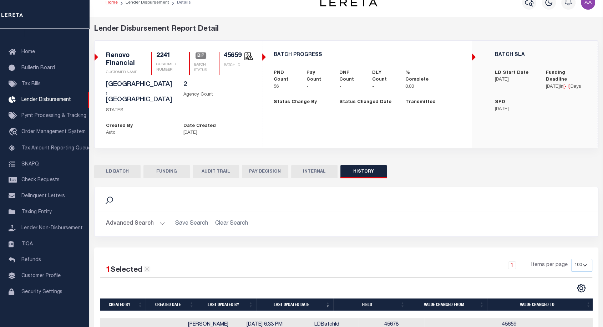
scroll to position [0, 0]
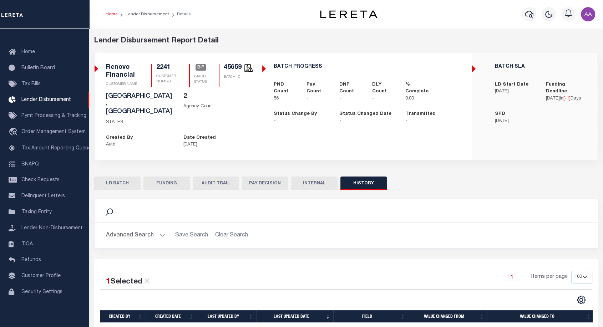
click at [480, 229] on h2 "Advanced Search Save Search Clear Search" at bounding box center [346, 236] width 492 height 14
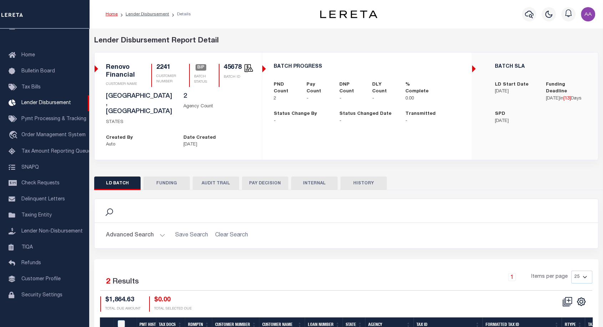
scroll to position [59, 0]
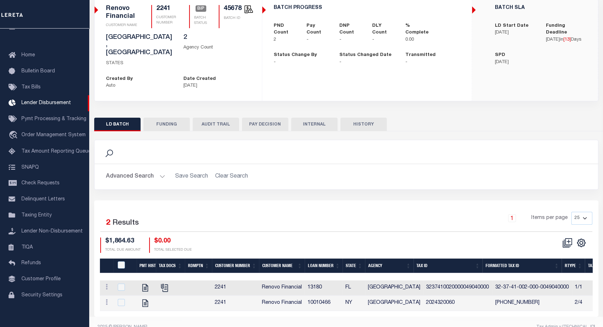
click at [211, 118] on button "AUDIT TRAIL" at bounding box center [216, 125] width 46 height 14
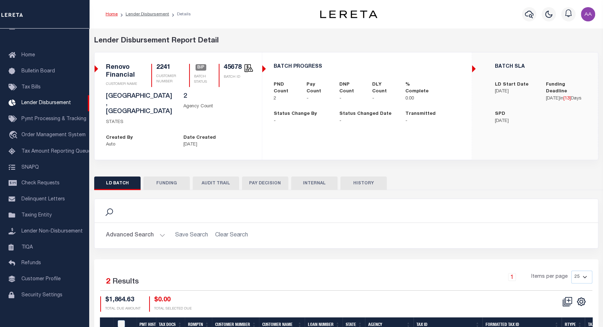
select select "100"
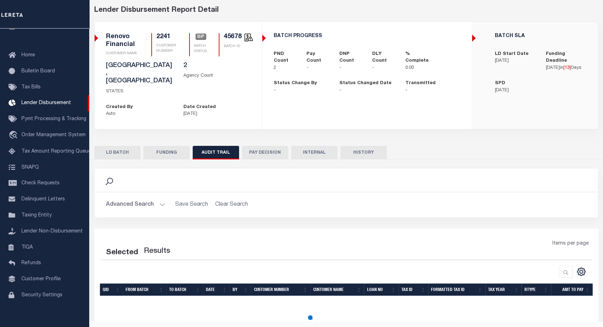
select select "100"
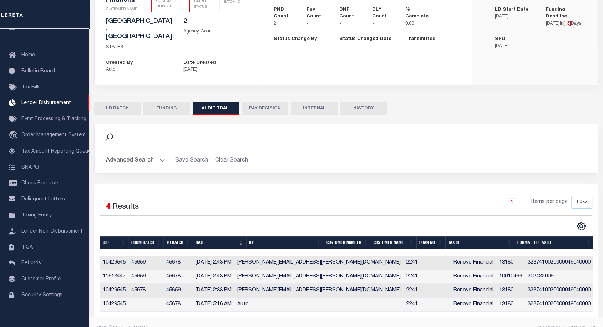
click at [367, 102] on button "HISTORY" at bounding box center [363, 109] width 46 height 14
select select "100"
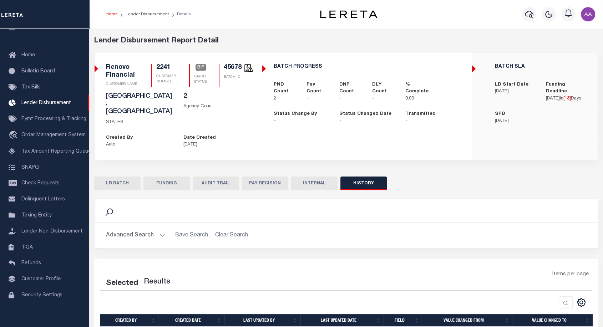
scroll to position [31, 0]
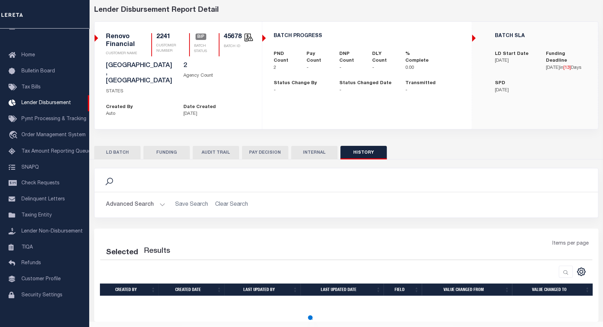
select select "100"
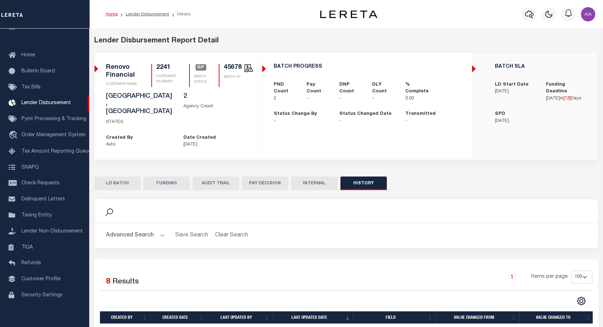
scroll to position [131, 0]
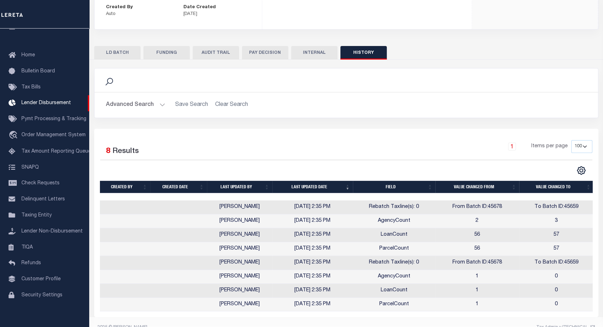
drag, startPoint x: 276, startPoint y: 198, endPoint x: 371, endPoint y: 198, distance: 95.2
click at [371, 200] on tr "Aakash Patel 10/01/2025 2:35 PM Rebatch Taxline(s): 0 From Batch ID:45678 To Ba…" at bounding box center [347, 207] width 494 height 14
drag, startPoint x: 322, startPoint y: 222, endPoint x: 287, endPoint y: 228, distance: 35.5
click at [287, 228] on tbody "Aakash Patel 10/01/2025 2:35 PM Rebatch Taxline(s): 0 From Batch ID:45678 To Ba…" at bounding box center [347, 255] width 494 height 111
click at [354, 166] on div "CSV Export Selected Print Show Filter Show Search Columns 0: Created by 1: Crea…" at bounding box center [469, 170] width 246 height 9
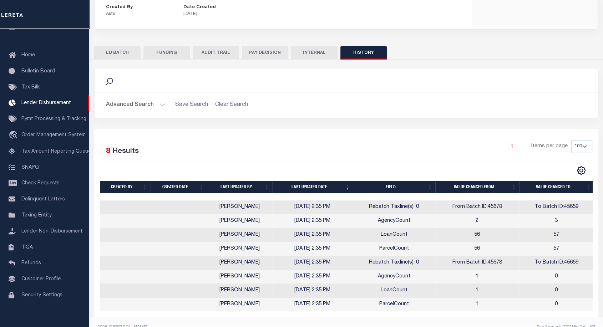
click at [162, 46] on button "FUNDING" at bounding box center [166, 53] width 46 height 14
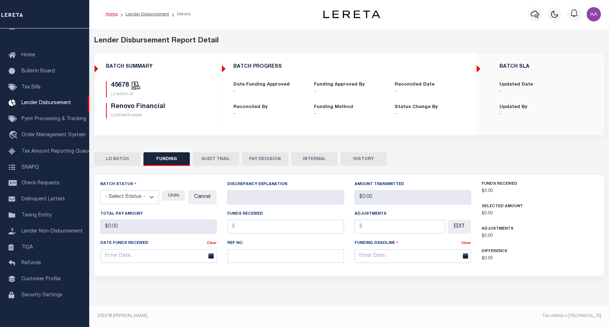
type input "$0"
type input "10/15/2025"
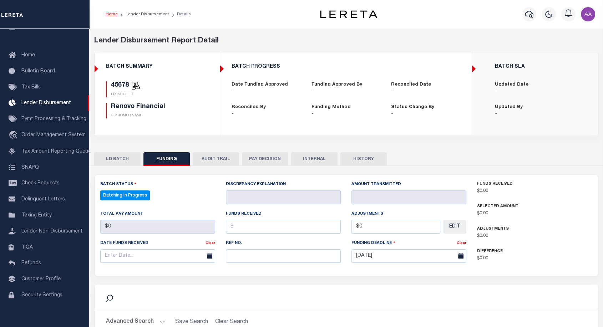
select select "100"
click at [207, 160] on button "AUDIT TRAIL" at bounding box center [216, 159] width 46 height 14
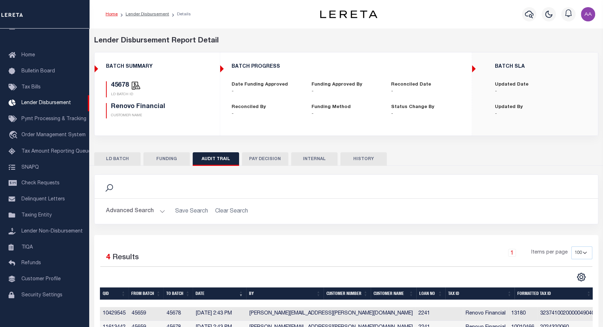
scroll to position [67, 0]
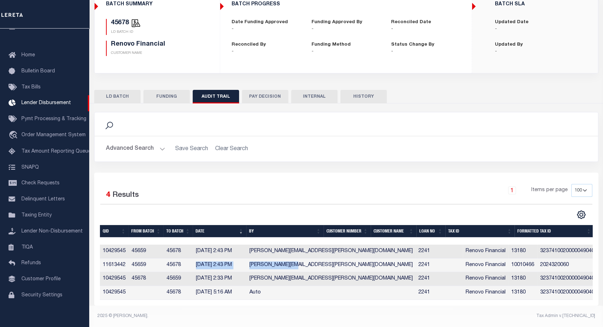
drag, startPoint x: 190, startPoint y: 256, endPoint x: 293, endPoint y: 269, distance: 104.2
click at [293, 269] on tbody "10429545 45659 45678 10/01/2025 2:43 PM Aakash.Patel@accumatch.com 2241 Renovo …" at bounding box center [435, 273] width 671 height 56
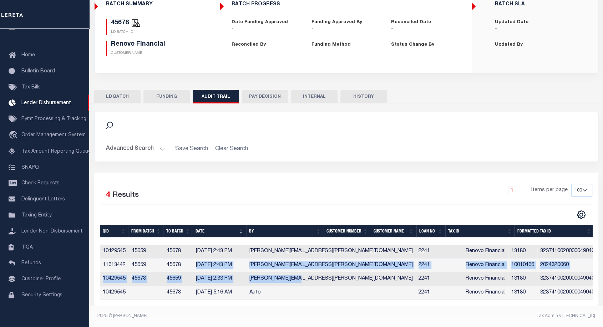
click at [293, 272] on td "[PERSON_NAME][EMAIL_ADDRESS][PERSON_NAME][DOMAIN_NAME]" at bounding box center [330, 279] width 169 height 14
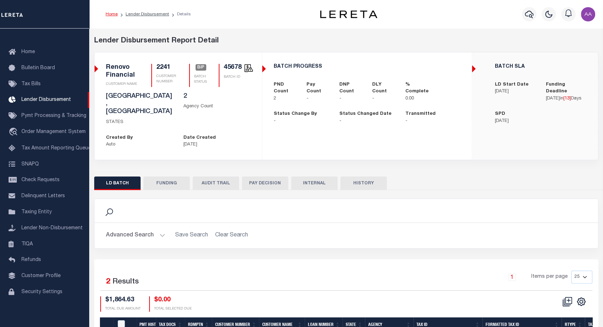
scroll to position [59, 0]
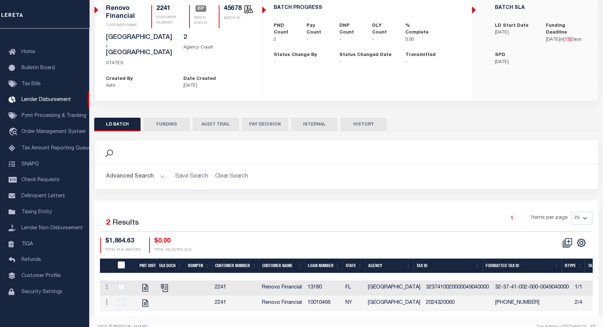
click at [215, 118] on button "AUDIT TRAIL" at bounding box center [216, 125] width 46 height 14
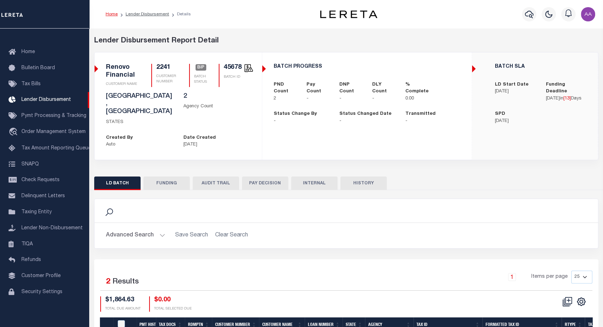
select select "100"
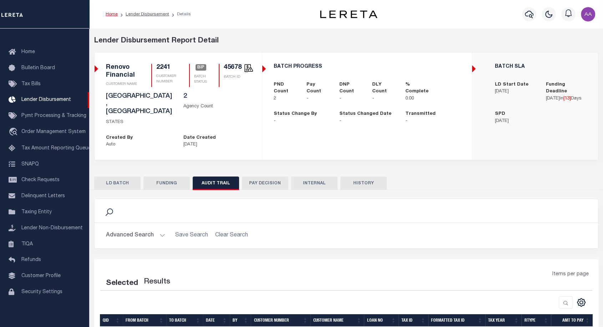
scroll to position [31, 0]
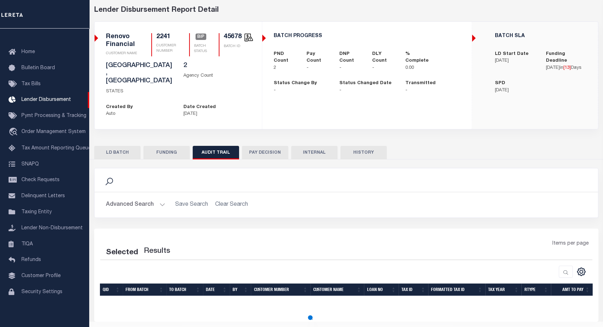
select select "100"
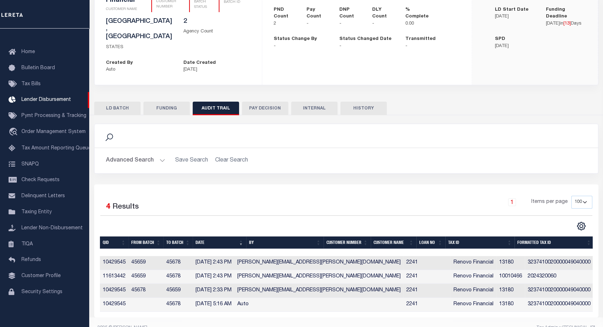
scroll to position [0, 86]
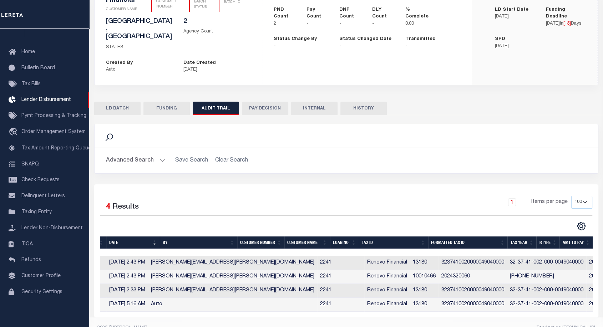
click at [362, 102] on button "HISTORY" at bounding box center [363, 109] width 46 height 14
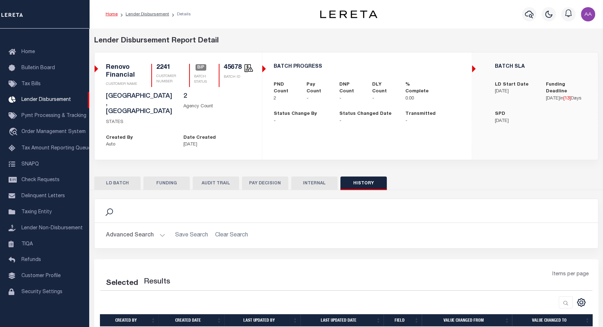
scroll to position [31, 0]
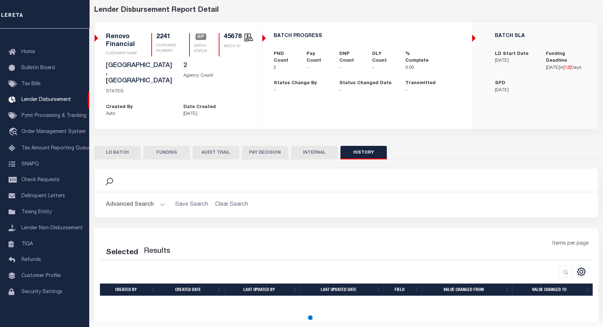
select select "100"
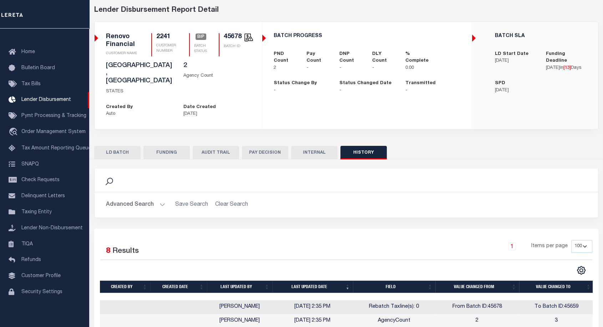
scroll to position [131, 0]
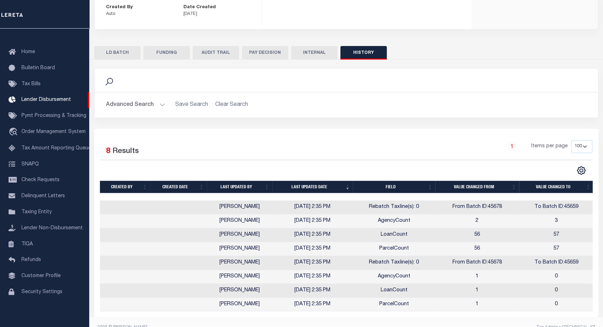
click at [128, 46] on button "LD BATCH" at bounding box center [117, 53] width 46 height 14
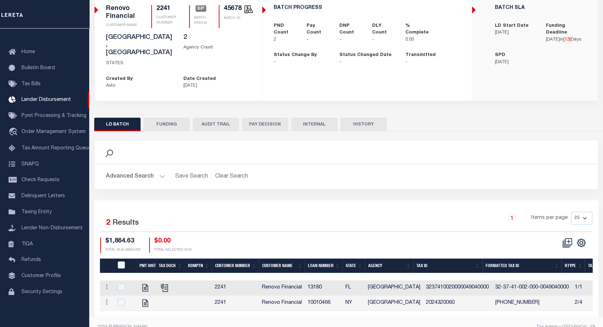
click at [213, 118] on button "AUDIT TRAIL" at bounding box center [216, 125] width 46 height 14
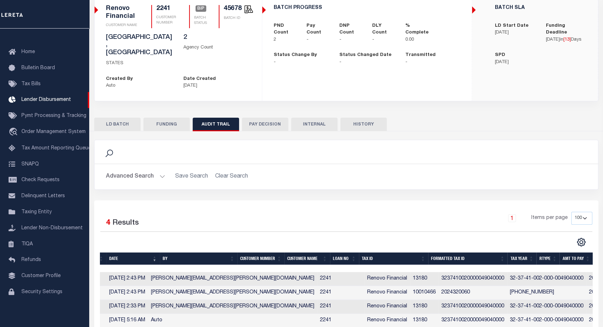
click at [111, 118] on button "LD BATCH" at bounding box center [117, 125] width 46 height 14
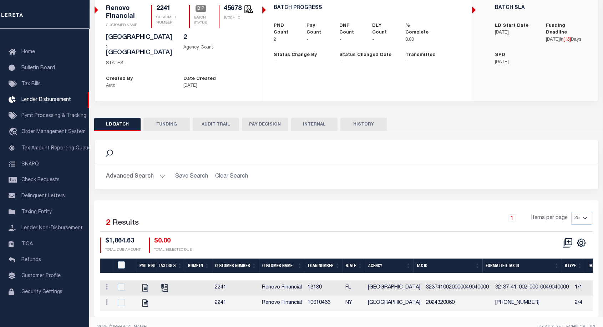
click at [215, 118] on button "AUDIT TRAIL" at bounding box center [216, 125] width 46 height 14
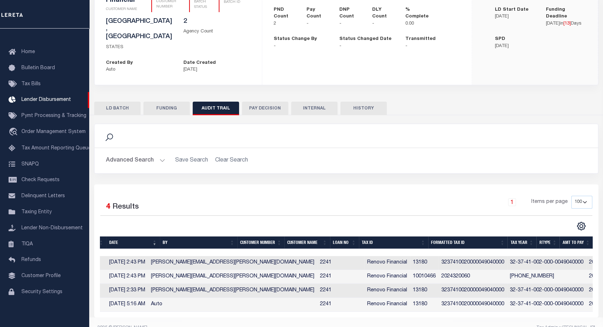
scroll to position [0, 0]
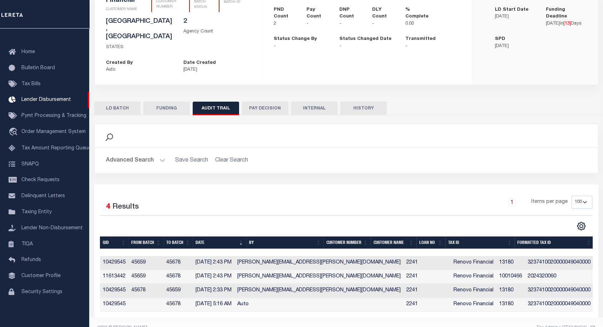
click at [373, 102] on button "HISTORY" at bounding box center [363, 109] width 46 height 14
select select "100"
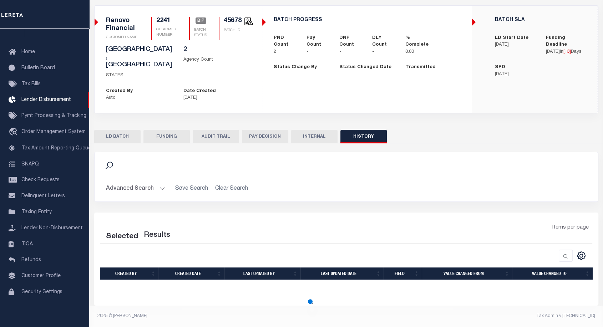
scroll to position [31, 0]
select select "100"
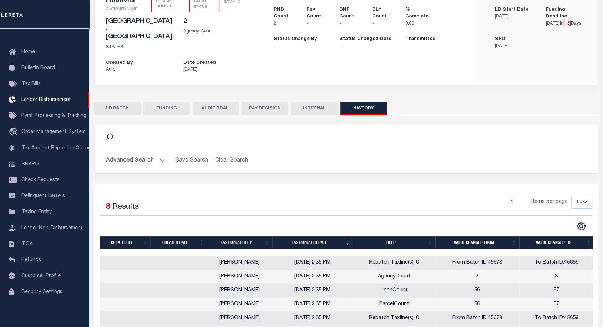
scroll to position [131, 0]
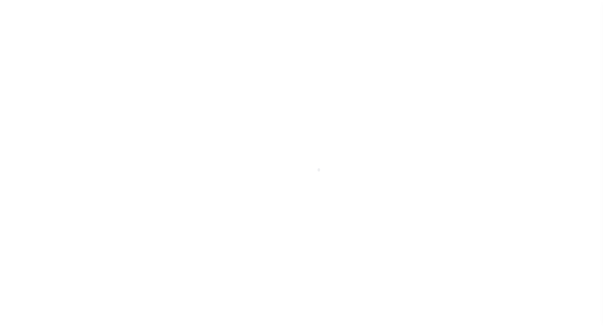
scroll to position [12, 0]
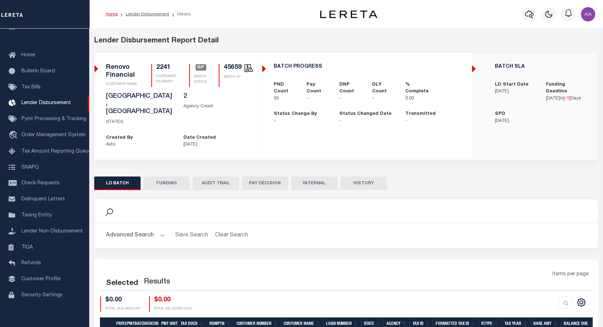
click at [361, 177] on button "HISTORY" at bounding box center [363, 184] width 46 height 14
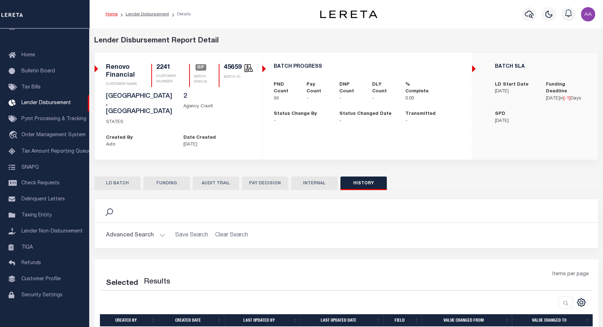
scroll to position [31, 0]
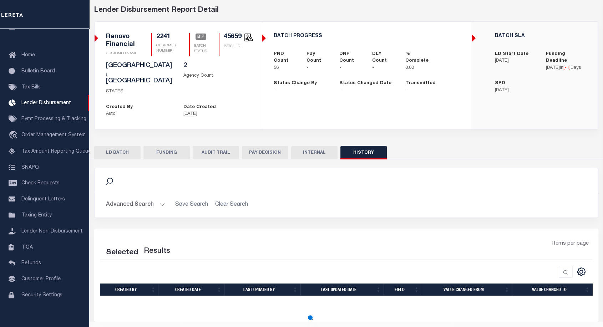
select select "100"
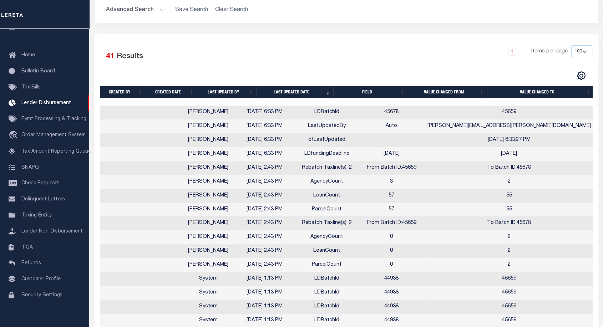
scroll to position [226, 0]
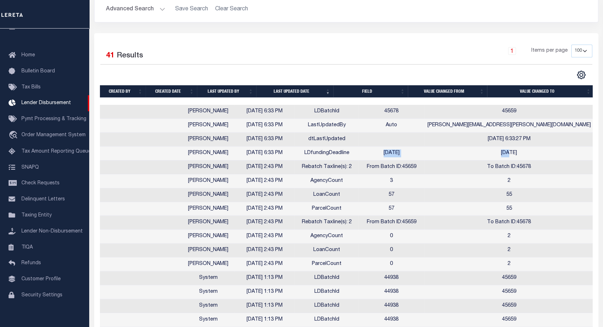
drag, startPoint x: 434, startPoint y: 135, endPoint x: 537, endPoint y: 136, distance: 102.7
click at [537, 147] on tr "[PERSON_NAME] [DATE] 6:33 PM LDfundingDeadline [DATE] [DATE]" at bounding box center [347, 154] width 494 height 14
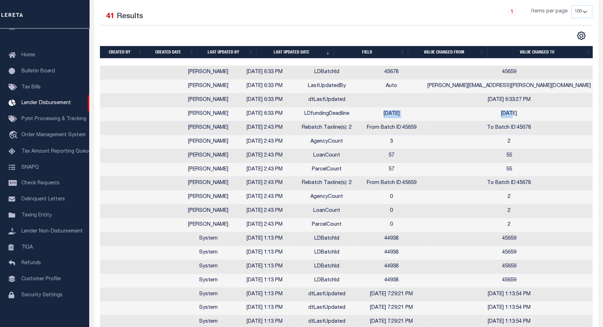
scroll to position [265, 0]
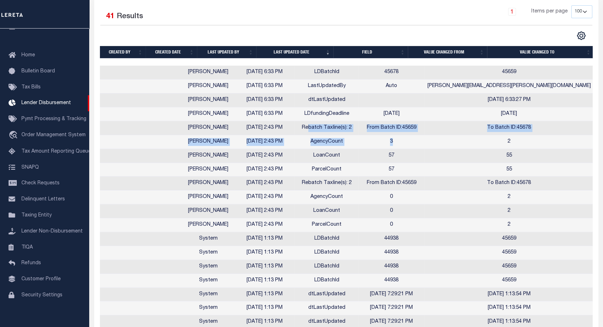
drag, startPoint x: 352, startPoint y: 117, endPoint x: 455, endPoint y: 126, distance: 103.1
click at [424, 135] on td "3" at bounding box center [391, 142] width 66 height 14
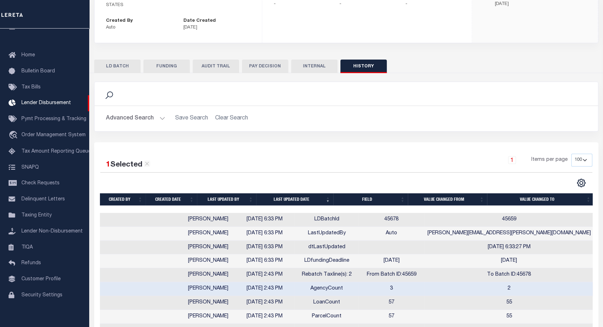
scroll to position [47, 0]
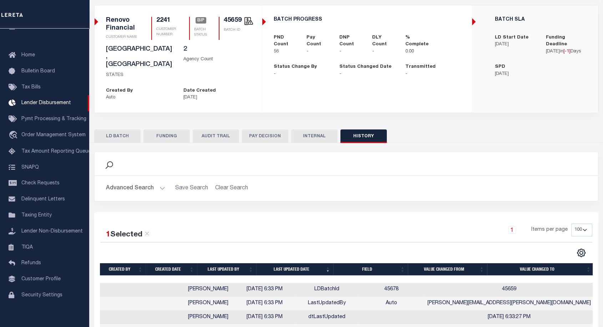
click at [211, 129] on button "AUDIT TRAIL" at bounding box center [216, 136] width 46 height 14
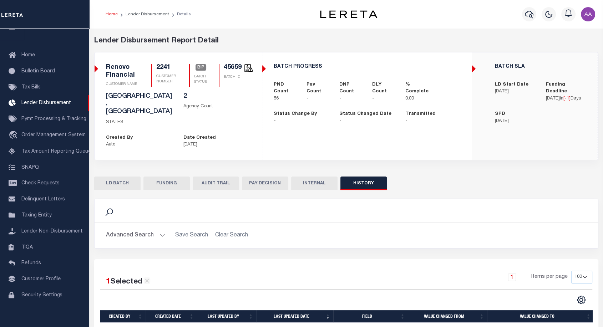
select select "100"
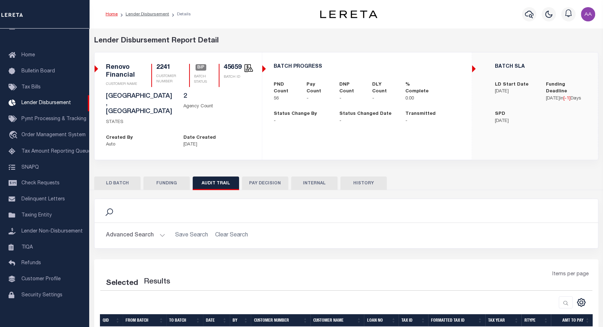
select select "100"
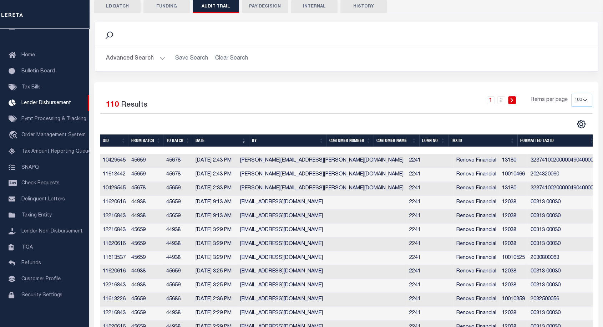
scroll to position [185, 0]
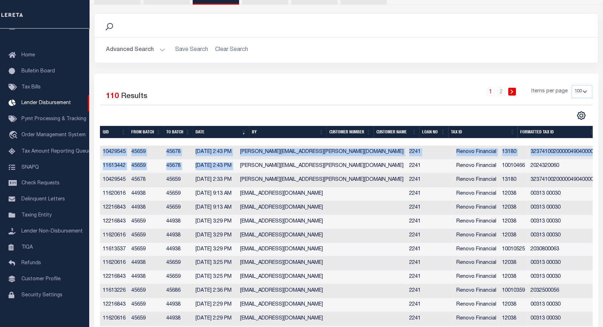
drag, startPoint x: 249, startPoint y: 154, endPoint x: 91, endPoint y: 138, distance: 158.5
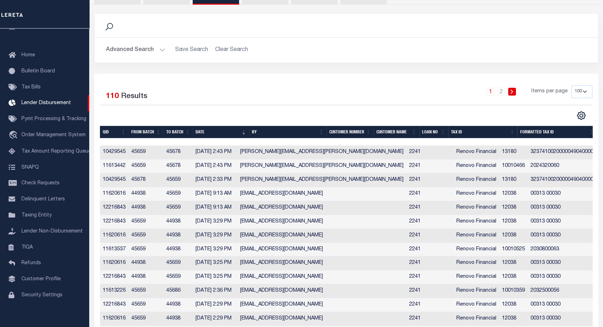
click at [307, 159] on td "[PERSON_NAME][EMAIL_ADDRESS][PERSON_NAME][DOMAIN_NAME]" at bounding box center [321, 166] width 169 height 14
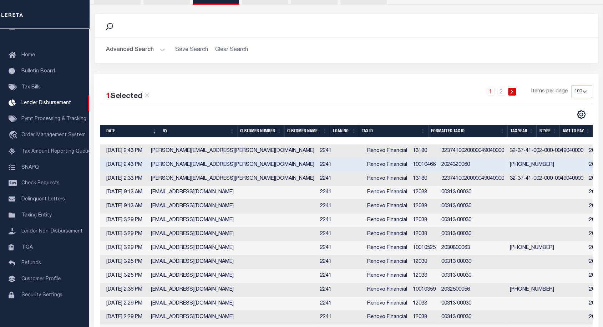
scroll to position [0, 0]
